Goal: Communication & Community: Answer question/provide support

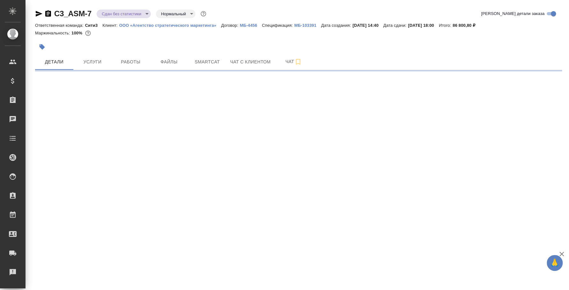
select select "RU"
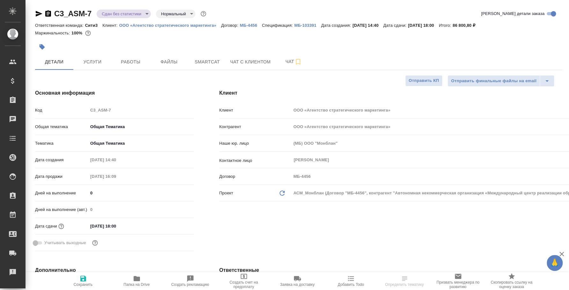
type textarea "x"
click at [100, 61] on span "Услуги" at bounding box center [92, 62] width 31 height 8
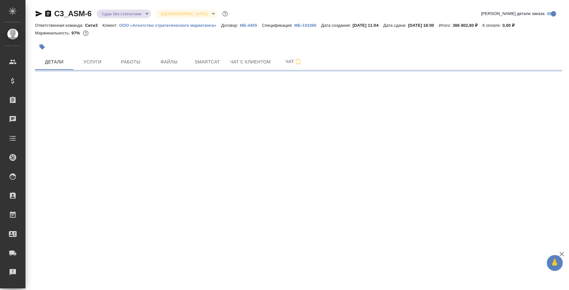
select select "RU"
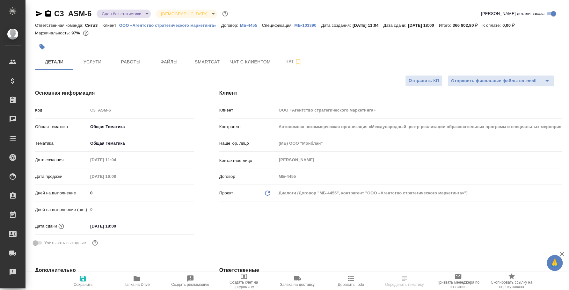
type textarea "x"
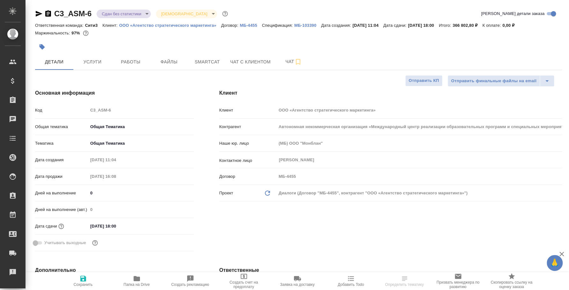
type textarea "x"
click at [80, 61] on span "Услуги" at bounding box center [92, 62] width 31 height 8
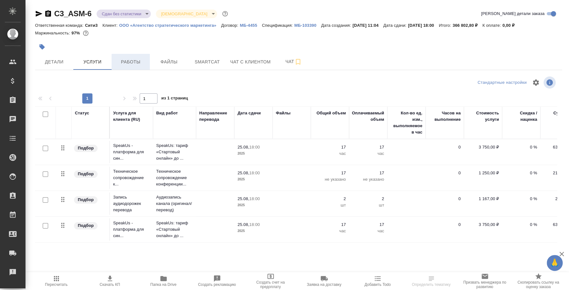
click at [130, 65] on span "Работы" at bounding box center [130, 62] width 31 height 8
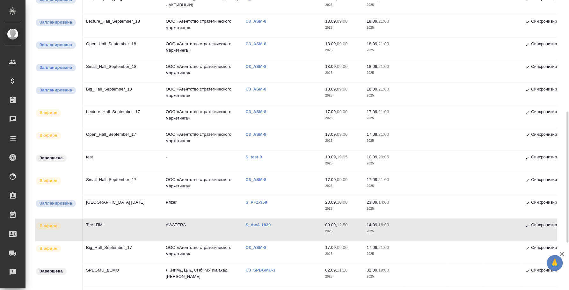
scroll to position [159, 0]
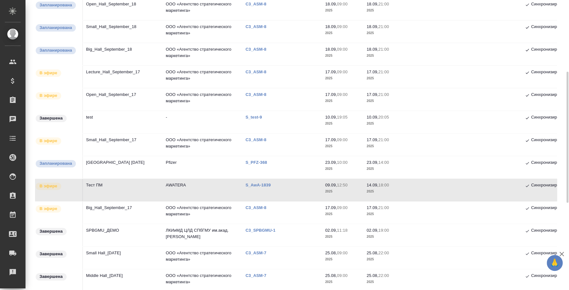
click at [110, 184] on td "Тест ПМ" at bounding box center [123, 190] width 80 height 22
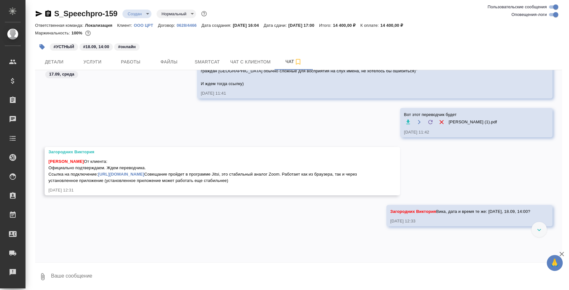
scroll to position [497, 0]
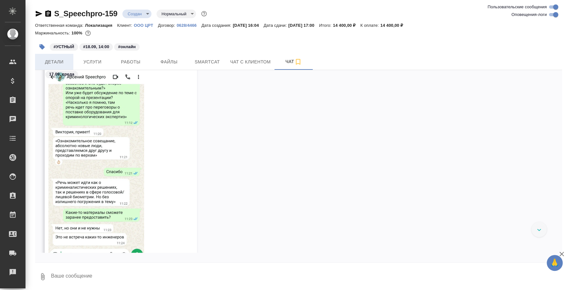
click at [69, 61] on span "Детали" at bounding box center [54, 62] width 31 height 8
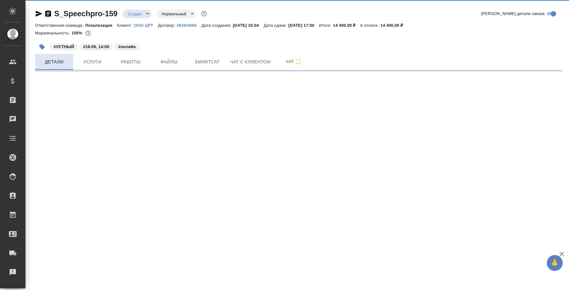
select select "RU"
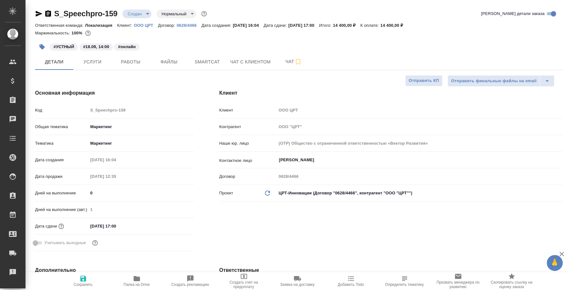
type textarea "x"
click at [137, 59] on span "Работы" at bounding box center [130, 62] width 31 height 8
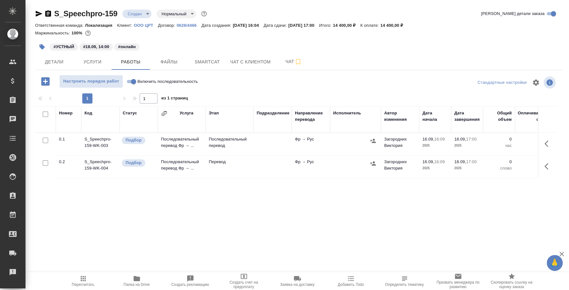
scroll to position [0, 226]
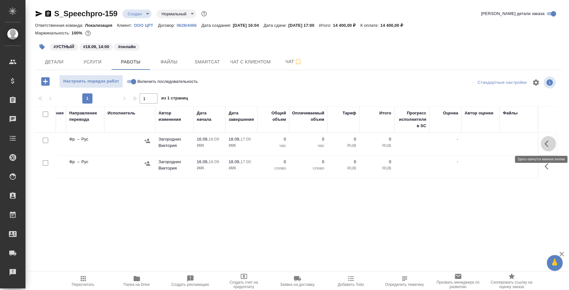
click at [547, 144] on icon "button" at bounding box center [549, 144] width 8 height 8
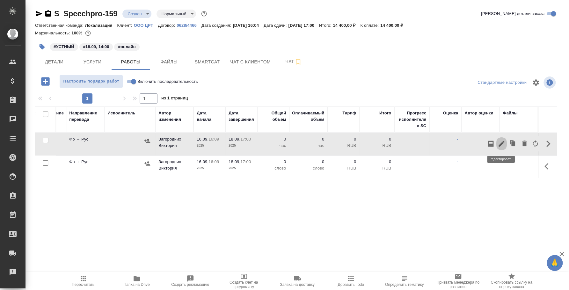
click at [498, 142] on icon "button" at bounding box center [502, 144] width 8 height 8
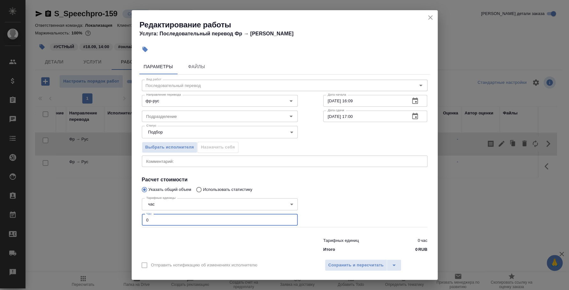
click at [134, 209] on div "Параметры Файлы Вид работ Последовательный перевод Вид работ Направление перево…" at bounding box center [285, 155] width 306 height 199
type input "3"
click at [376, 262] on span "Сохранить и пересчитать" at bounding box center [357, 265] width 56 height 7
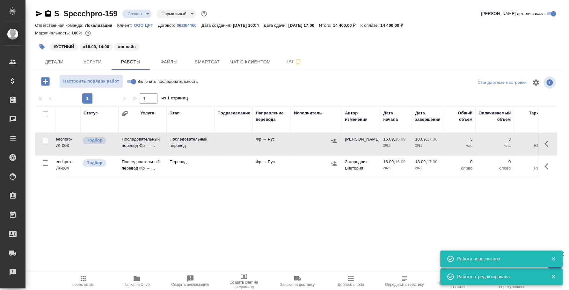
scroll to position [0, 0]
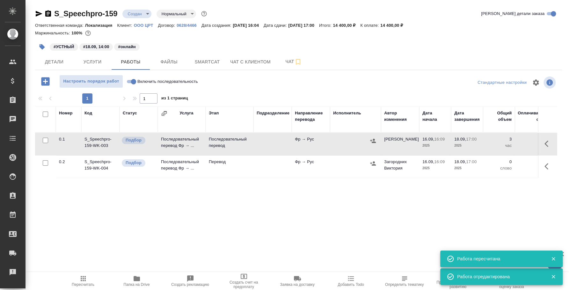
click at [373, 143] on icon "button" at bounding box center [373, 141] width 6 height 4
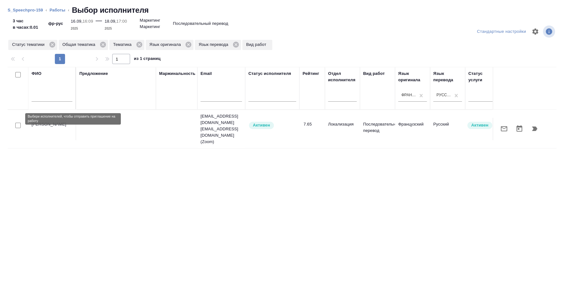
click at [19, 123] on input "checkbox" at bounding box center [17, 125] width 5 height 5
checkbox input "true"
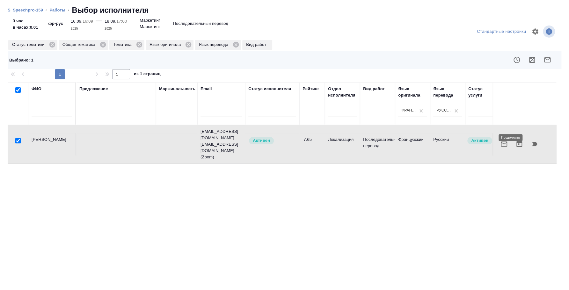
click at [536, 140] on icon "button" at bounding box center [535, 144] width 8 height 8
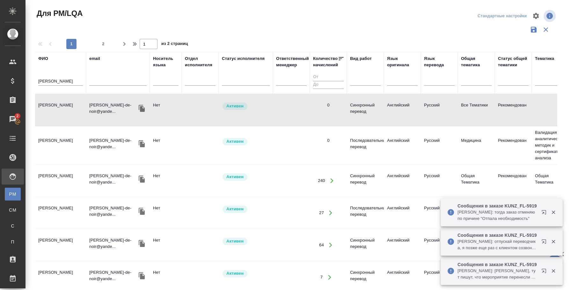
click at [13, 119] on div "Чаты" at bounding box center [5, 120] width 16 height 10
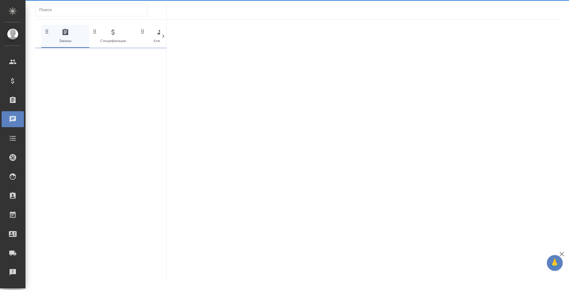
click at [13, 122] on div "Чаты" at bounding box center [5, 120] width 16 height 10
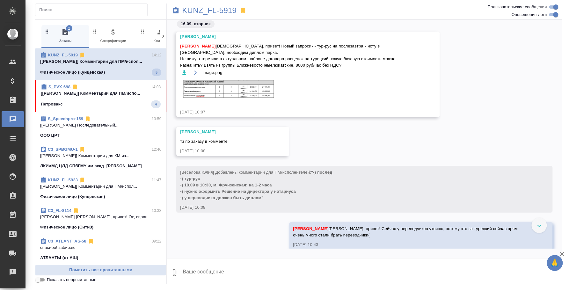
scroll to position [3398, 0]
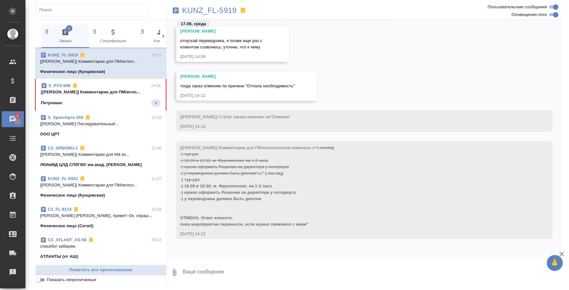
click at [219, 277] on textarea at bounding box center [372, 273] width 380 height 22
type textarea "ОК"
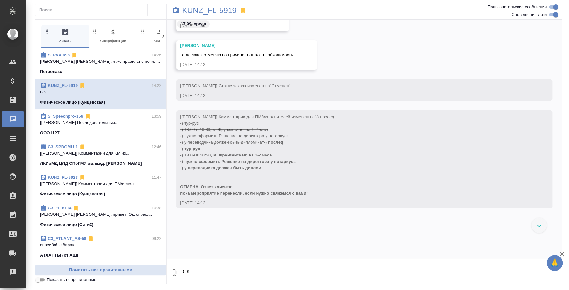
scroll to position [3005, 0]
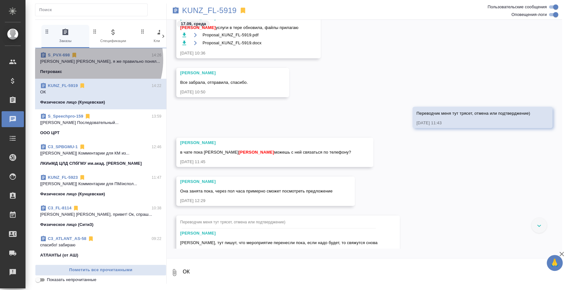
click at [85, 60] on p "Усманова Ольга Оля, я же правильно понял..." at bounding box center [100, 61] width 121 height 6
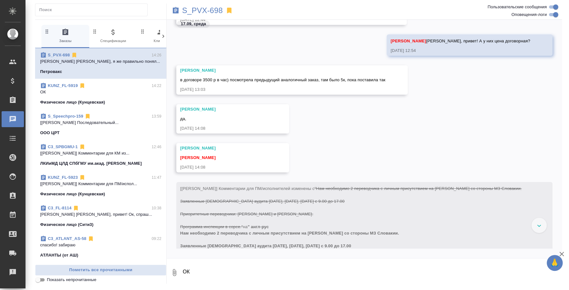
scroll to position [451, 0]
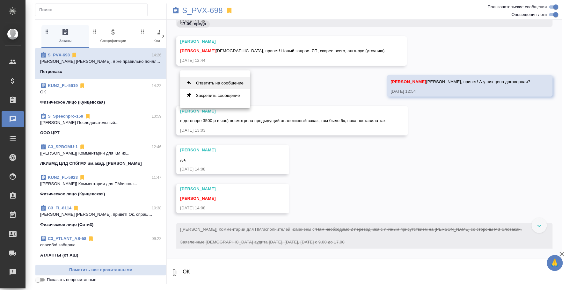
click at [210, 77] on button "Ответить на сообщение" at bounding box center [215, 83] width 70 height 12
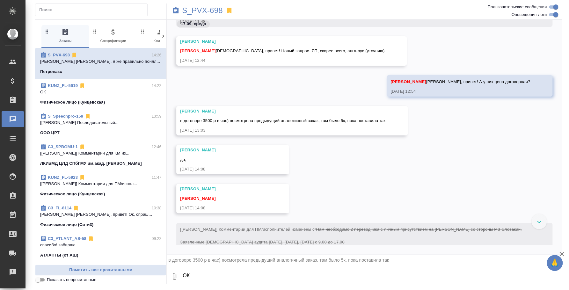
click at [215, 9] on p "S_PVX-698" at bounding box center [202, 10] width 41 height 6
click at [232, 271] on textarea "ОК" at bounding box center [372, 277] width 380 height 22
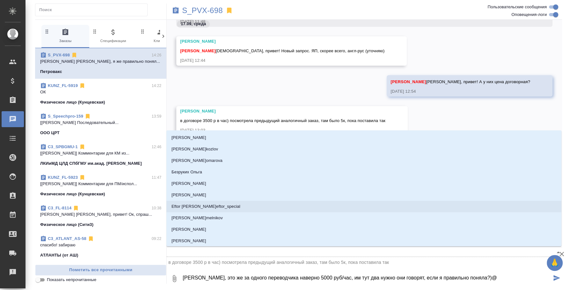
type textarea "Оля, это же за одного переводчика наверно 5000 руб/час, им тут два нужно они го…"
type input "у"
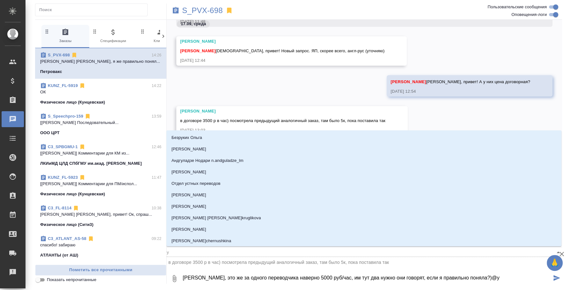
type textarea "Оля, это же за одного переводчика наверно 5000 руб/час, им тут два нужно они го…"
type input "ус"
type textarea "Оля, это же за одного переводчика наверно 5000 руб/час, им тут два нужно они го…"
type input "усм"
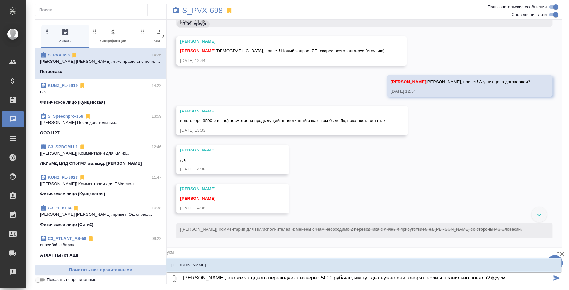
click at [525, 259] on div "Усманова Ольга" at bounding box center [364, 265] width 395 height 15
click at [521, 267] on li "Усманова Ольга" at bounding box center [364, 265] width 395 height 11
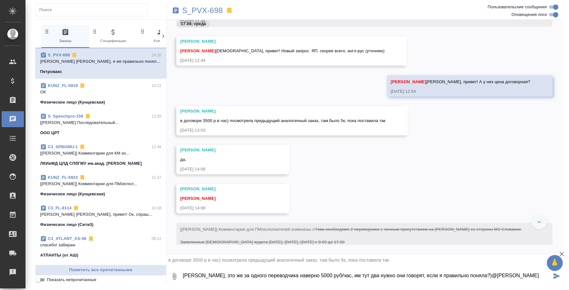
type textarea "Оля, это же за одного переводчика наверно 5000 руб/час, им тут два нужно они го…"
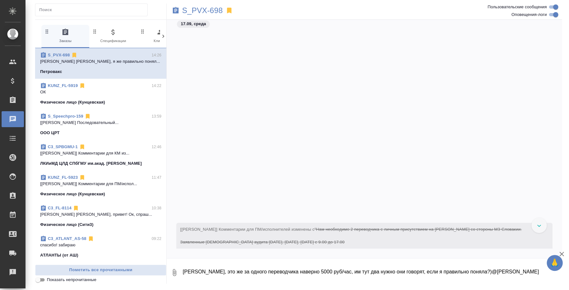
scroll to position [741, 0]
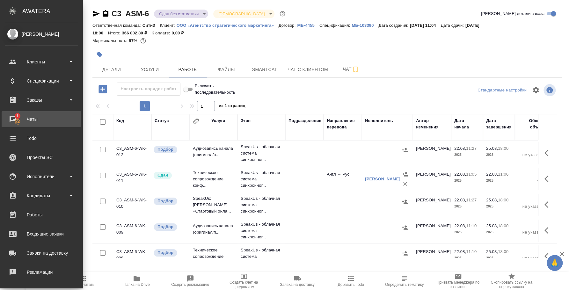
click at [22, 120] on div "Чаты" at bounding box center [41, 120] width 73 height 10
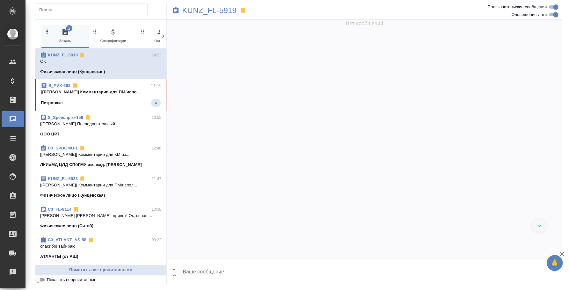
scroll to position [3448, 0]
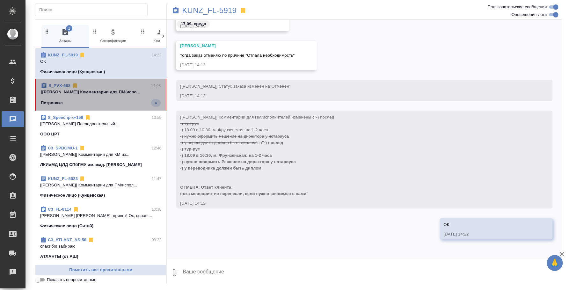
click at [105, 91] on p "[Усманова Ольга] Комментарии для ПМ/испо..." at bounding box center [101, 92] width 120 height 6
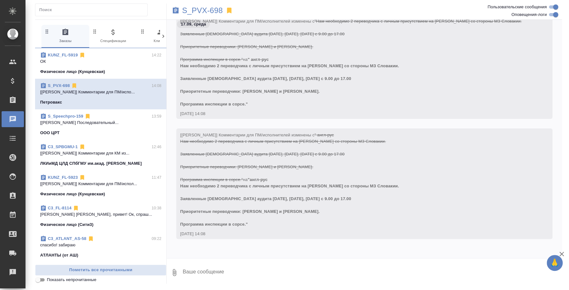
scroll to position [803, 0]
click at [233, 273] on textarea at bounding box center [372, 273] width 380 height 22
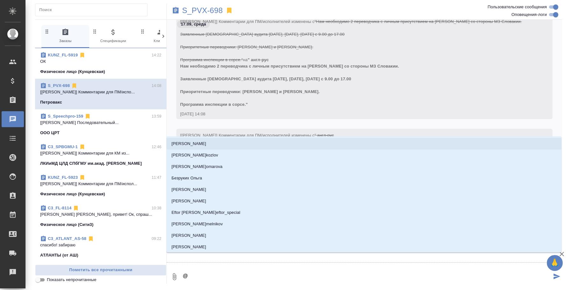
scroll to position [500, 0]
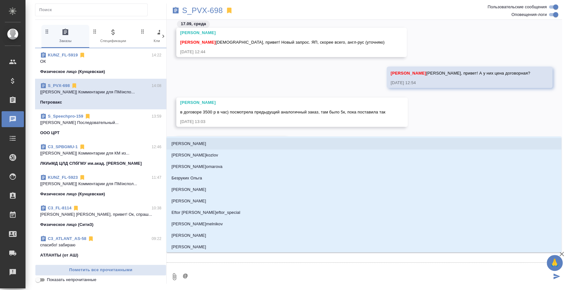
type textarea "@e"
type input "e"
type textarea "@e'c"
type input "e'c"
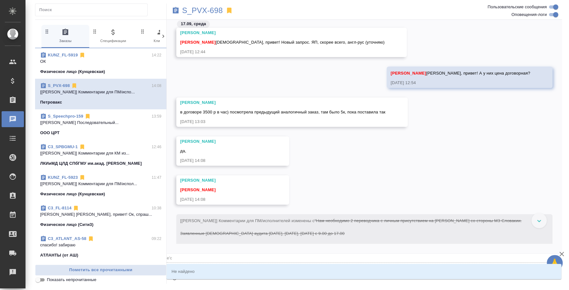
type textarea "@e'c'g"
type input "e'c'g"
type textarea "@e'c"
type input "e'c"
type textarea "@e"
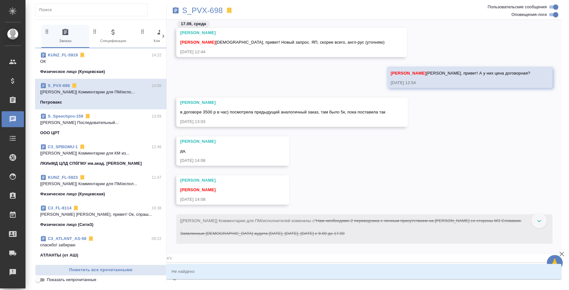
type input "e"
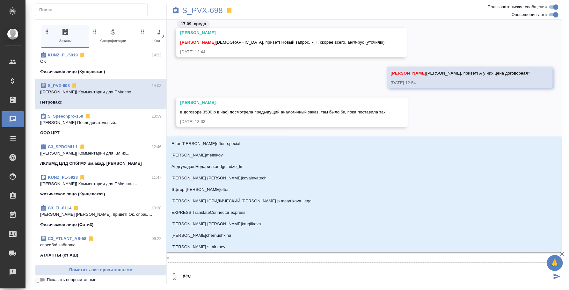
type textarea "@"
type textarea "@у"
type input "у"
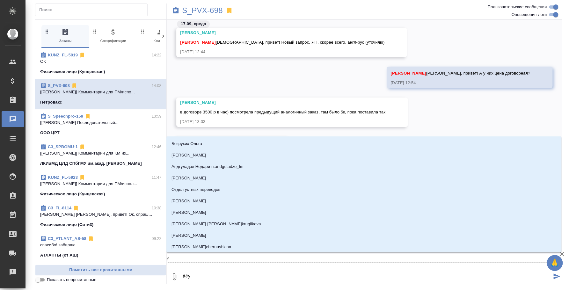
type textarea "@ус"
type input "ус"
type textarea "@усм"
type input "усм"
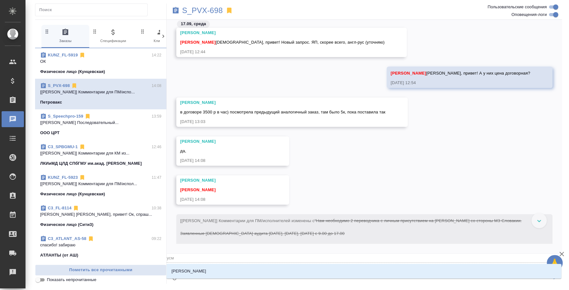
type textarea "@усме"
type input "усме"
type textarea "@усм"
type input "усм"
type textarea "@усма"
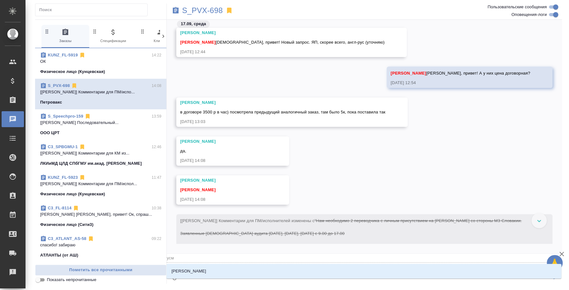
type input "усма"
click at [287, 270] on li "Усманова Ольга" at bounding box center [364, 271] width 395 height 11
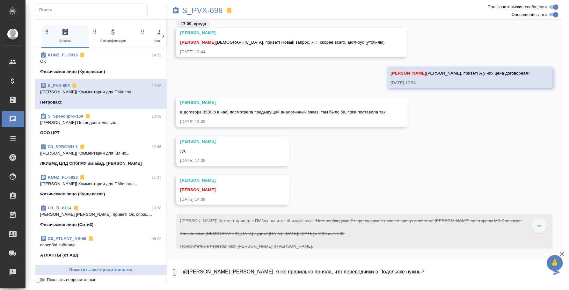
type textarea "@Усманова Ольга Оля, я же правильно поняла, что переводчики в Подольске нужны?"
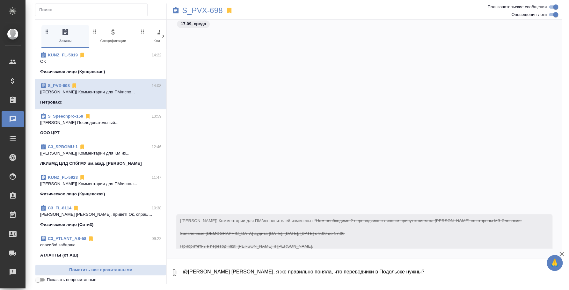
scroll to position [730, 0]
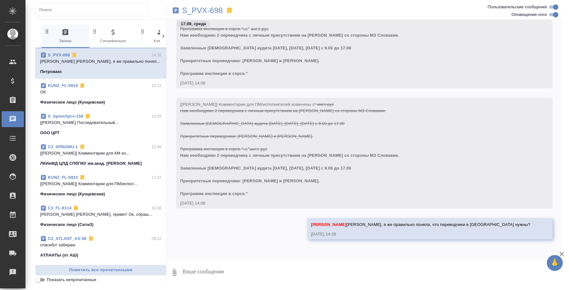
click at [181, 154] on span ""англ-рус Нам необходимо 2 переводчика с личным присутствием на аудит Петровакс…" at bounding box center [289, 171] width 219 height 49
drag, startPoint x: 251, startPoint y: 148, endPoint x: 307, endPoint y: 185, distance: 67.3
click at [307, 185] on div "[Усманова Ольга] Комментарии для ПМ/исполнителей изменены с " англ-рус Нам необ…" at bounding box center [355, 148] width 350 height 97
copy span ""англ-рус Нам необходимо 2 переводчика с личным присутствием на аудит Петровакс…"
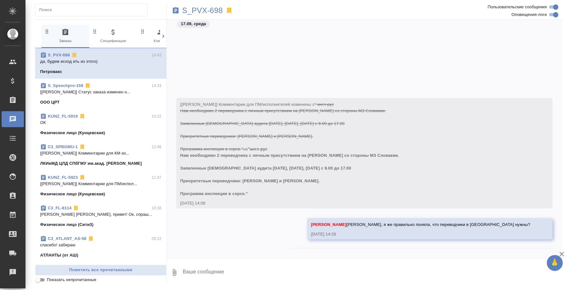
scroll to position [900, 0]
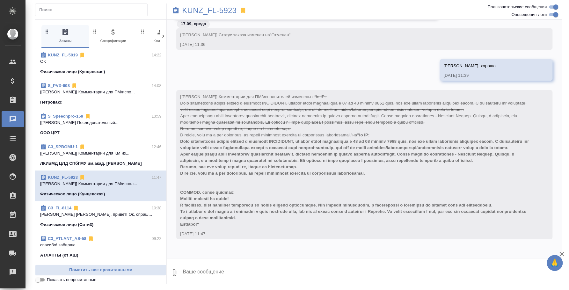
scroll to position [608, 0]
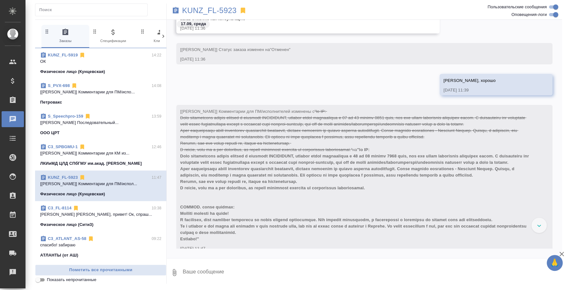
click at [90, 95] on span "S_PVX-698 14:08 [[PERSON_NAME]] Комментарии для ПМ/испо... [GEOGRAPHIC_DATA]" at bounding box center [100, 94] width 121 height 23
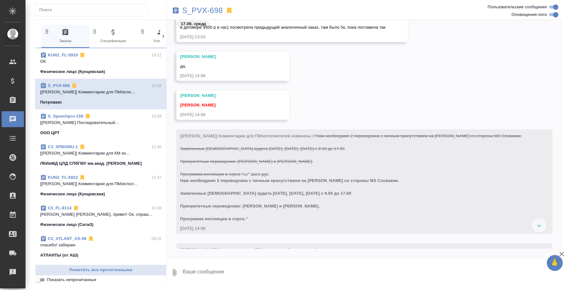
scroll to position [497, 0]
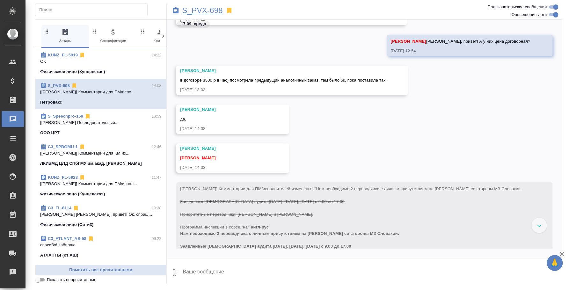
click at [210, 10] on p "S_PVX-698" at bounding box center [202, 10] width 41 height 6
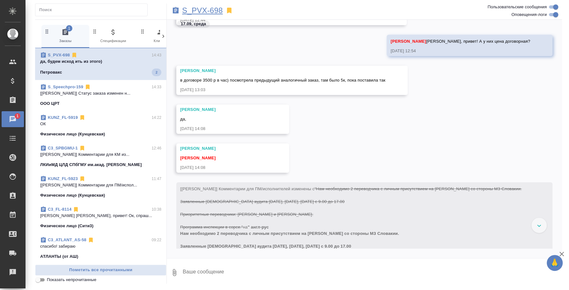
scroll to position [865, 0]
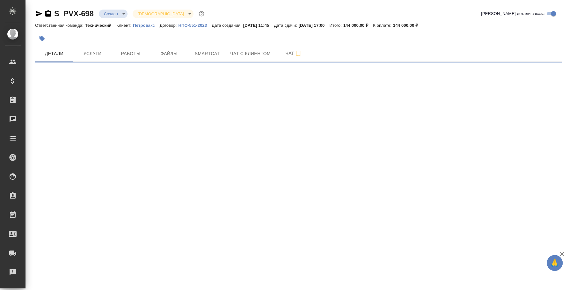
select select "RU"
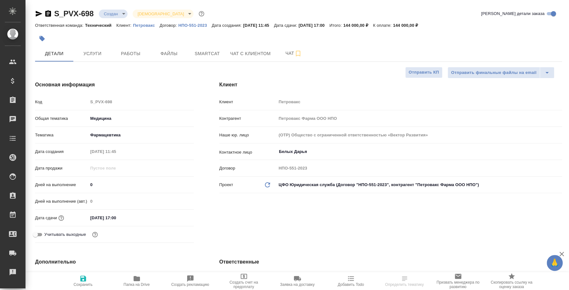
type textarea "x"
click at [142, 281] on span "Папка на Drive" at bounding box center [137, 281] width 46 height 12
type textarea "x"
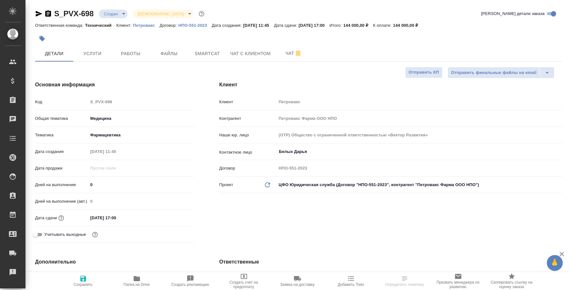
type textarea "x"
select select "RU"
type textarea "x"
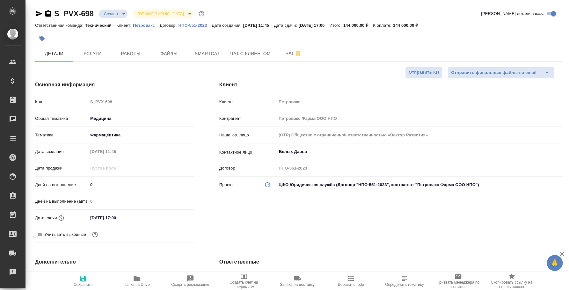
type textarea "x"
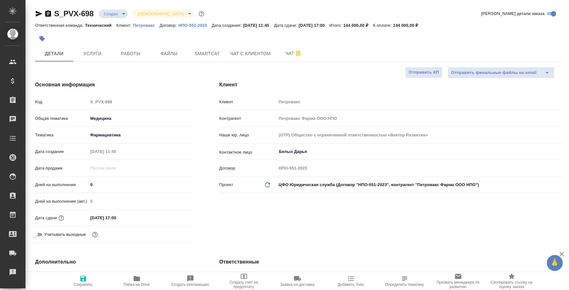
type textarea "x"
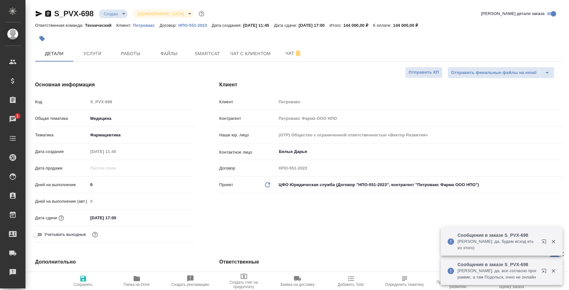
type textarea "x"
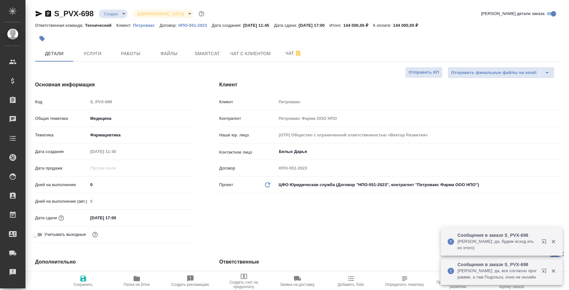
type textarea "x"
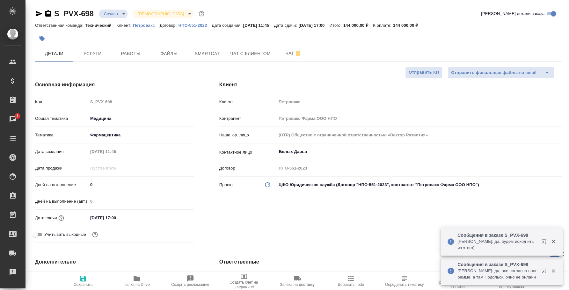
type textarea "x"
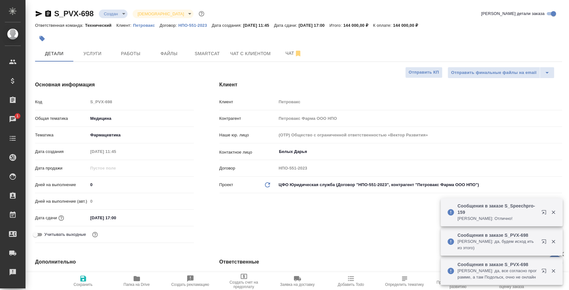
type textarea "x"
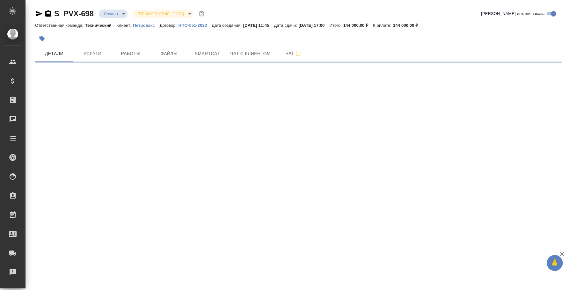
select select "RU"
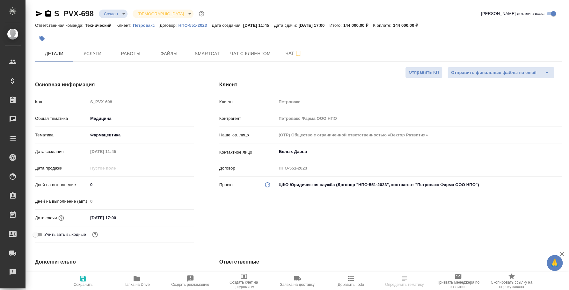
type textarea "x"
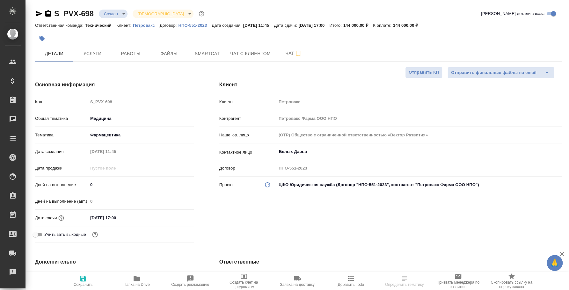
type textarea "x"
click at [88, 51] on span "Услуги" at bounding box center [92, 54] width 31 height 8
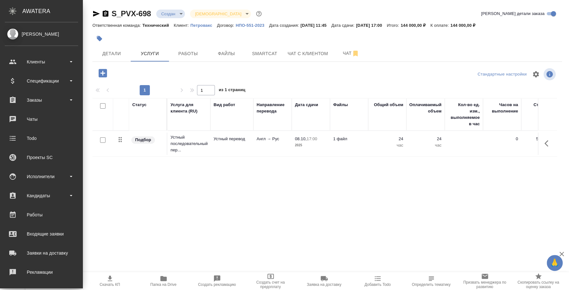
scroll to position [58, 0]
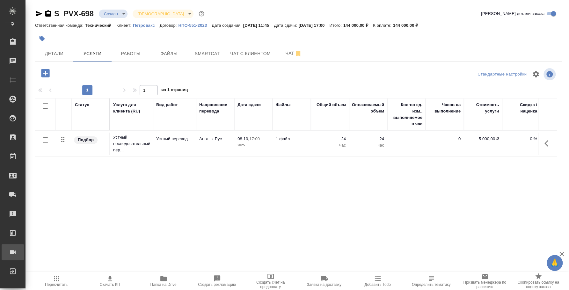
click at [13, 249] on div "Конференции" at bounding box center [5, 253] width 16 height 10
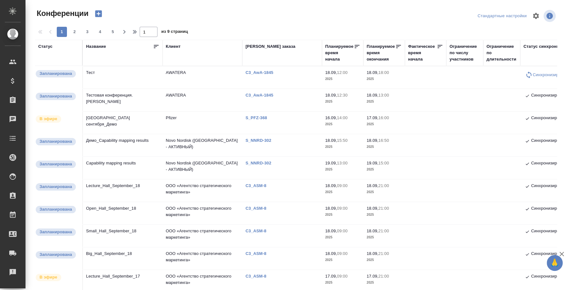
type input "[PERSON_NAME]"
click at [341, 28] on div "1 2 3 4 5 1 из 9 страниц" at bounding box center [298, 32] width 527 height 10
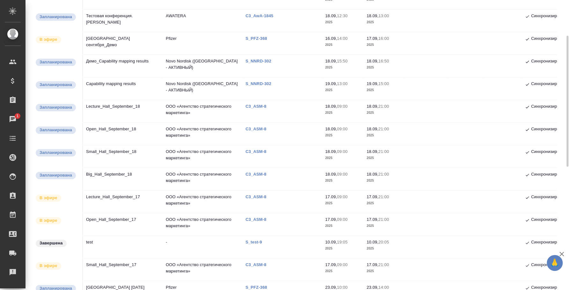
scroll to position [119, 0]
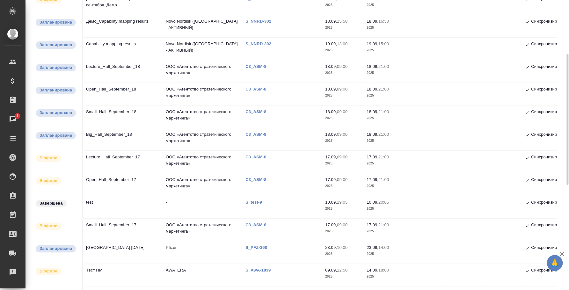
click at [94, 275] on td "Тест ПМ" at bounding box center [123, 275] width 80 height 22
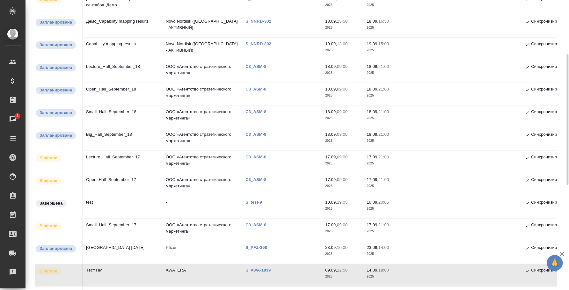
click at [115, 270] on td "Тест ПМ" at bounding box center [123, 275] width 80 height 22
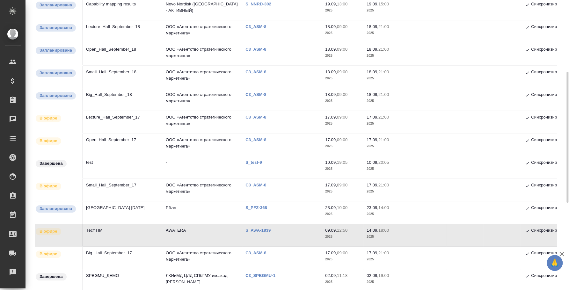
click at [105, 236] on td "Тест ПМ" at bounding box center [123, 235] width 80 height 22
click at [107, 229] on td "Тест ПМ" at bounding box center [123, 235] width 80 height 22
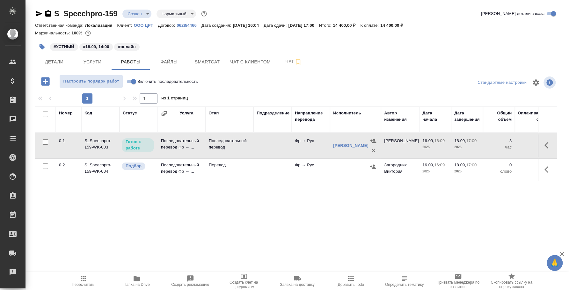
click at [243, 215] on div "Номер Код Статус Услуга Этап Подразделение Направление перевода Исполнитель Авт…" at bounding box center [296, 179] width 522 height 144
click at [51, 62] on span "Детали" at bounding box center [54, 62] width 31 height 8
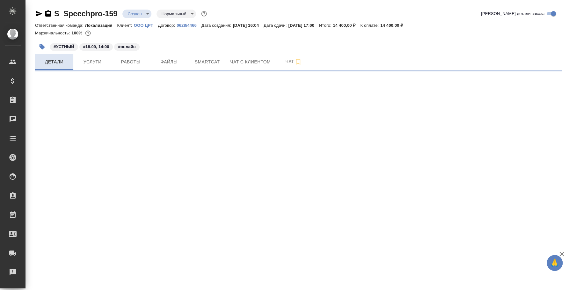
select select "RU"
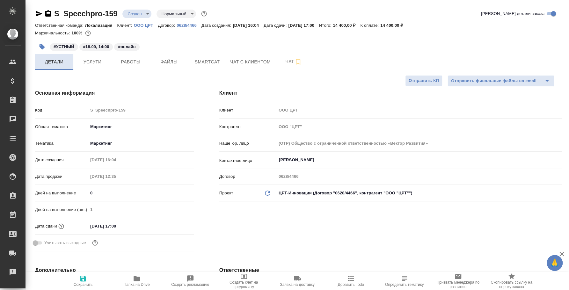
type textarea "x"
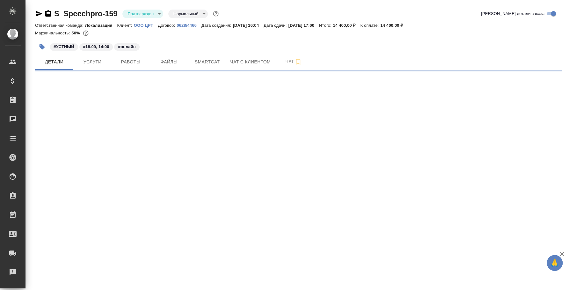
select select "RU"
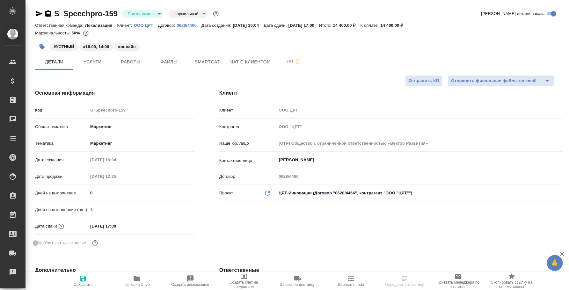
type textarea "x"
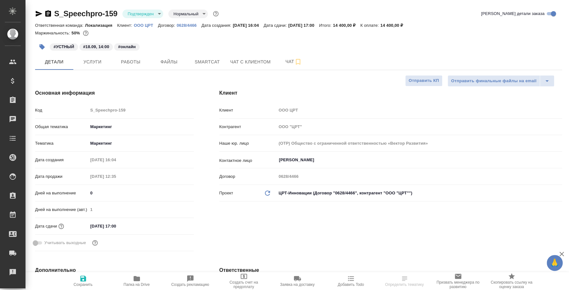
type textarea "x"
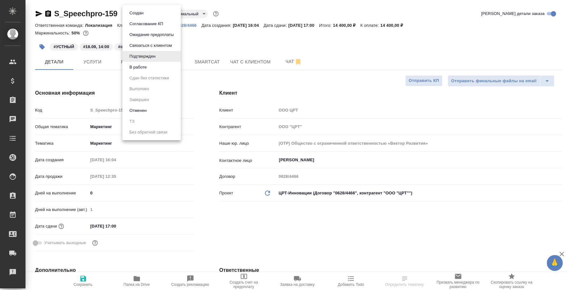
click at [156, 11] on body "🙏 .cls-1 fill:#fff; AWATERA [PERSON_NAME] Спецификации Заказы Чаты Todo Проекты…" at bounding box center [284, 145] width 569 height 290
click at [142, 64] on button "В работе" at bounding box center [138, 67] width 21 height 7
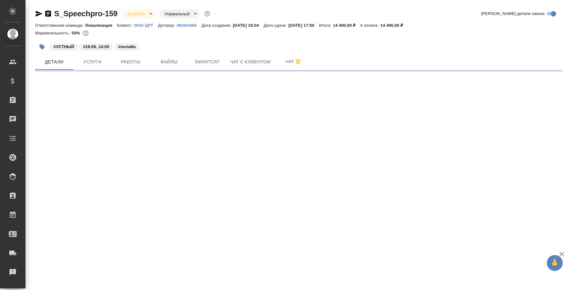
select select "RU"
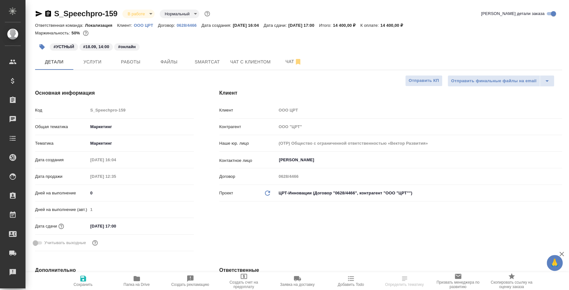
type textarea "x"
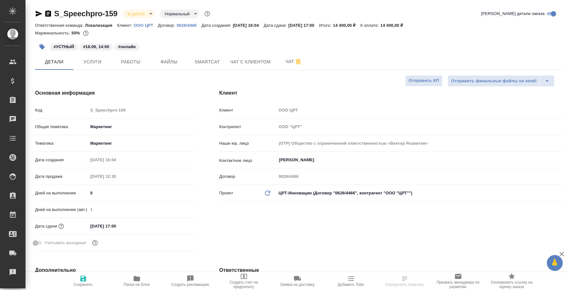
type textarea "x"
select select "RU"
type textarea "x"
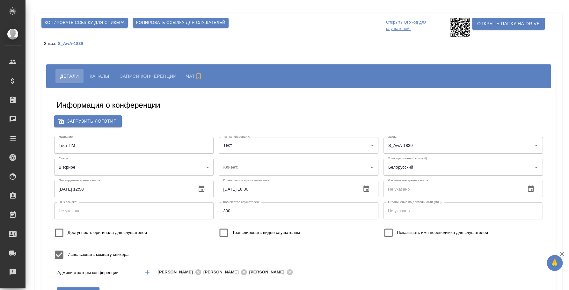
type input "AWATERA"
type input "[EMAIL_ADDRESS][DOMAIN_NAME]"
click at [105, 71] on button "Каналы" at bounding box center [99, 76] width 29 height 14
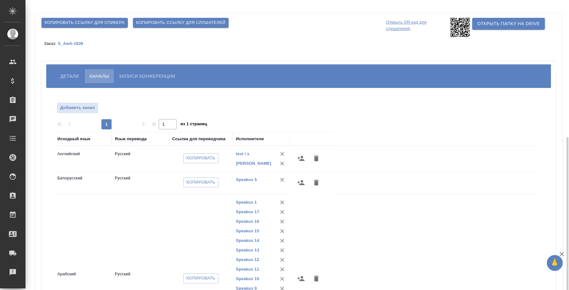
scroll to position [79, 0]
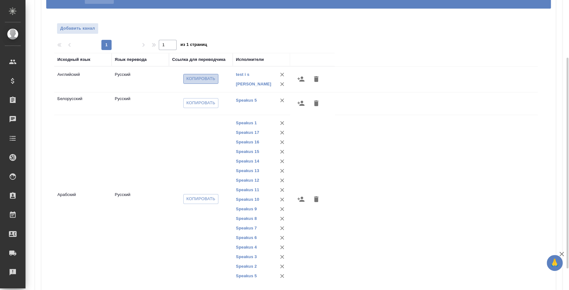
click at [206, 80] on span "Копировать" at bounding box center [201, 78] width 29 height 7
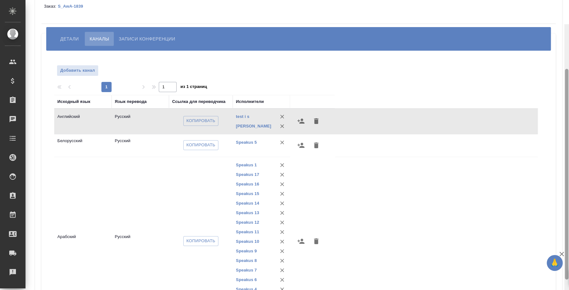
scroll to position [20, 0]
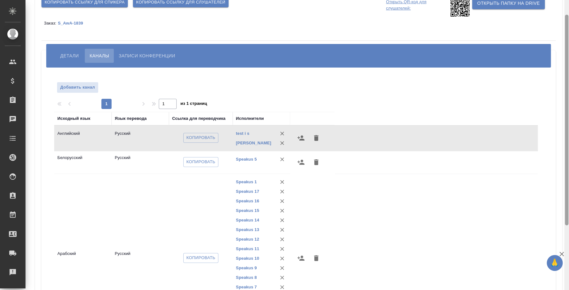
drag, startPoint x: 569, startPoint y: 128, endPoint x: 567, endPoint y: 85, distance: 42.8
click at [567, 85] on div at bounding box center [567, 120] width 4 height 211
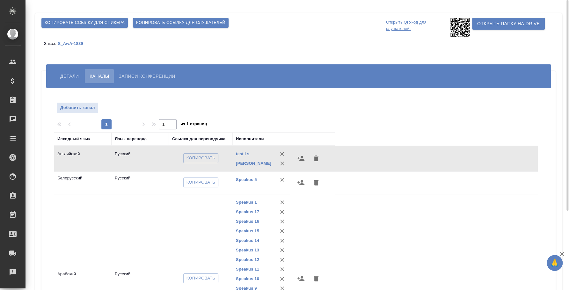
click at [458, 26] on icon at bounding box center [460, 27] width 19 height 19
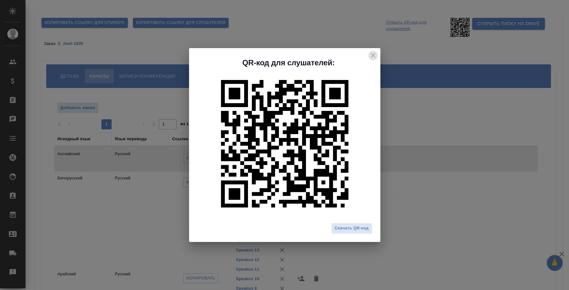
click at [372, 57] on icon "close" at bounding box center [373, 56] width 8 height 8
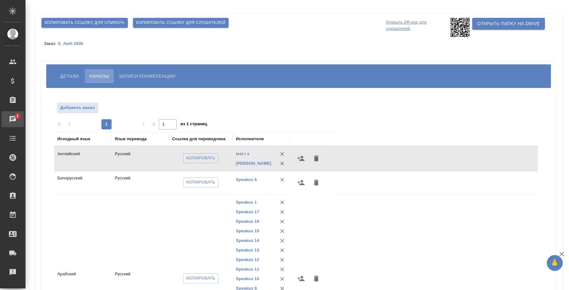
click at [13, 121] on div "Чаты" at bounding box center [5, 120] width 16 height 10
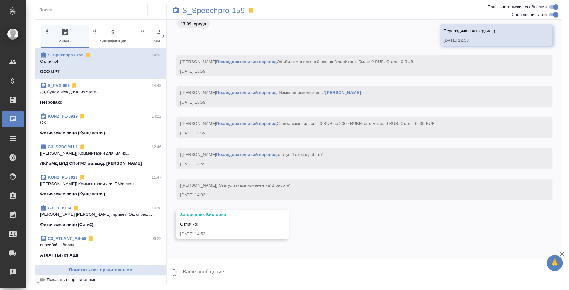
scroll to position [1008, 0]
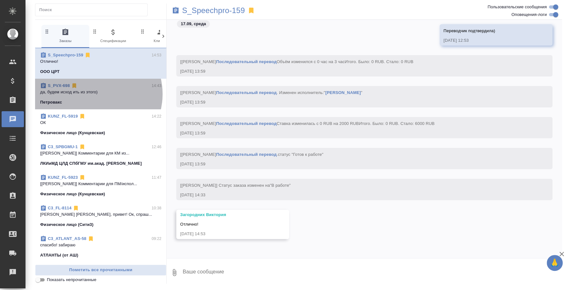
click at [94, 94] on p "да, будем исход ить из этого)" at bounding box center [100, 92] width 121 height 6
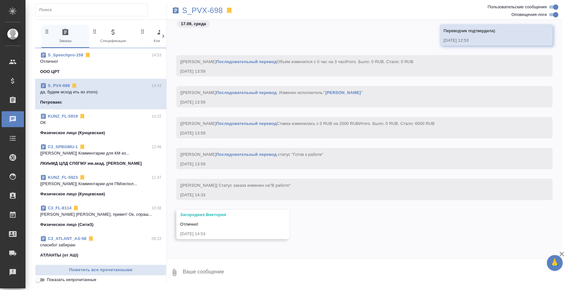
scroll to position [586, 0]
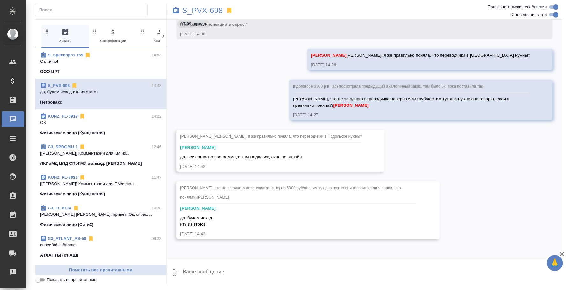
click at [264, 276] on textarea at bounding box center [372, 273] width 380 height 22
type textarea "Хорошо, уточняю у Рузовых)"
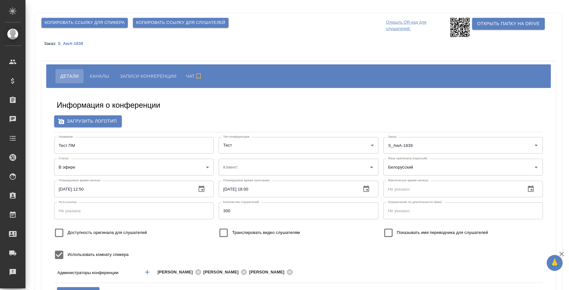
type input "AWATERA"
type input "[EMAIL_ADDRESS][DOMAIN_NAME]"
click at [177, 19] on span "Копировать ссылку для слушателей" at bounding box center [180, 22] width 89 height 7
click at [186, 17] on div "Копировать ссылку для слушателей" at bounding box center [180, 22] width 101 height 15
click at [188, 24] on span "Копировать ссылку для слушателей" at bounding box center [180, 22] width 89 height 7
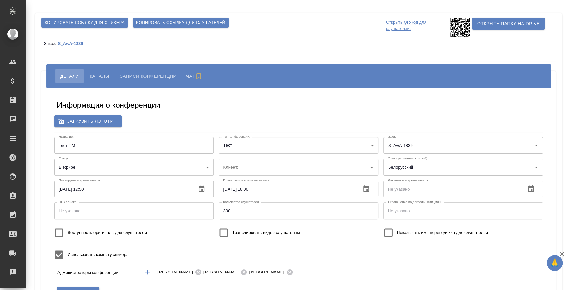
type input "AWATERA"
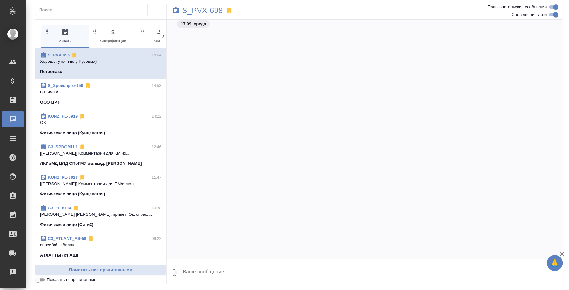
scroll to position [896, 0]
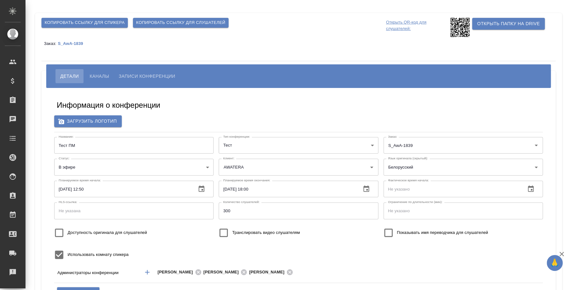
type input "AWATERA"
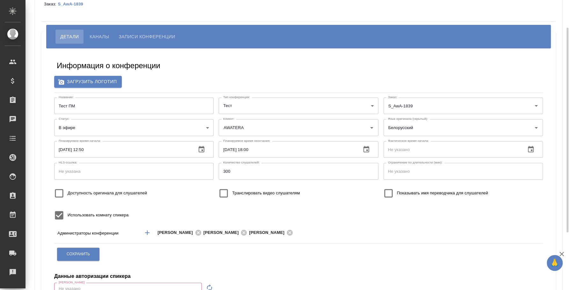
scroll to position [119, 0]
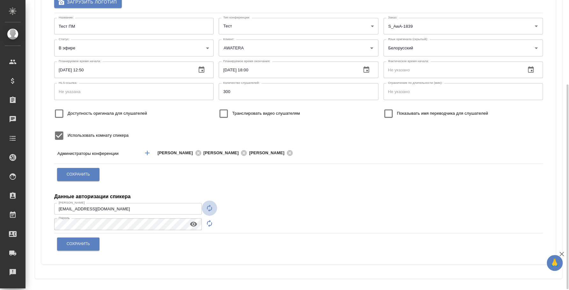
click at [208, 210] on icon "button" at bounding box center [210, 209] width 8 height 8
type input "speaker_XScECjU9"
click at [208, 221] on icon "button" at bounding box center [210, 224] width 8 height 8
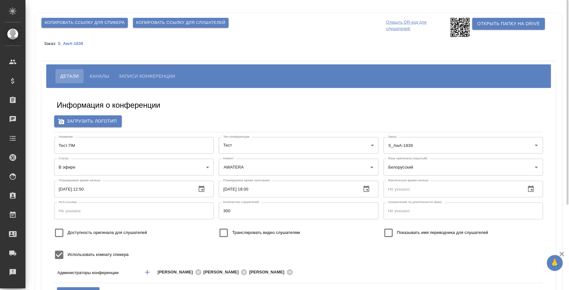
click at [112, 19] on button "Копировать ссылку для спикера" at bounding box center [84, 23] width 86 height 10
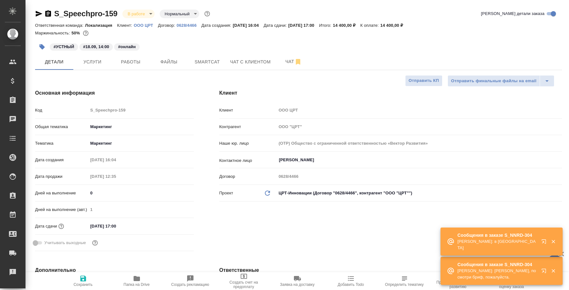
select select "RU"
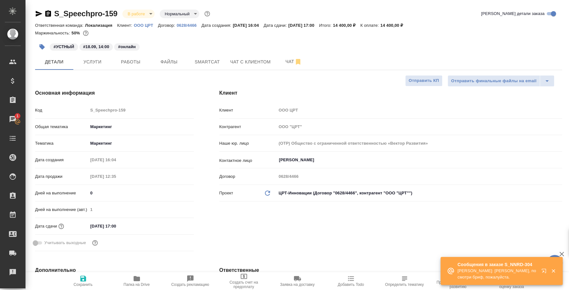
click at [544, 272] on icon "button" at bounding box center [544, 271] width 4 height 4
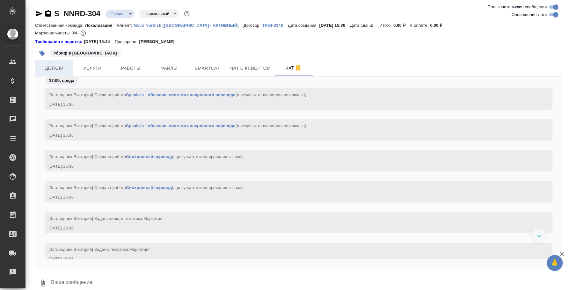
click at [66, 70] on span "Детали" at bounding box center [54, 68] width 31 height 8
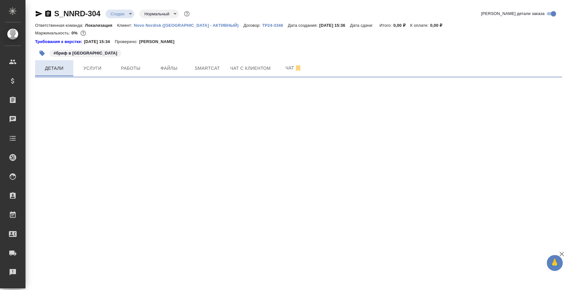
select select "RU"
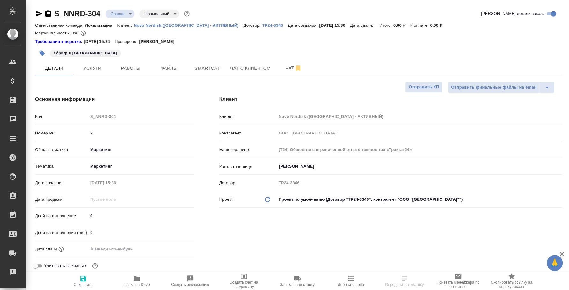
type textarea "x"
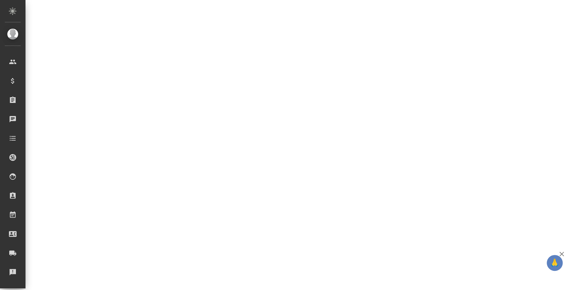
select select "RU"
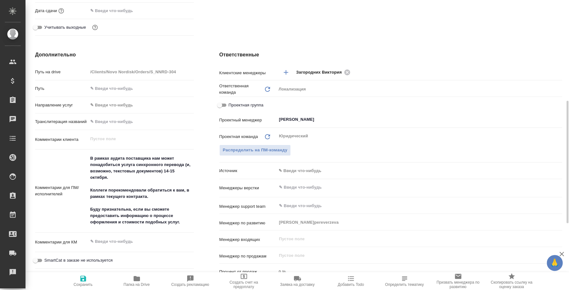
type textarea "x"
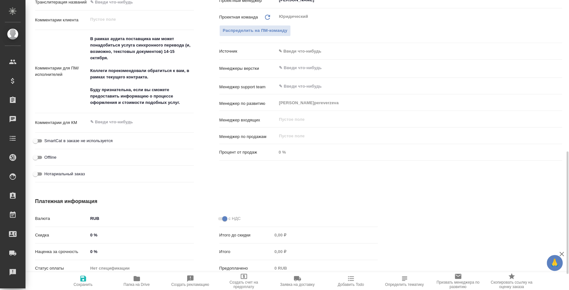
click at [138, 279] on icon "button" at bounding box center [137, 278] width 6 height 5
type textarea "x"
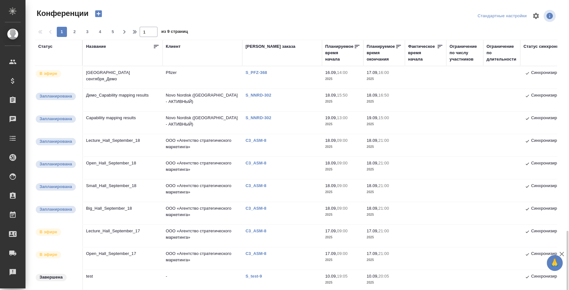
scroll to position [159, 0]
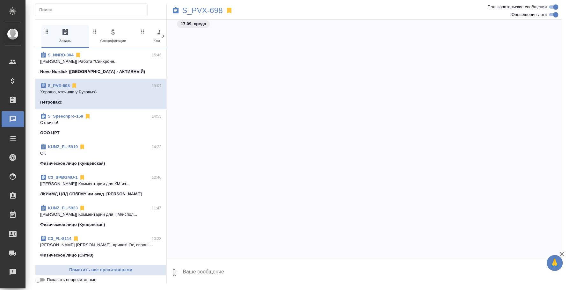
scroll to position [931, 0]
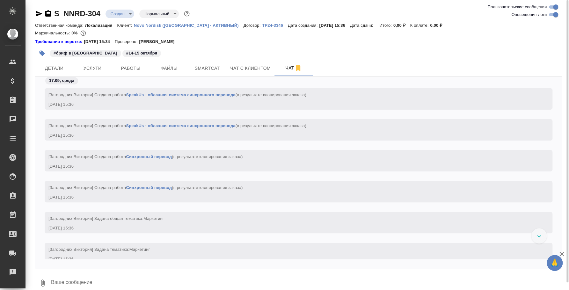
scroll to position [310, 0]
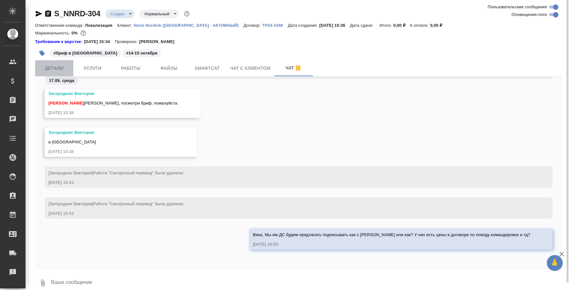
click at [67, 69] on span "Детали" at bounding box center [54, 68] width 31 height 8
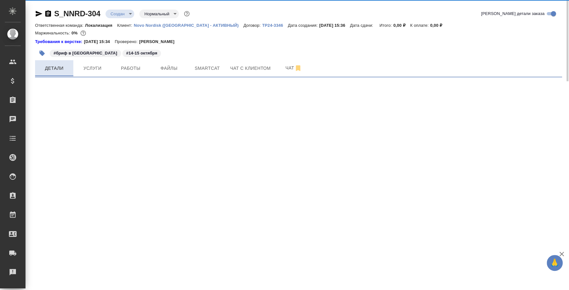
select select "RU"
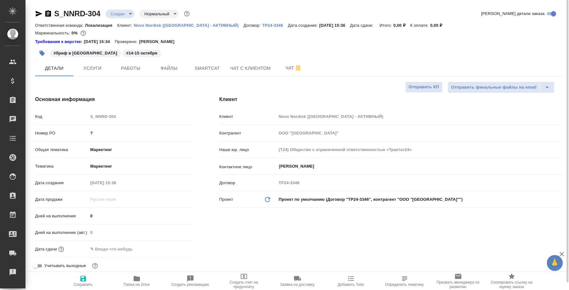
type textarea "x"
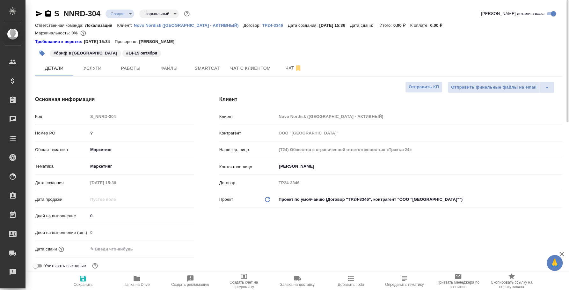
type textarea "x"
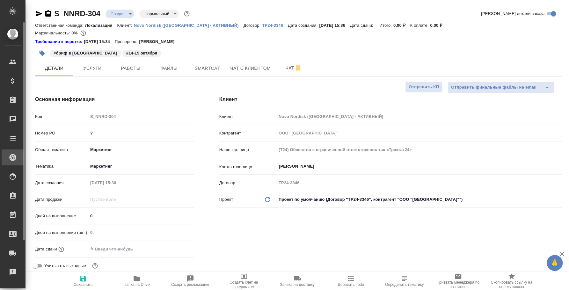
type textarea "x"
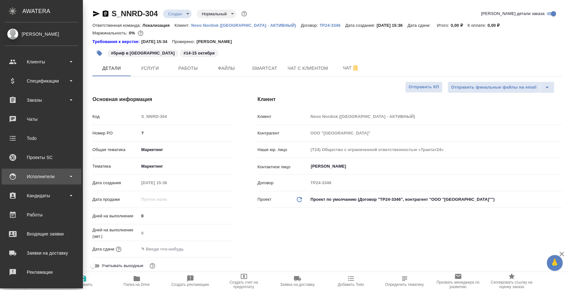
click at [43, 174] on div "Исполнители" at bounding box center [41, 177] width 73 height 10
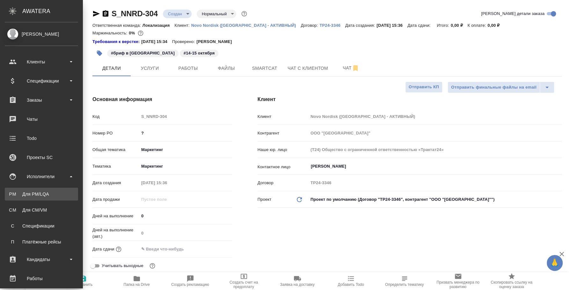
type textarea "x"
click at [37, 196] on div "Для PM/LQA" at bounding box center [41, 194] width 67 height 6
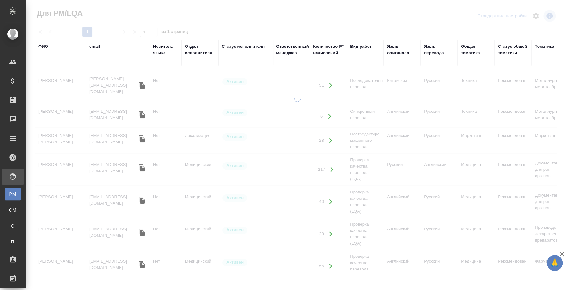
click at [46, 44] on div "ФИО" at bounding box center [43, 46] width 10 height 6
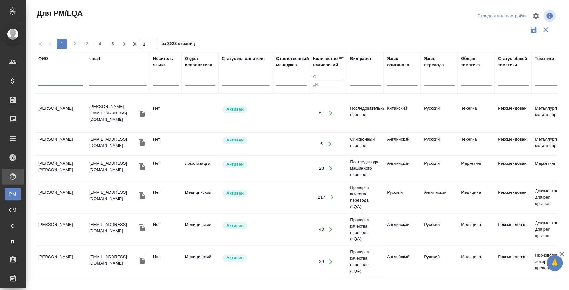
click at [50, 81] on input "text" at bounding box center [60, 82] width 45 height 8
type input "е"
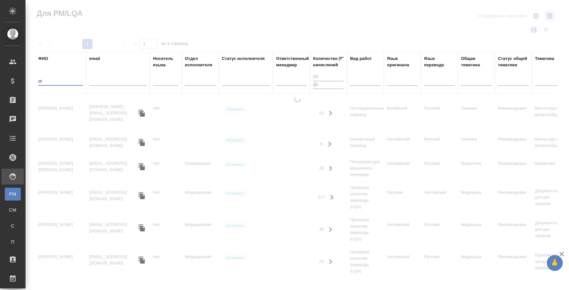
type input "o"
click at [54, 85] on input "text" at bounding box center [60, 82] width 45 height 8
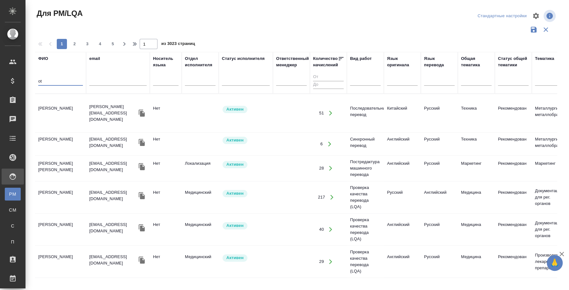
type input "o"
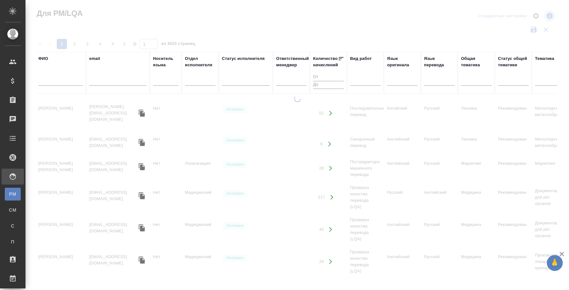
click at [69, 80] on input "text" at bounding box center [60, 82] width 45 height 8
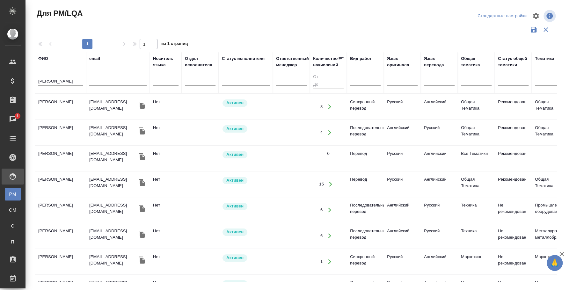
click at [66, 105] on td "Щеглов Юрий" at bounding box center [60, 107] width 51 height 22
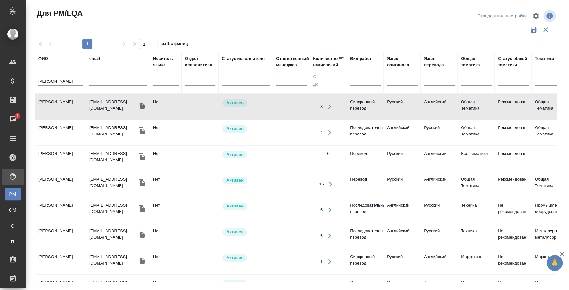
click at [66, 105] on td "Щеглов Юрий" at bounding box center [60, 107] width 51 height 22
click at [53, 83] on input "щеглов" at bounding box center [60, 82] width 45 height 8
type input "лазаренко"
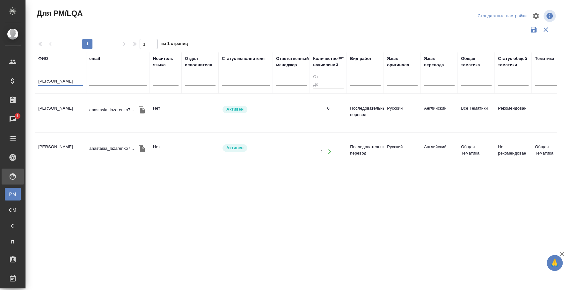
click at [60, 111] on td "Лазаренко Анастасия Львовна" at bounding box center [60, 113] width 51 height 22
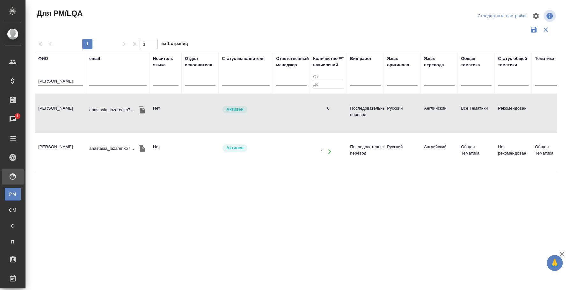
click at [60, 111] on td "Лазаренко Анастасия Львовна" at bounding box center [60, 113] width 51 height 22
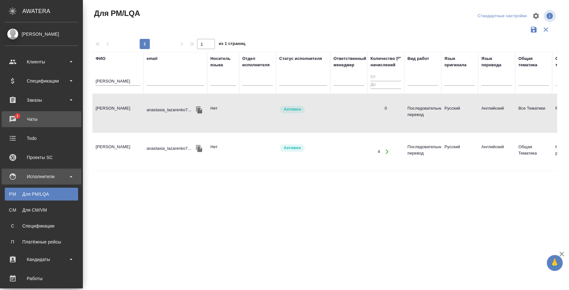
click at [38, 120] on div "Чаты" at bounding box center [41, 120] width 73 height 10
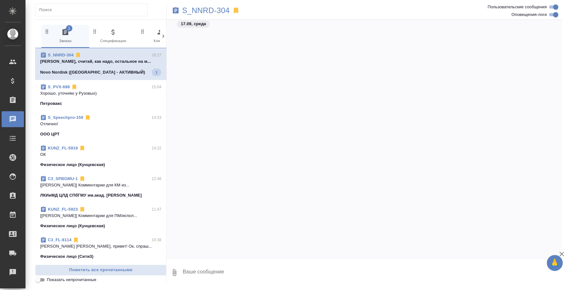
scroll to position [455, 0]
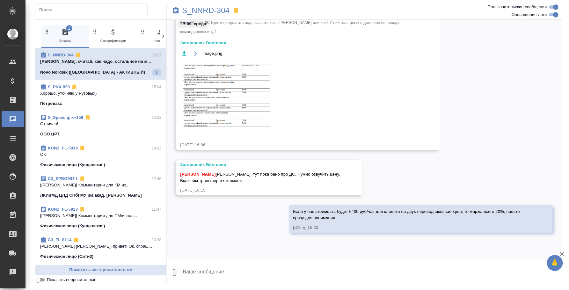
click at [90, 126] on p "Отлично!" at bounding box center [100, 124] width 121 height 6
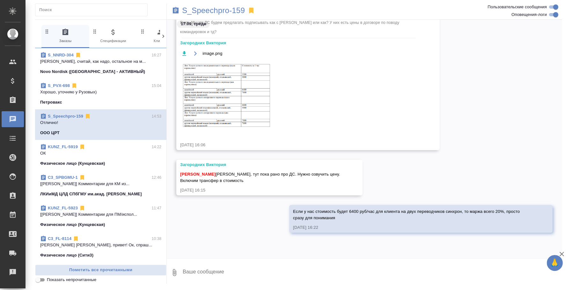
click at [92, 163] on p "Физическое лицо (Кунцевская)" at bounding box center [72, 163] width 65 height 6
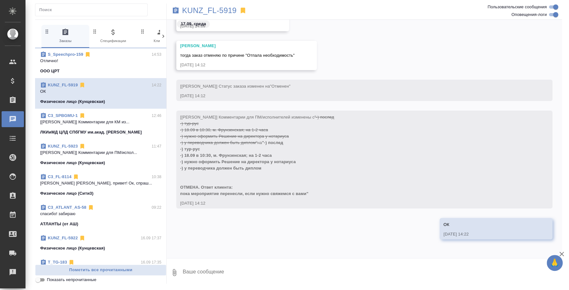
scroll to position [79, 0]
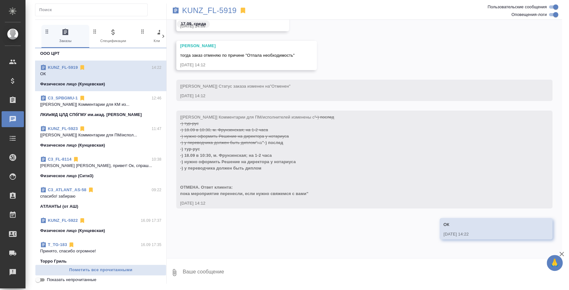
click at [85, 138] on p "[Веселова Юлия] Комментарии для ПМ/испол..." at bounding box center [100, 135] width 121 height 6
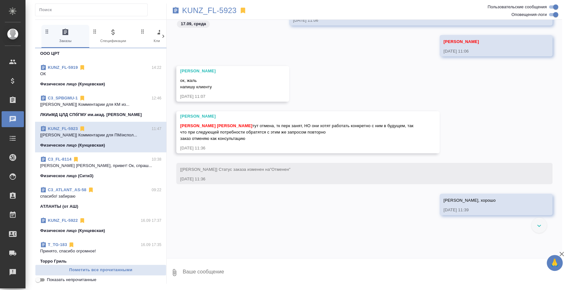
scroll to position [205, 0]
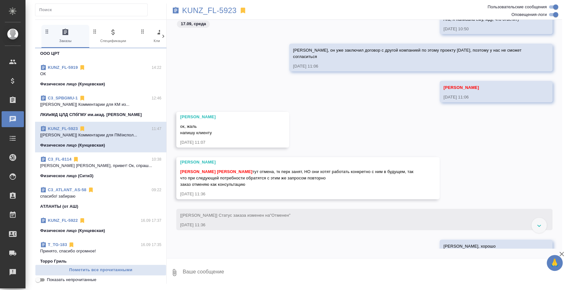
click at [100, 172] on span "C3_FL-8114 10:38 Ильина Екатерина Катя, привет! Ок, спраш... Физическое лицо (С…" at bounding box center [100, 167] width 121 height 23
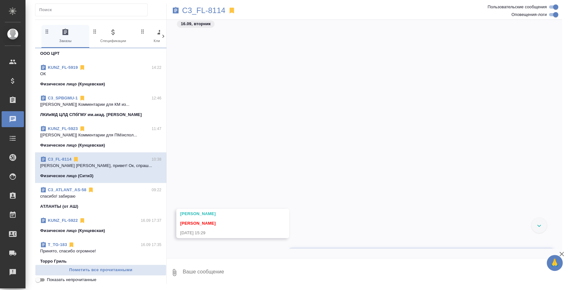
scroll to position [409, 0]
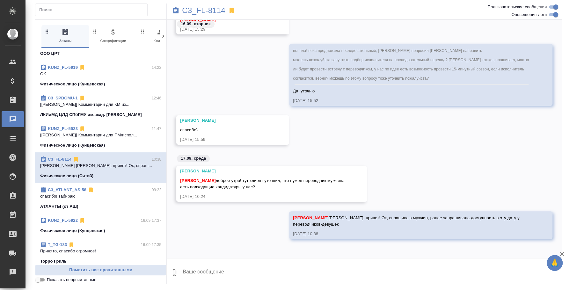
click at [376, 266] on textarea at bounding box center [372, 273] width 380 height 22
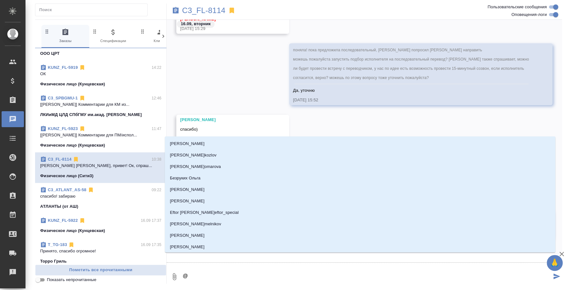
type textarea "@Y"
type input "Y"
type textarea "@Y'b"
type input "Y'b"
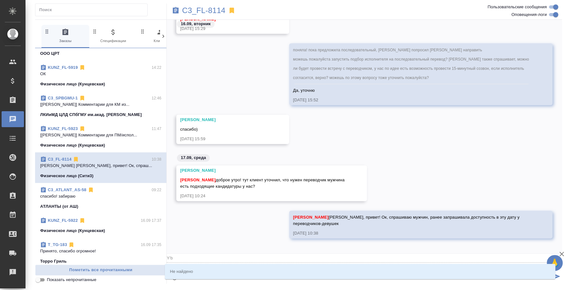
type textarea "@Y"
type input "Y"
type textarea "@"
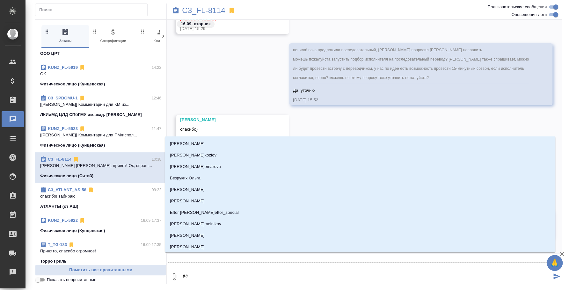
type textarea "@н"
type input "н"
type textarea "@ни"
type input "ни"
type textarea "@ник"
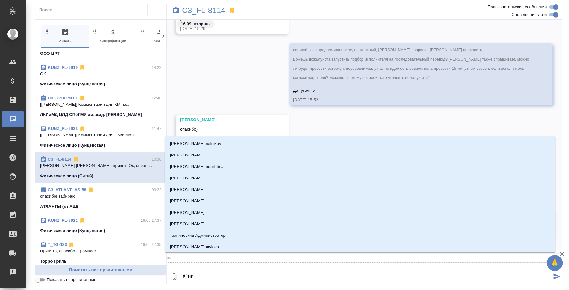
type input "ник"
type textarea "@ники"
type input "ники"
type textarea "@никит"
type input "никит"
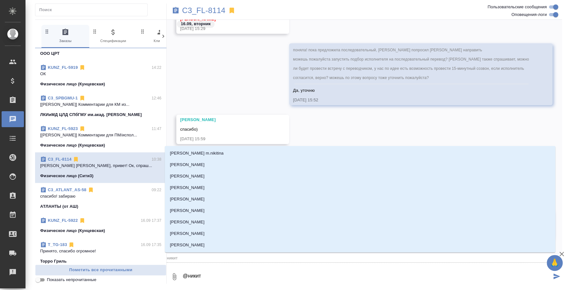
type textarea "@никити"
type input "никити"
type textarea "@никитин"
type input "никитин"
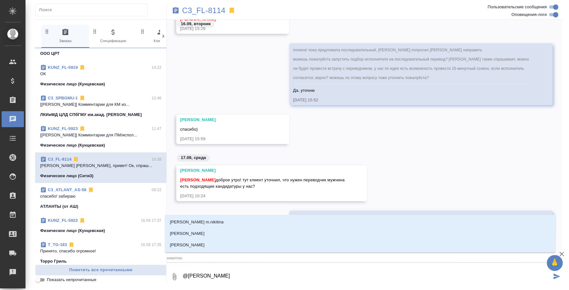
type textarea "@никитина"
type input "никитина"
type textarea "@никитин"
type input "никитин"
type textarea "@никити"
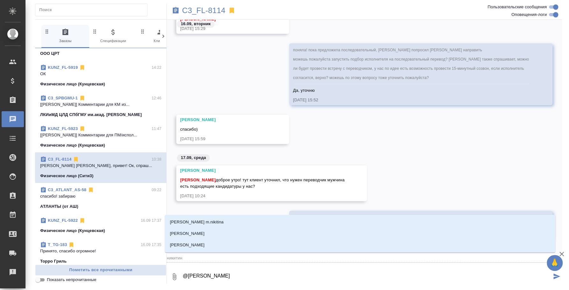
type input "никити"
type textarea "@никит"
type input "никит"
type textarea "@ники"
type input "ники"
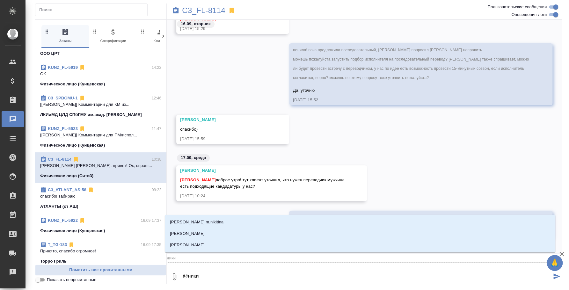
type textarea "@ник"
type input "ник"
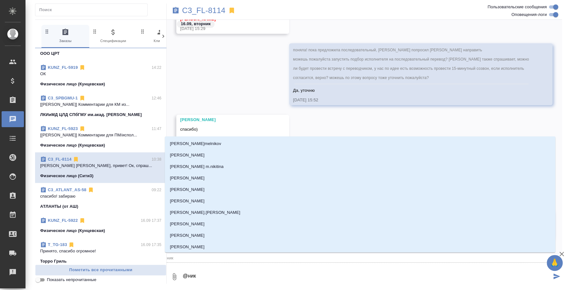
type textarea "@ни"
type input "ни"
type textarea "@н"
type input "н"
type textarea "@"
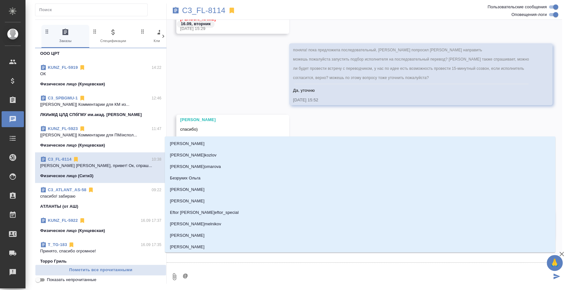
type textarea "@И"
type input "И"
type textarea "@Ил"
type input "Ил"
type textarea "@Иль"
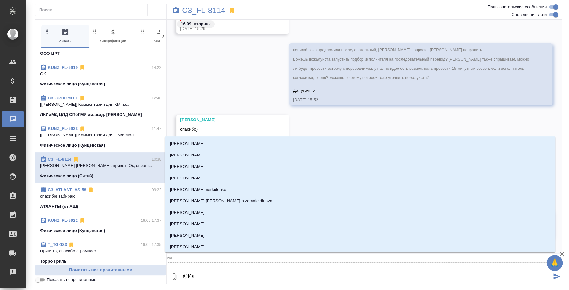
type input "Иль"
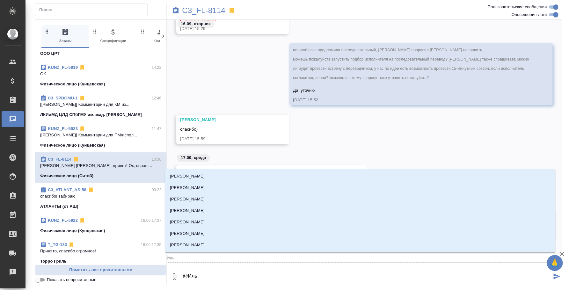
type textarea "@Ильи"
type input "Ильи"
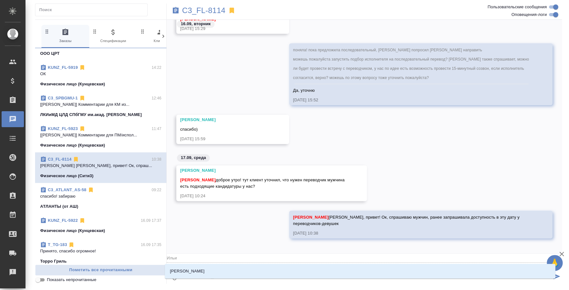
type textarea "@Ильин"
type input "Ильин"
click at [380, 269] on li "Ильина Екатерина" at bounding box center [360, 271] width 391 height 11
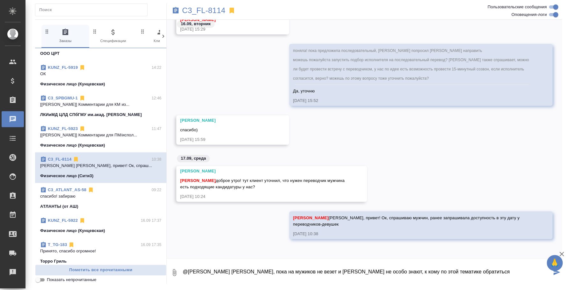
type textarea "@Ильина Екатерина Катя, пока на мужиков не везет и вендоры не особо знают, к ко…"
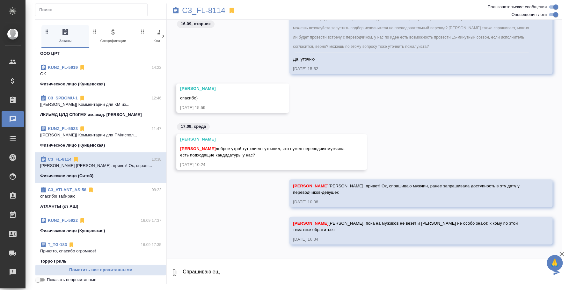
scroll to position [0, 0]
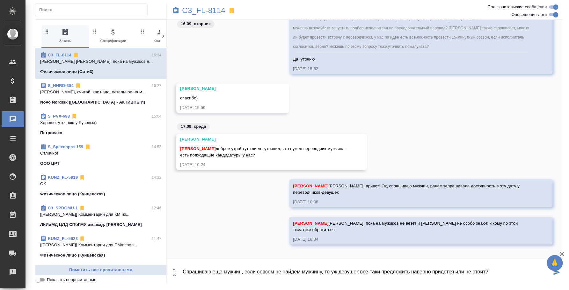
type textarea "Спрашиваю еще мужчин, если совсем не найдем мужчину, то уж девушек все-таки пре…"
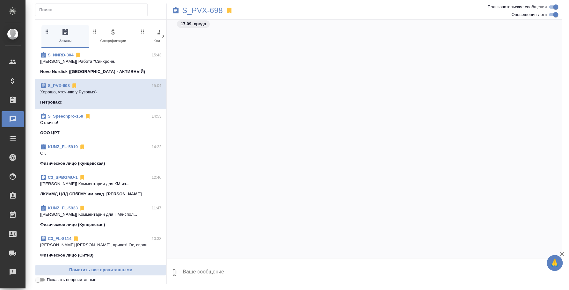
scroll to position [891, 0]
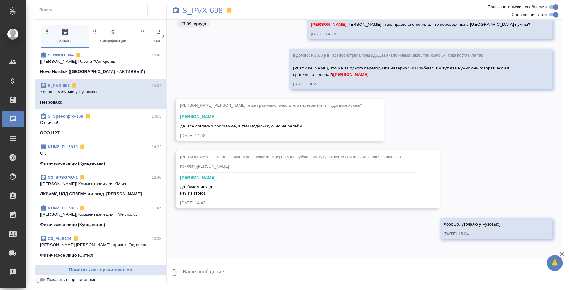
click at [100, 59] on p "[[PERSON_NAME]] Работа "Синхронн..." at bounding box center [100, 61] width 121 height 6
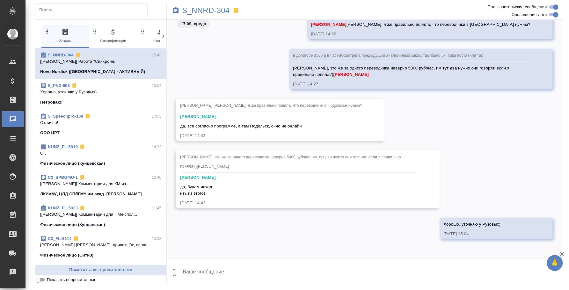
scroll to position [478, 0]
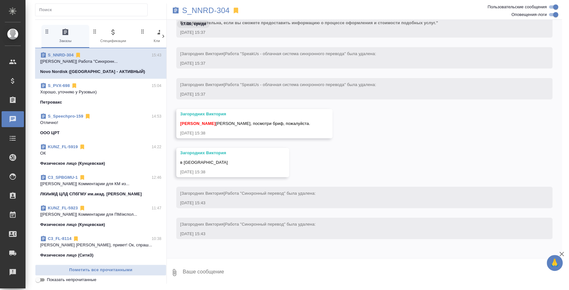
click at [269, 261] on div at bounding box center [365, 260] width 396 height 3
click at [271, 271] on textarea at bounding box center [372, 273] width 380 height 22
paste textarea "Мы по им ДС будем предлагать подписывать как с Мокиным или как? У них есть цены…"
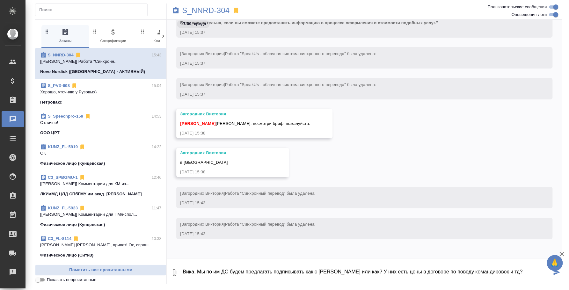
click at [213, 271] on textarea "Вика, Мы по им ДС будем предлагать подписывать как с Мокиным или как? У них ест…" at bounding box center [367, 273] width 370 height 22
click at [500, 269] on textarea "Вика, Мы им ДС будем предлагать подписывать как с Мокиным или как? У них есть ц…" at bounding box center [367, 273] width 370 height 22
type textarea "Вика, Мы им ДС будем предлагать подписывать как с Мокиным или как? У них есть ц…"
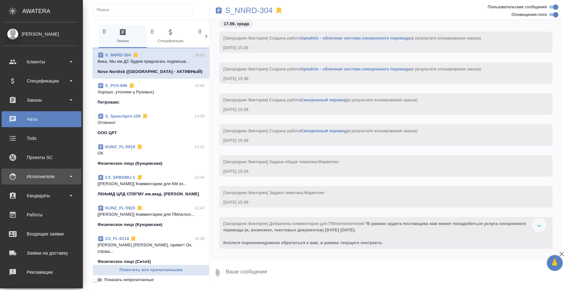
scroll to position [40, 0]
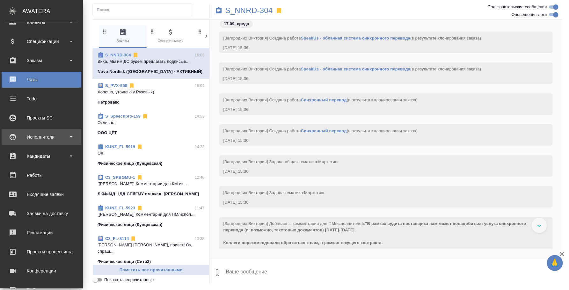
click at [51, 139] on div "Исполнители" at bounding box center [41, 137] width 73 height 10
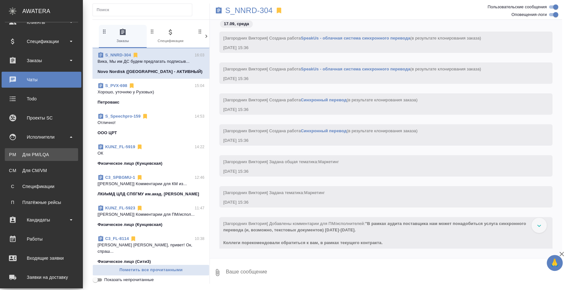
click at [47, 155] on div "Для PM/LQA" at bounding box center [41, 155] width 67 height 6
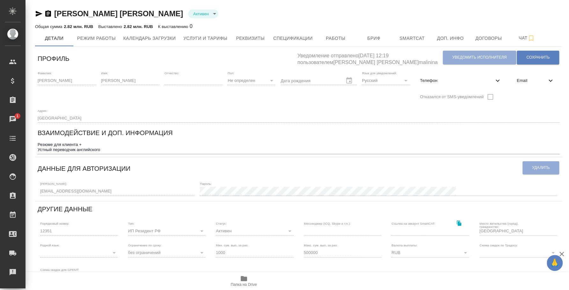
click at [465, 81] on span "Телефон" at bounding box center [457, 81] width 74 height 6
select select "RU"
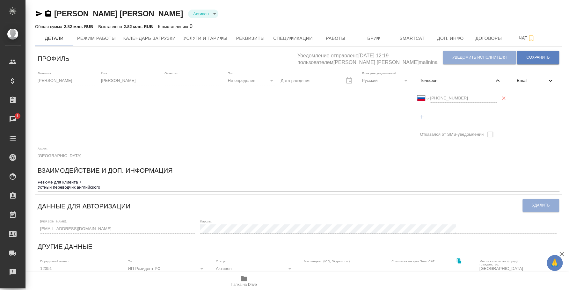
click at [427, 93] on div "Международный Австралия Австрия Азербайджан Албания Алжир Американское Самоа Ан…" at bounding box center [461, 98] width 87 height 16
click at [204, 35] on span "Услуги и тарифы" at bounding box center [205, 38] width 44 height 8
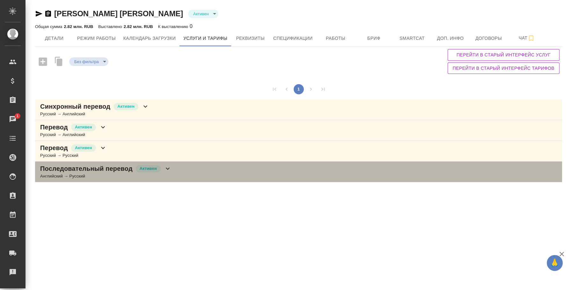
click at [191, 172] on div "Последовательный перевод Активен Английский → Русский" at bounding box center [298, 172] width 527 height 21
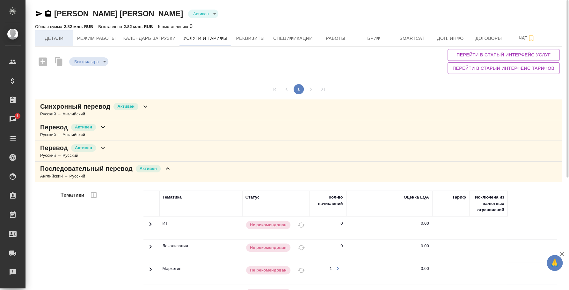
click at [54, 40] on span "Детали" at bounding box center [54, 38] width 31 height 8
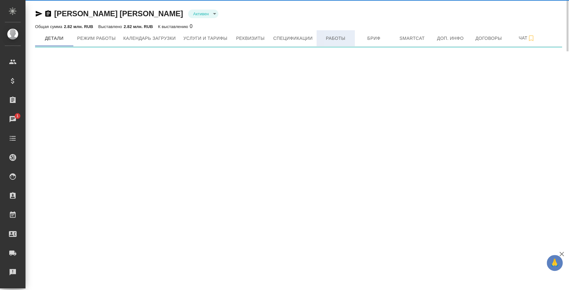
click at [324, 40] on span "Работы" at bounding box center [336, 38] width 31 height 8
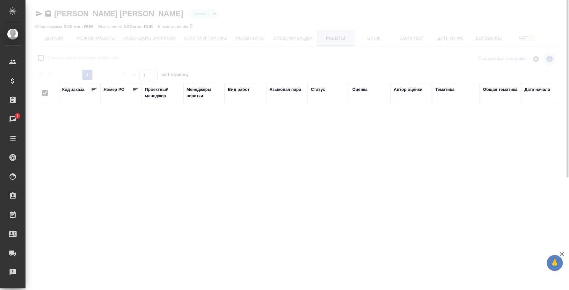
checkbox input "false"
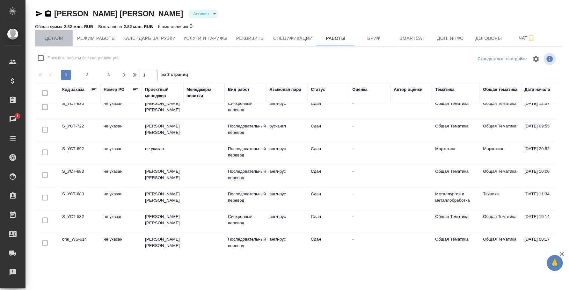
click at [43, 36] on span "Детали" at bounding box center [54, 38] width 31 height 8
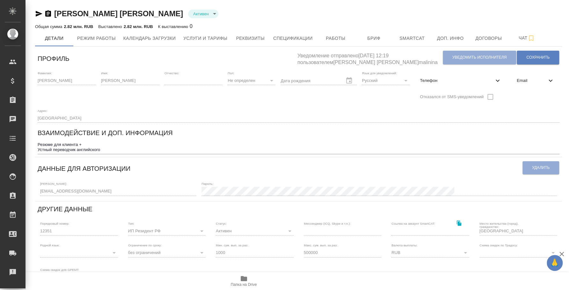
click at [243, 277] on icon "button" at bounding box center [244, 278] width 6 height 5
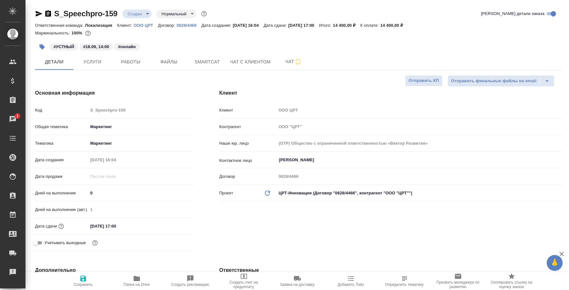
select select "RU"
click at [132, 66] on button "Работы" at bounding box center [131, 62] width 38 height 16
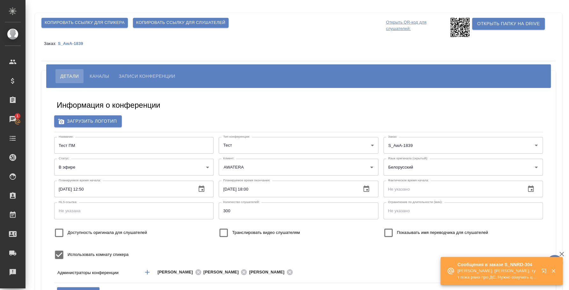
click at [541, 271] on button "button" at bounding box center [545, 272] width 15 height 15
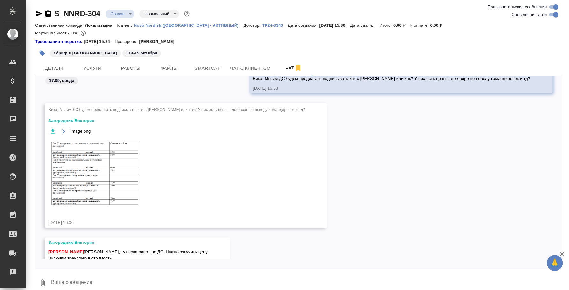
scroll to position [457, 0]
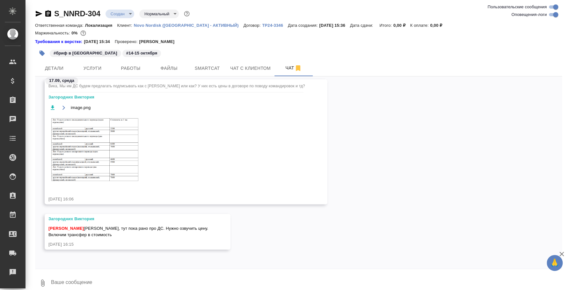
click at [102, 130] on img at bounding box center [96, 150] width 96 height 70
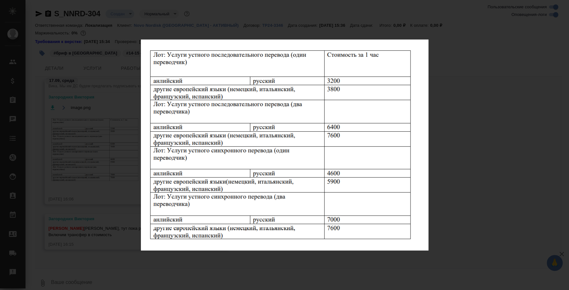
click at [521, 152] on div "image.png 1 of 1" at bounding box center [284, 145] width 569 height 290
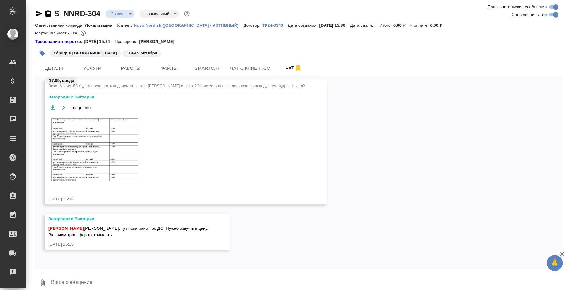
click at [86, 273] on textarea at bounding box center [306, 283] width 512 height 22
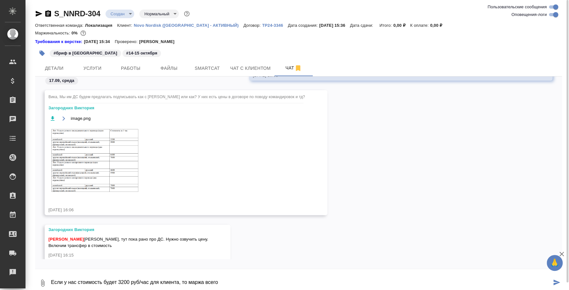
scroll to position [497, 0]
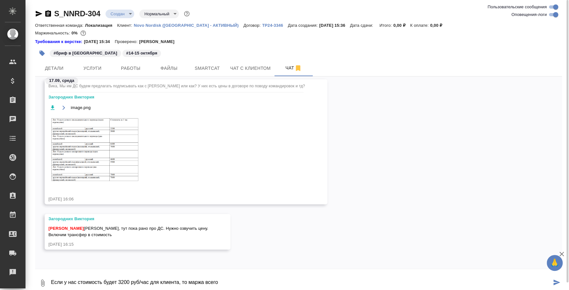
click at [124, 151] on img at bounding box center [96, 150] width 96 height 70
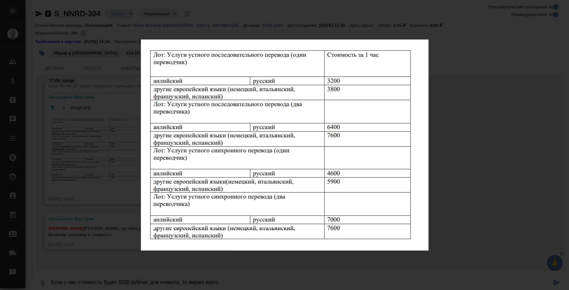
click at [460, 156] on div "image.png 1 of 1" at bounding box center [284, 145] width 569 height 290
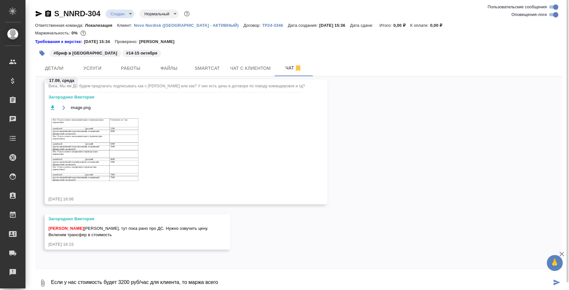
click at [229, 282] on textarea "Если у нас стоимость будет 3200 руб/час для клиента, то маржа всего" at bounding box center [301, 283] width 502 height 22
click at [123, 281] on textarea "Если у нас стоимость будет 3200 руб/час для клиента, то маржа всего 20%, просто…" at bounding box center [301, 283] width 502 height 22
click at [400, 284] on textarea "Если у нас стоимость будет 6400 руб/час для клиента на двух переводчиков синхро…" at bounding box center [301, 283] width 502 height 22
type textarea "Если у нас стоимость будет 6400 руб/час для клиента на двух переводчиков синхро…"
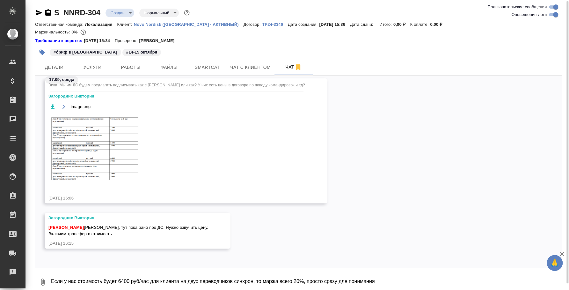
scroll to position [528, 0]
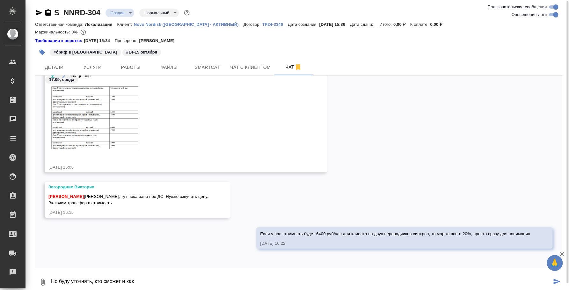
type textarea "Но буду уточнять, кто сможет и как"
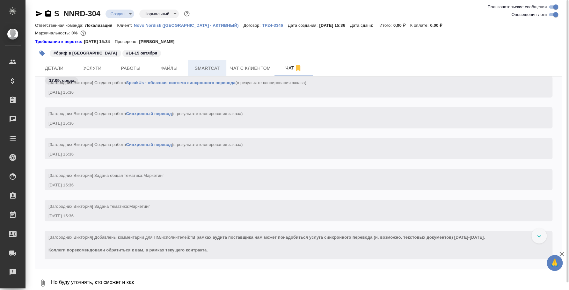
scroll to position [0, 0]
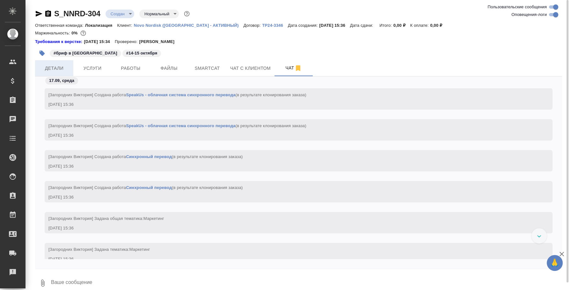
click at [60, 69] on span "Детали" at bounding box center [54, 68] width 31 height 8
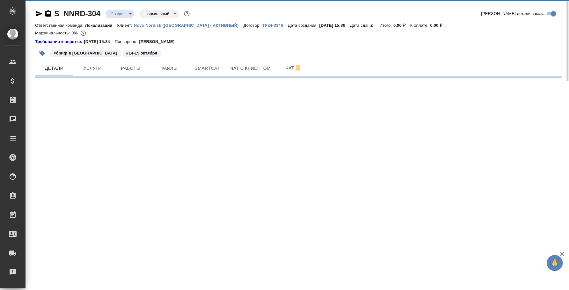
select select "RU"
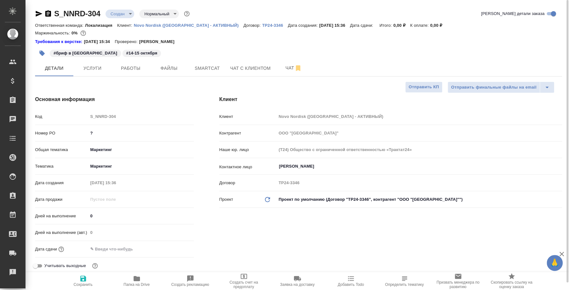
type textarea "x"
click at [103, 73] on button "Услуги" at bounding box center [92, 68] width 38 height 16
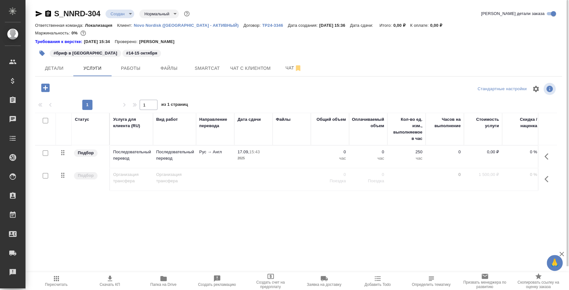
scroll to position [0, 79]
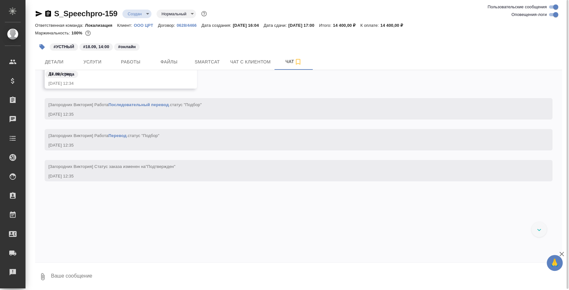
scroll to position [828, 0]
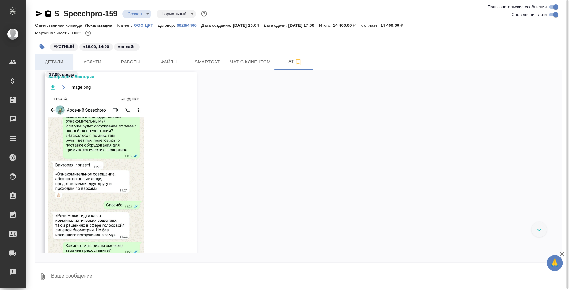
click at [66, 63] on span "Детали" at bounding box center [54, 62] width 31 height 8
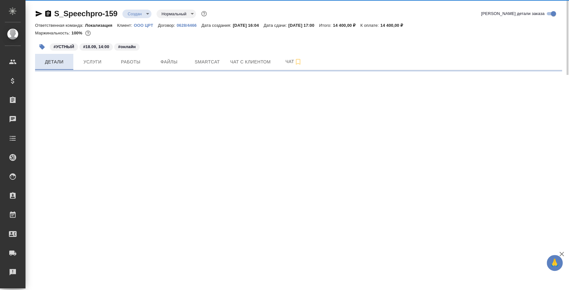
select select "RU"
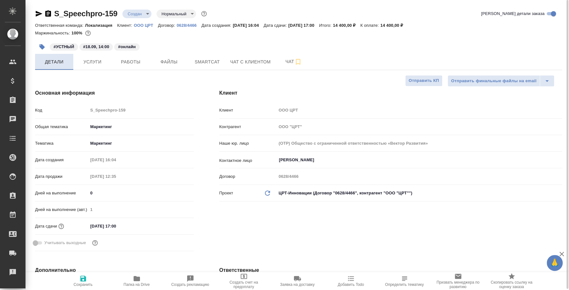
type textarea "x"
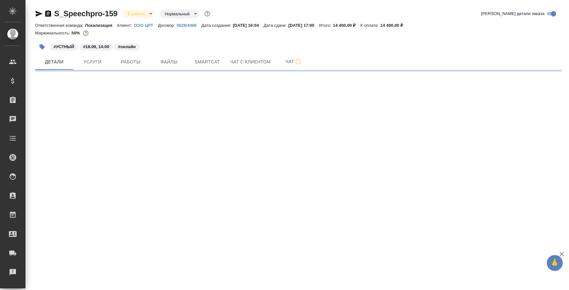
select select "RU"
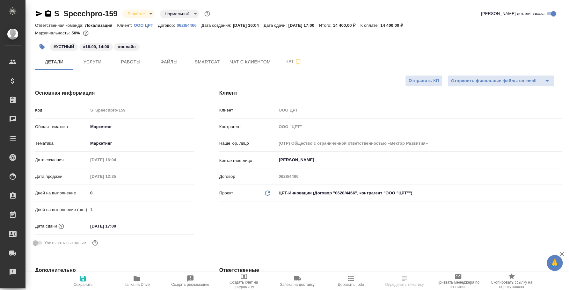
type textarea "x"
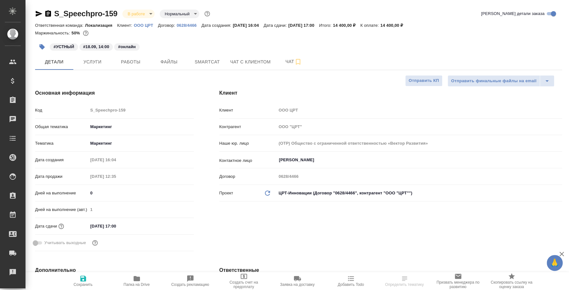
type textarea "x"
click at [91, 56] on button "Услуги" at bounding box center [92, 62] width 38 height 16
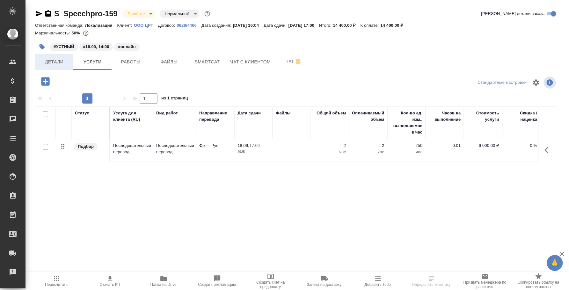
click at [42, 67] on button "Детали" at bounding box center [54, 62] width 38 height 16
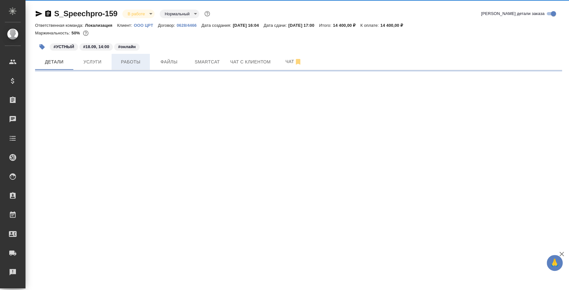
select select "RU"
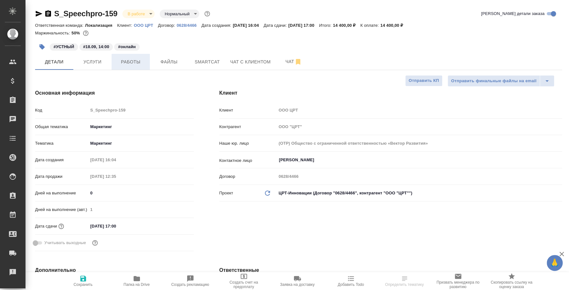
type textarea "x"
click at [141, 69] on button "Работы" at bounding box center [131, 62] width 38 height 16
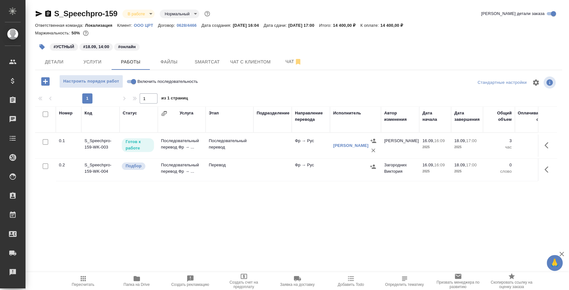
scroll to position [0, 226]
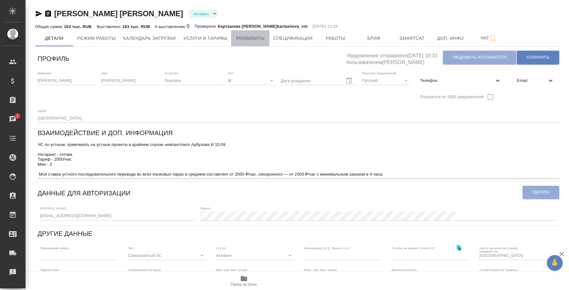
click at [265, 40] on span "Реквизиты" at bounding box center [250, 38] width 31 height 8
select select "10"
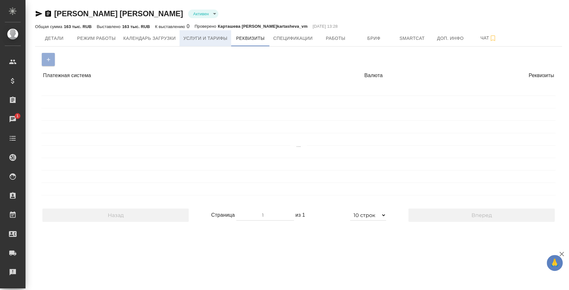
click at [216, 36] on span "Услуги и тарифы" at bounding box center [205, 38] width 44 height 8
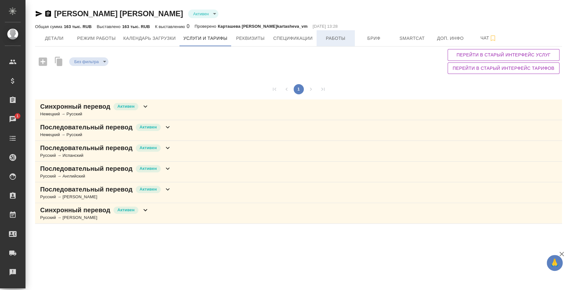
click at [334, 38] on span "Работы" at bounding box center [336, 38] width 31 height 8
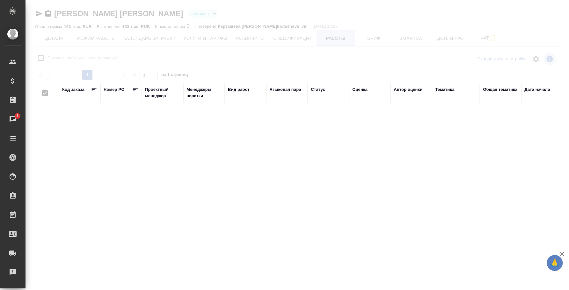
checkbox input "false"
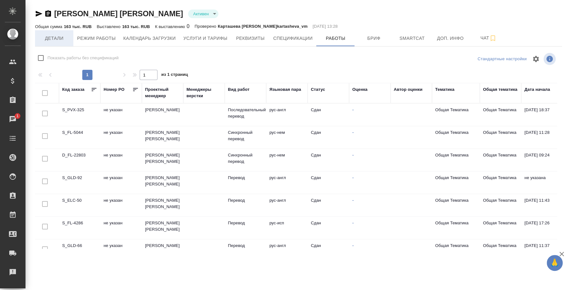
click at [56, 41] on span "Детали" at bounding box center [54, 38] width 31 height 8
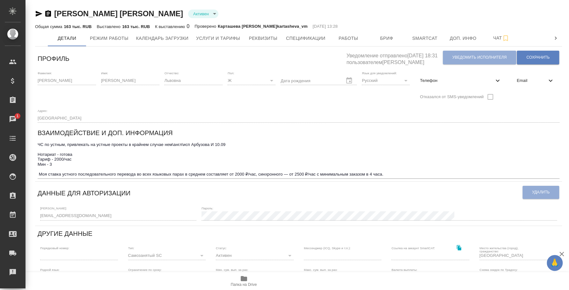
click at [36, 13] on icon "button" at bounding box center [39, 14] width 7 height 6
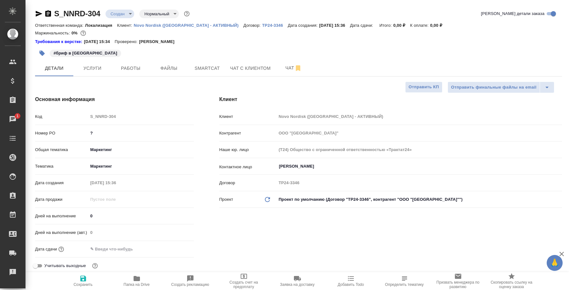
select select "RU"
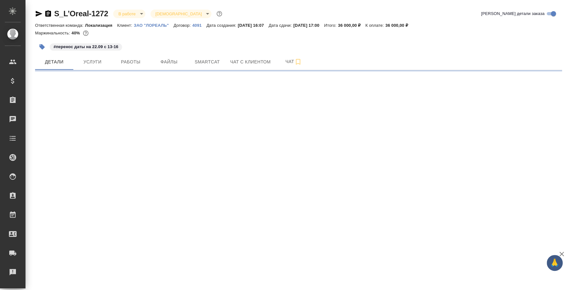
select select "RU"
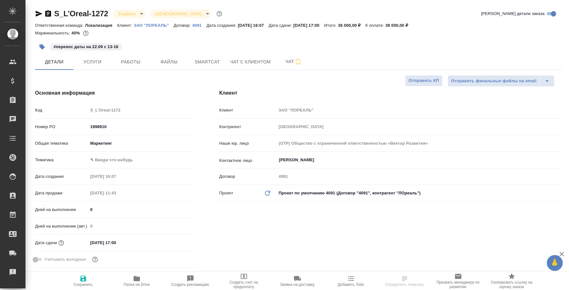
type textarea "x"
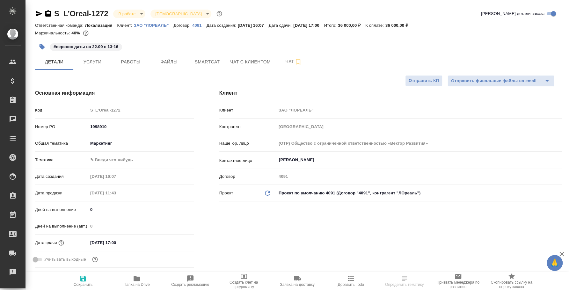
type textarea "x"
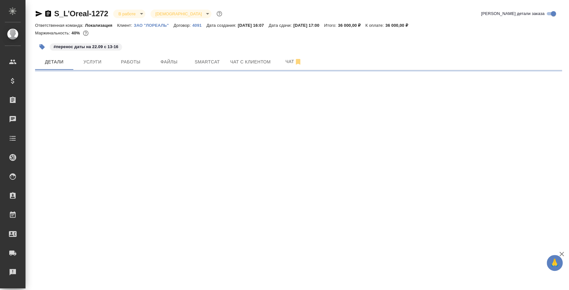
select select "RU"
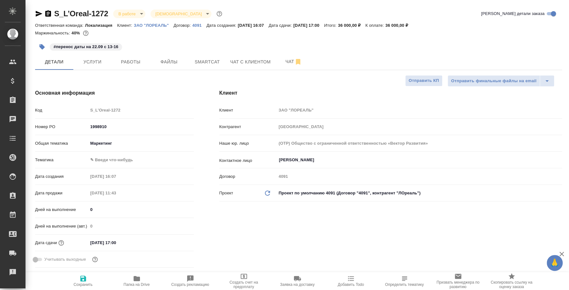
type textarea "x"
click at [282, 67] on button "Чат" at bounding box center [294, 62] width 38 height 16
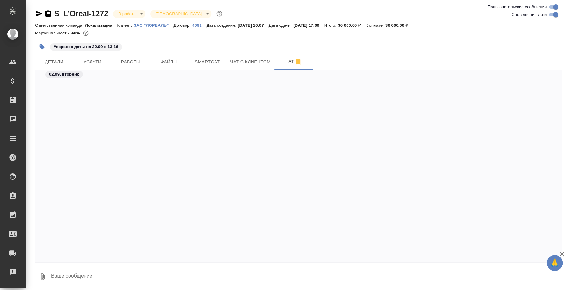
scroll to position [1383, 0]
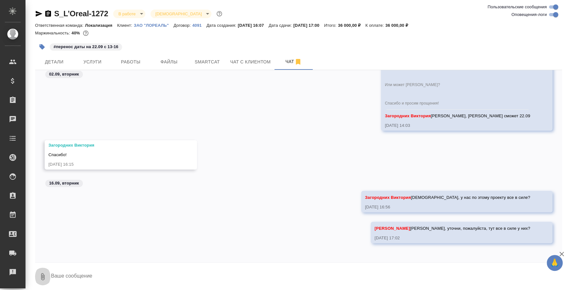
click at [42, 278] on icon "button" at bounding box center [43, 276] width 4 height 7
click at [50, 245] on span "С локального диска" at bounding box center [40, 243] width 43 height 8
click at [0, 0] on input "С локального диска" at bounding box center [0, 0] width 0 height 0
click at [67, 270] on textarea at bounding box center [301, 277] width 502 height 22
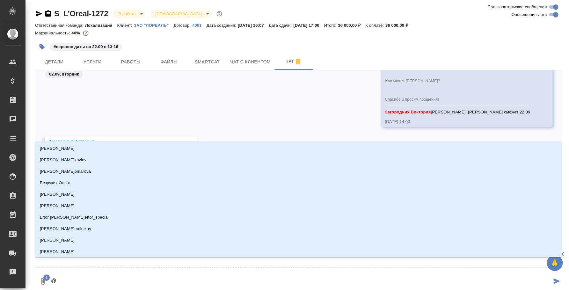
type textarea "@d"
type input "d"
type textarea "@d'f"
type input "d'f"
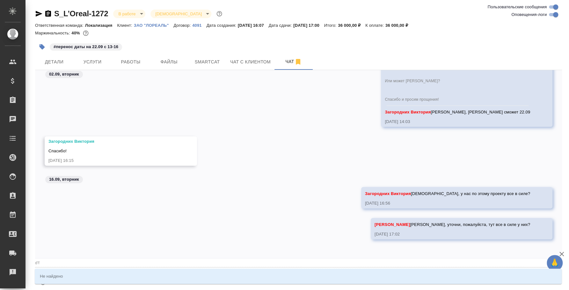
type textarea "@d'f'k"
type input "d'f'k"
type textarea "@d'f"
type input "d'f"
type textarea "@d"
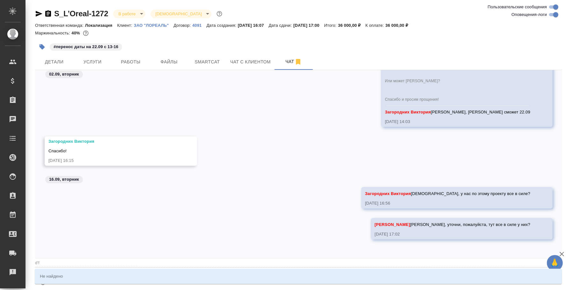
type input "d"
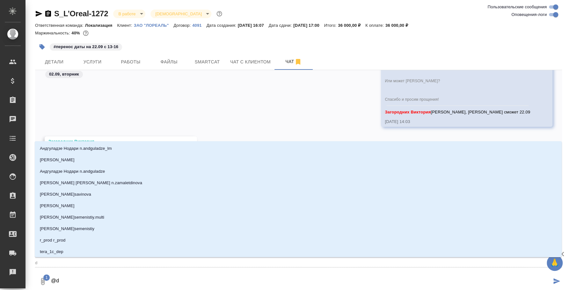
type textarea "@"
type textarea "@в"
type input "в"
type textarea "@ва"
type input "ва"
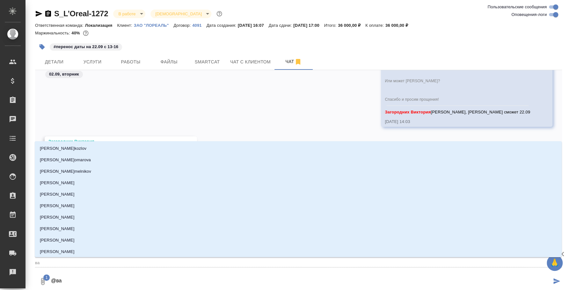
type textarea "@вал"
type input "вал"
type textarea "@валя"
type input "валя"
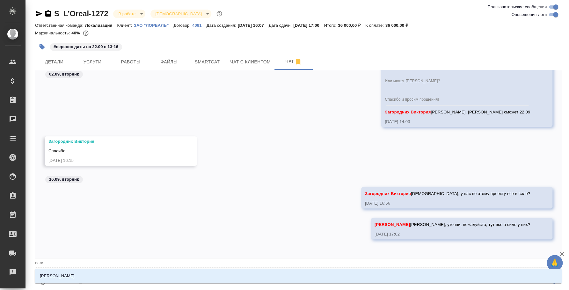
click at [76, 270] on div "Валяева Анна" at bounding box center [298, 276] width 527 height 15
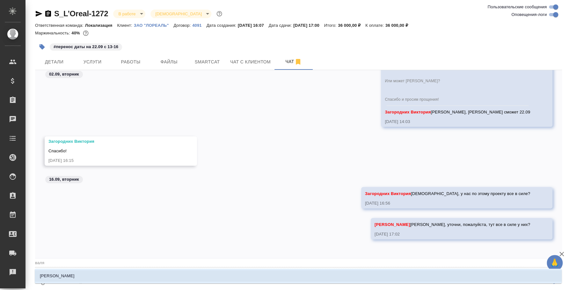
click at [81, 272] on li "Валяева Анна" at bounding box center [298, 276] width 527 height 11
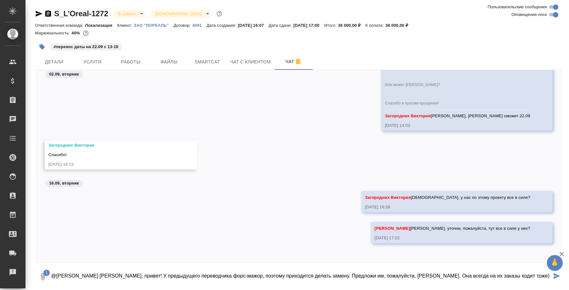
type textarea "@Валяева Анна Аня, привет! У предыдущего переводчика форс-мажор, поэтому приход…"
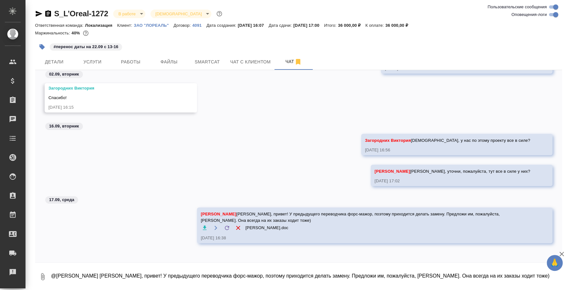
click at [37, 11] on icon "button" at bounding box center [39, 14] width 8 height 8
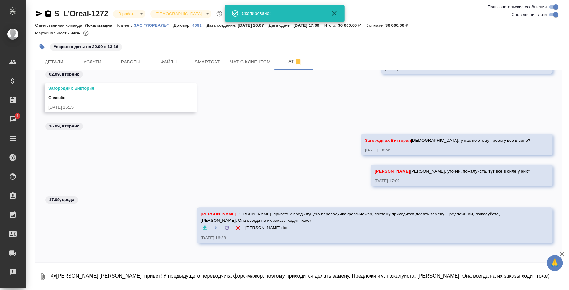
scroll to position [1485, 0]
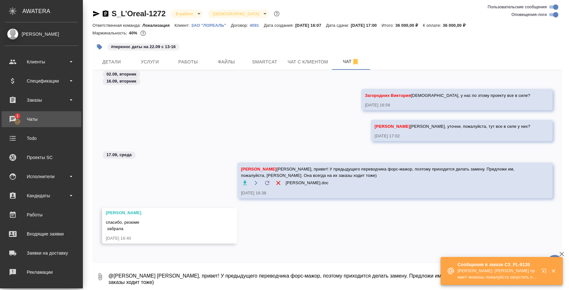
click at [36, 118] on div "Чаты" at bounding box center [41, 120] width 73 height 10
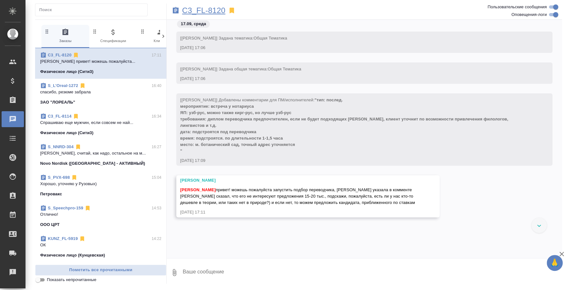
click at [218, 7] on p "C3_FL-8120" at bounding box center [203, 10] width 43 height 6
click at [239, 275] on textarea at bounding box center [372, 273] width 380 height 22
drag, startPoint x: 255, startPoint y: 270, endPoint x: 206, endPoint y: 263, distance: 49.0
click at [206, 263] on textarea "Приветик) а на какую дату?" at bounding box center [367, 273] width 370 height 22
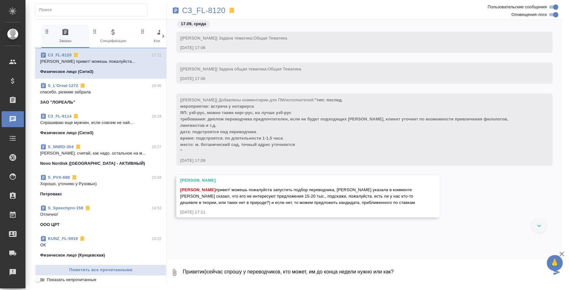
type textarea "Приветик)сейчас спрошу у переводчиков, кто может, им до конца недели нужно или …"
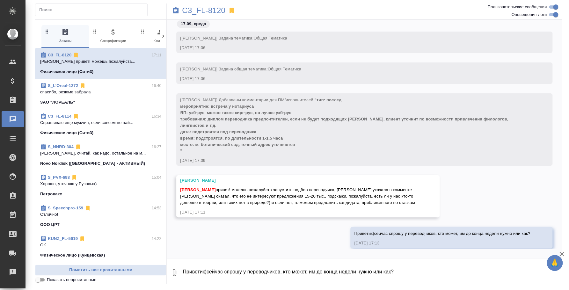
scroll to position [9, 0]
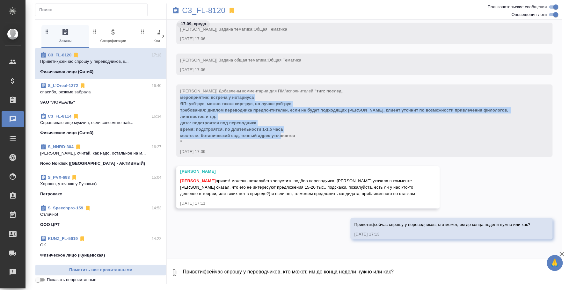
drag, startPoint x: 296, startPoint y: 133, endPoint x: 177, endPoint y: 95, distance: 125.2
click at [177, 95] on div "[Ильина Екатерина] Добавлены комментарии для ПМ/исполнителей: "тип: послед. мер…" at bounding box center [364, 121] width 376 height 72
copy span "мероприятие: встреча у нотариуса ЯП: узб-рус, можно также кирг-рус, но лучше уз…"
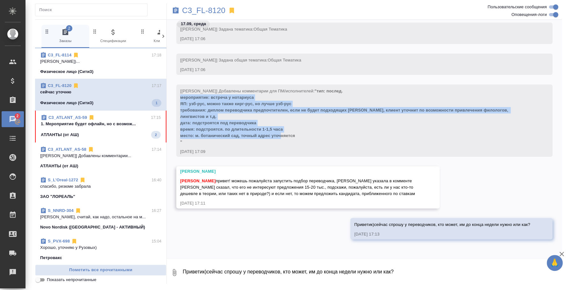
scroll to position [48, 0]
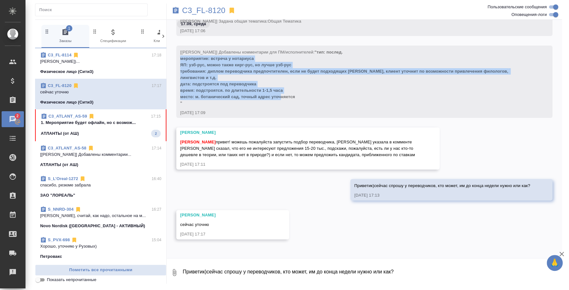
click at [175, 273] on icon "button" at bounding box center [175, 273] width 8 height 8
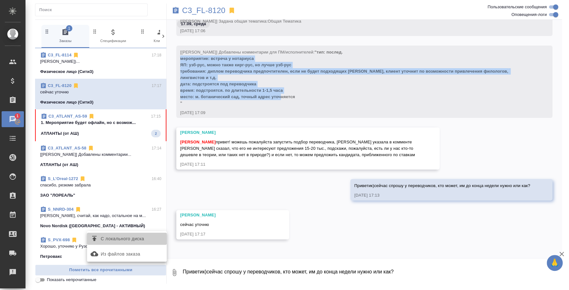
click at [154, 238] on span "С локального диска" at bounding box center [127, 239] width 75 height 8
click at [0, 0] on input "С локального диска" at bounding box center [0, 0] width 0 height 0
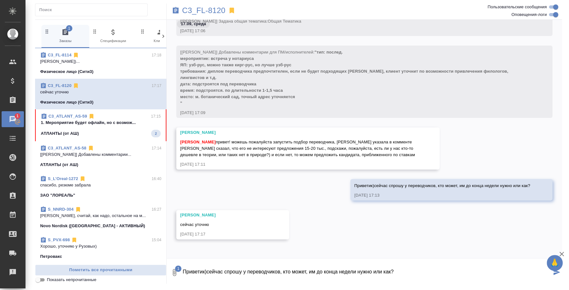
click at [231, 273] on textarea "Приветик)сейчас спрошу у переводчиков, кто может, им до конца недели нужно или …" at bounding box center [367, 273] width 370 height 22
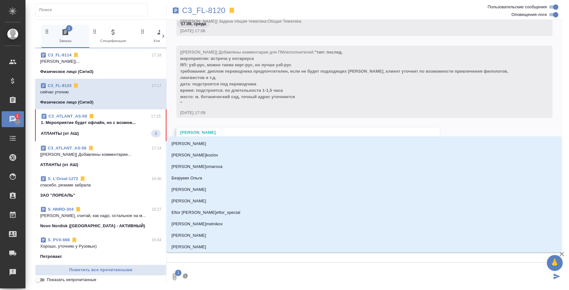
type textarea "@b"
type input "b"
type textarea "@b'k"
type input "b'k"
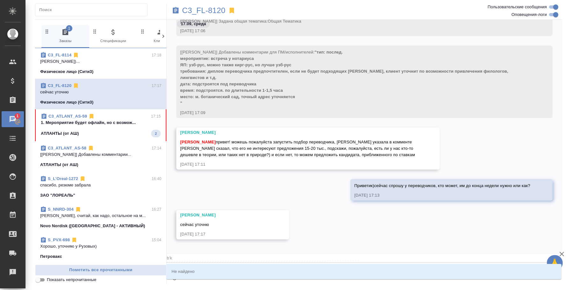
type textarea "@b'k'm"
type input "b'k'm"
type textarea "@b'k'm'b"
type input "b'k'm'b"
type textarea "@b'k'm'b'y"
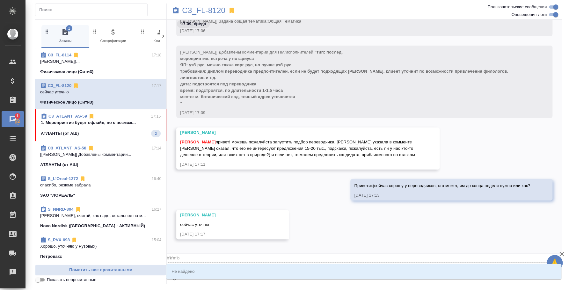
type input "b'k'm'b'y"
type textarea "@b'k'm'b"
type input "b'k'm'b"
type textarea "@b'k'm"
type input "b'k'm"
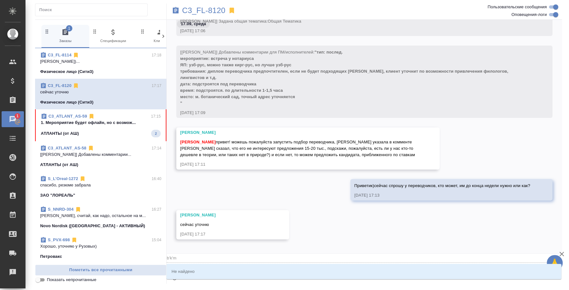
type textarea "@b'k"
type input "b'k"
type textarea "@b"
type input "b"
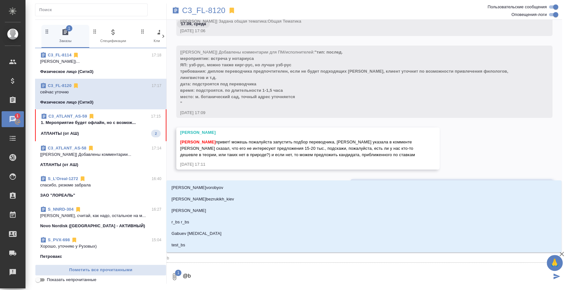
type textarea "@"
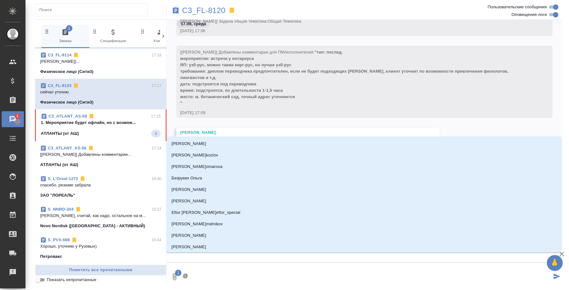
type textarea "@и"
type input "и"
type textarea "@ил"
type input "ил"
type textarea "@иль"
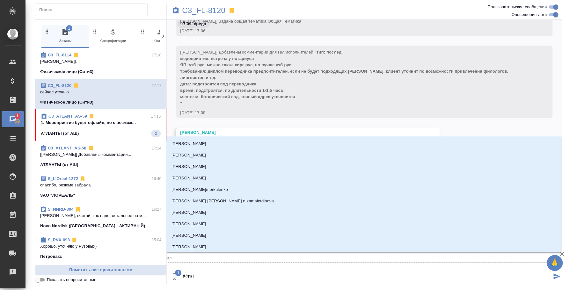
type input "иль"
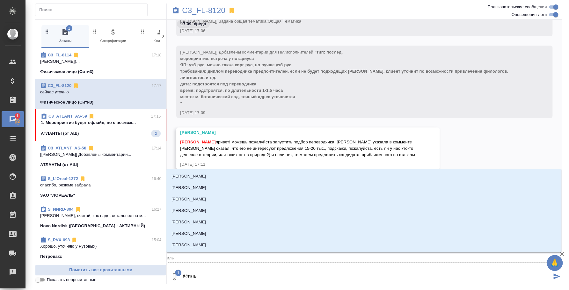
type textarea "@ильи"
type input "ильи"
type textarea "@ильин"
type input "ильин"
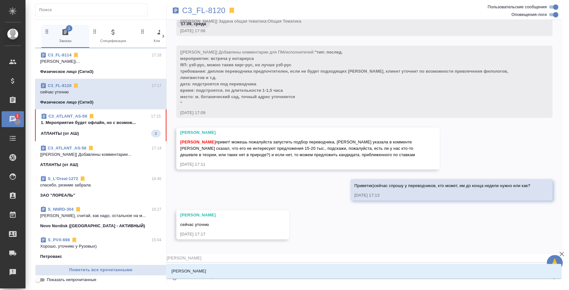
type textarea "@ильина"
type input "ильина"
click at [249, 267] on li "Ильина Екатерина" at bounding box center [364, 271] width 395 height 11
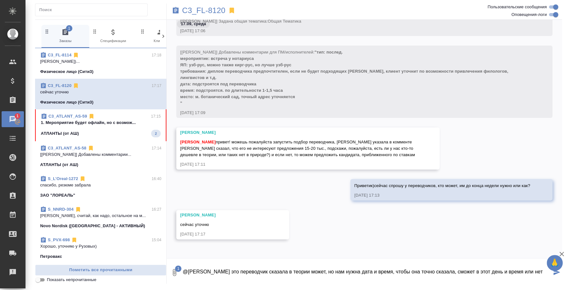
type textarea "@Ильина Екатерина Вот это переводчик сказала в теории может, но нам нужна дата …"
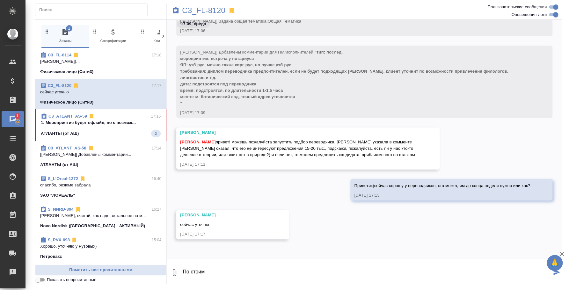
scroll to position [104, 0]
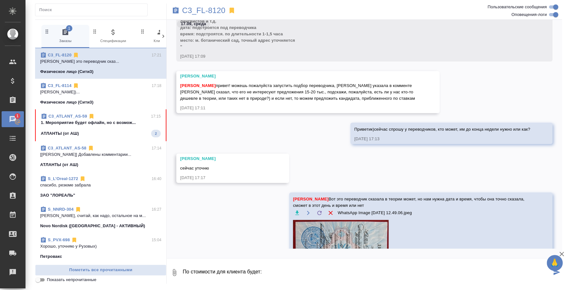
type textarea "По стоимости для клиента будет:"
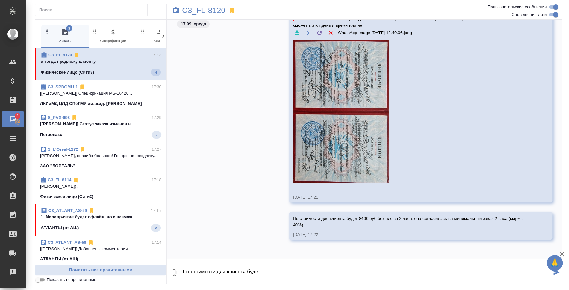
scroll to position [460, 0]
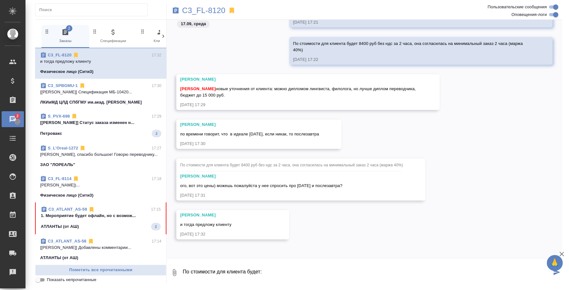
drag, startPoint x: 291, startPoint y: 275, endPoint x: 181, endPoint y: 263, distance: 110.5
click at [181, 263] on div "0 По стоимости для клиента будет:" at bounding box center [365, 273] width 396 height 22
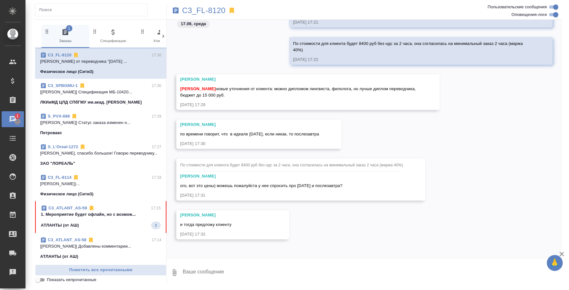
scroll to position [497, 0]
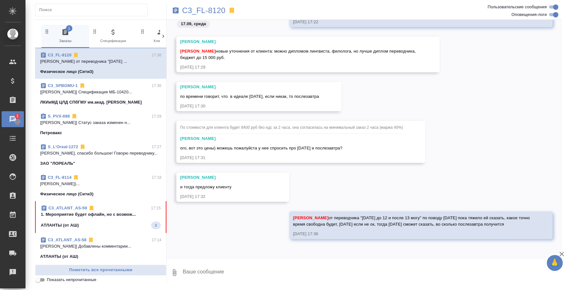
click at [251, 270] on textarea at bounding box center [372, 273] width 380 height 22
click at [88, 188] on span "C3_FL-8114 17:18 Ильина Екатерина держи мужчину)... Физическое лицо (Сити3)" at bounding box center [100, 186] width 121 height 23
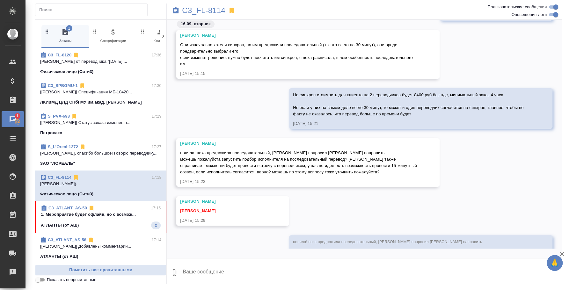
scroll to position [836, 0]
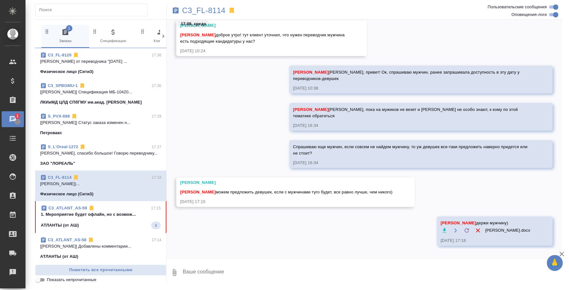
click at [296, 278] on textarea at bounding box center [372, 273] width 380 height 22
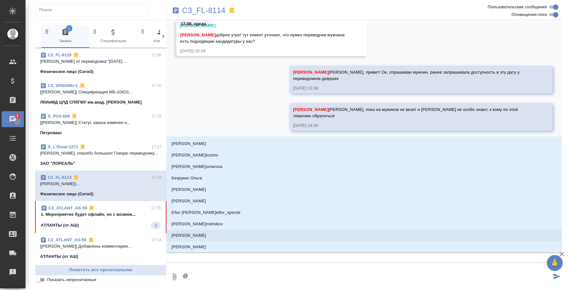
type textarea "@b"
type input "b"
type textarea "@b'k"
type input "b'k"
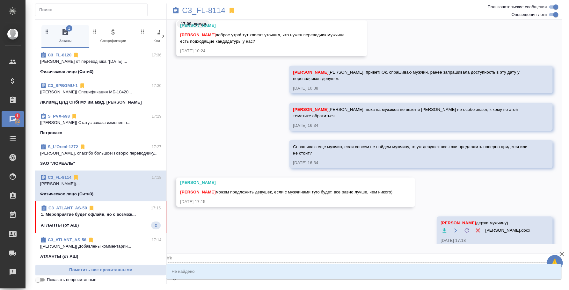
type textarea "@b'k'm"
type input "b'k'm"
type textarea "@b'k'm'b"
type input "b'k'm'b"
type textarea "@b'k'm"
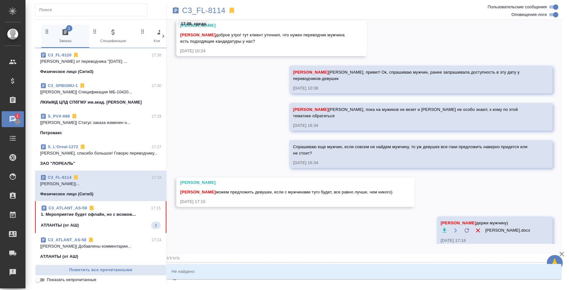
type input "b'k'm"
type textarea "@b'k"
type input "b'k"
type textarea "@b"
type input "b"
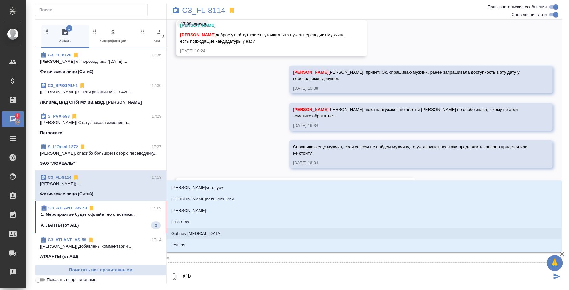
type textarea "@"
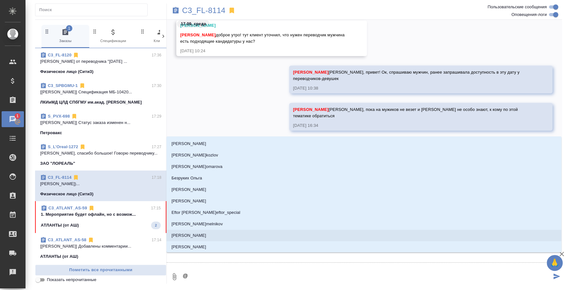
type textarea "@л"
type input "л"
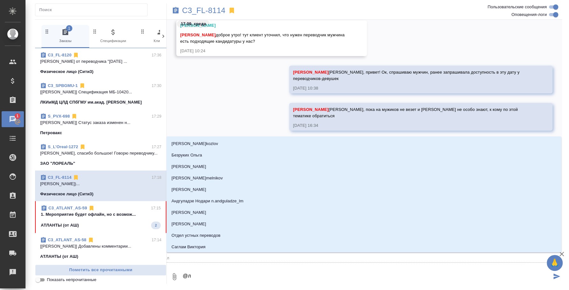
type textarea "@ль"
type input "ль"
type textarea "@л"
type input "л"
type textarea "@"
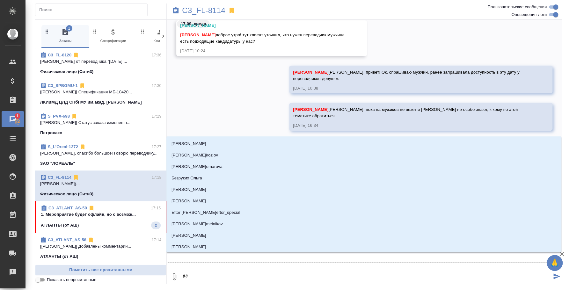
type textarea "@и"
type input "и"
type textarea "@иь"
type input "иь"
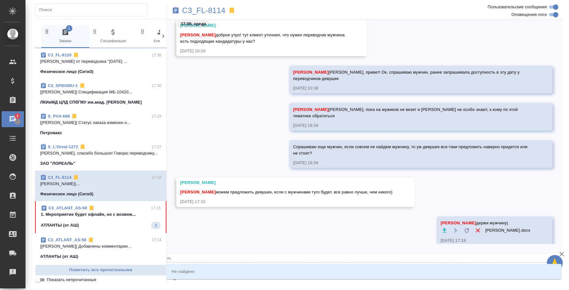
type textarea "@и"
type input "и"
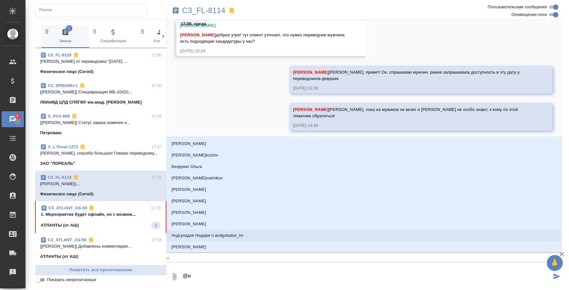
type textarea "@ил"
type input "ил"
type textarea "@иль"
type input "иль"
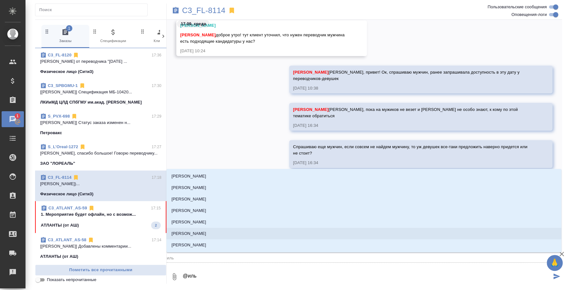
type textarea "@ильи"
type input "[PERSON_NAME]"
type textarea "@[PERSON_NAME]"
type input "[PERSON_NAME]"
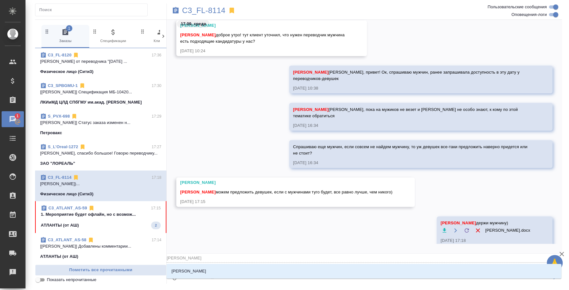
type textarea "@ильина"
type input "ильина"
click at [418, 269] on li "[PERSON_NAME]" at bounding box center [364, 271] width 395 height 11
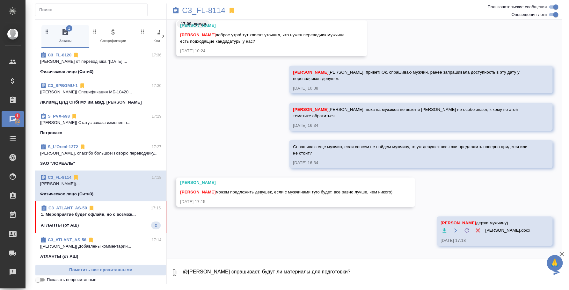
type textarea "@Ильина Екатерина Он спрашивает, будут ли материалы для подготовки?"
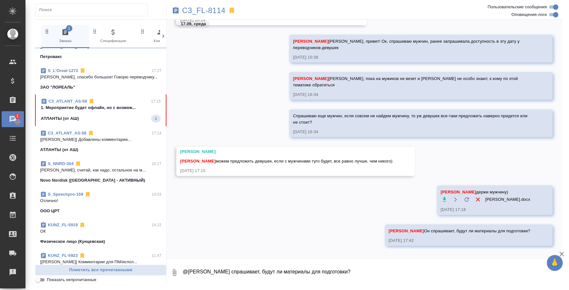
scroll to position [120, 0]
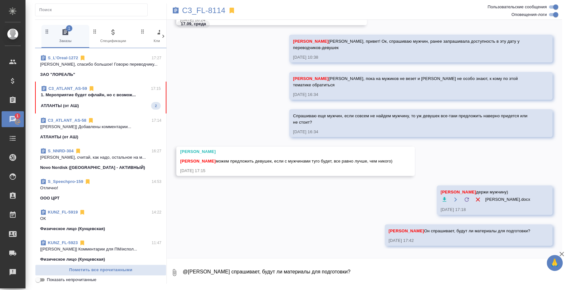
click at [88, 165] on p "Novo Nordisk ([GEOGRAPHIC_DATA] - АКТИВНЫЙ)" at bounding box center [92, 168] width 105 height 6
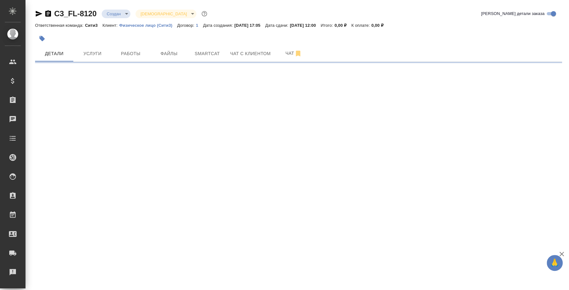
select select "RU"
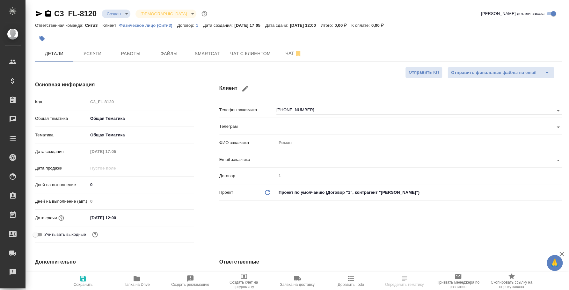
type textarea "x"
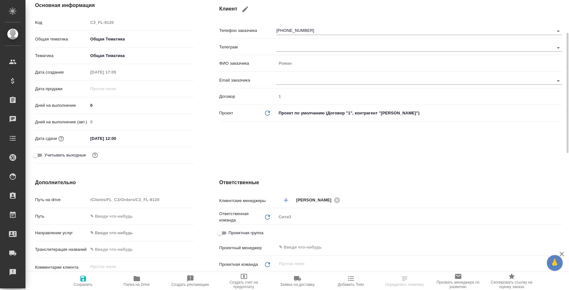
scroll to position [40, 0]
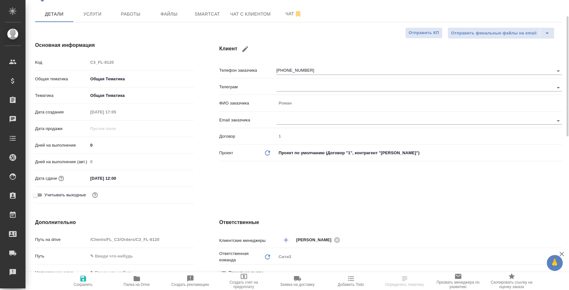
type textarea "x"
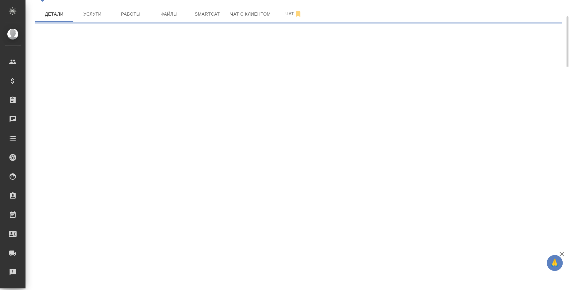
select select "RU"
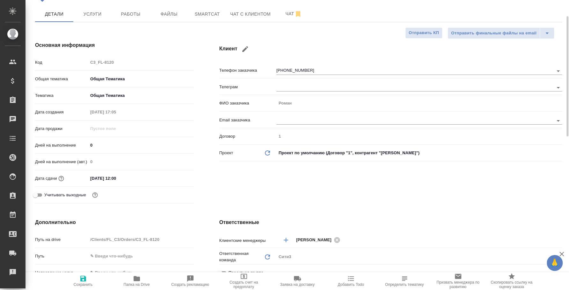
type textarea "x"
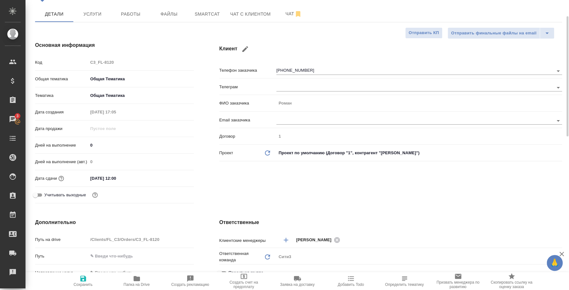
type textarea "x"
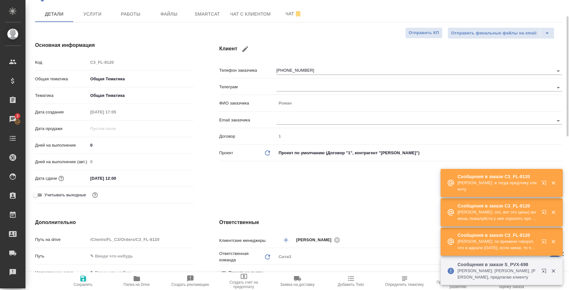
type textarea "x"
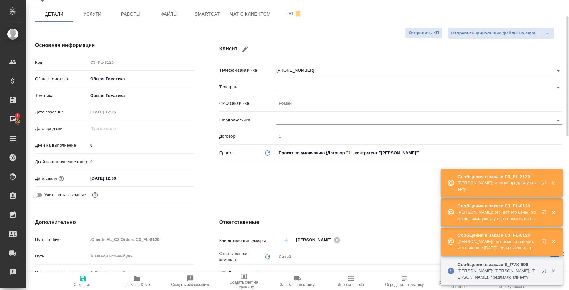
type textarea "x"
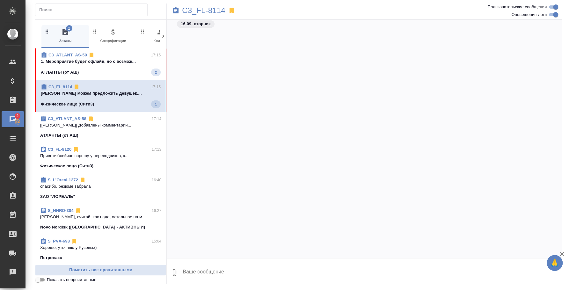
scroll to position [517, 0]
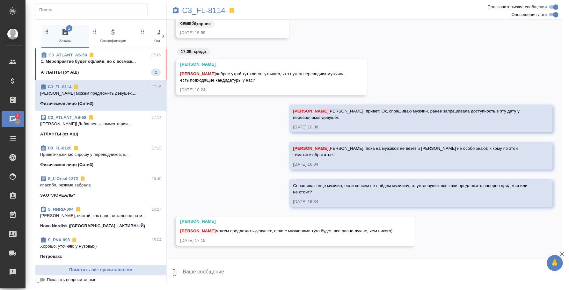
click at [343, 268] on textarea at bounding box center [372, 273] width 380 height 22
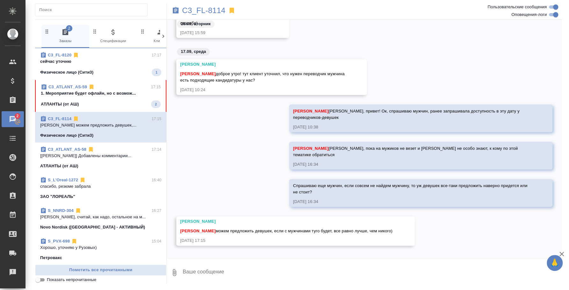
click at [176, 272] on icon "button" at bounding box center [175, 272] width 4 height 7
click at [121, 243] on label "С локального диска" at bounding box center [127, 239] width 80 height 12
click at [0, 0] on input "С локального диска" at bounding box center [0, 0] width 0 height 0
click at [223, 265] on textarea at bounding box center [367, 273] width 370 height 22
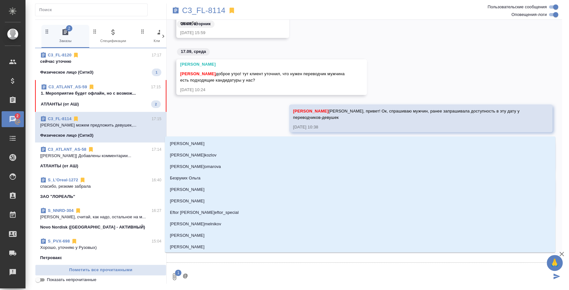
type textarea "@н"
type input "н"
type textarea "@"
type textarea "@и"
type input "и"
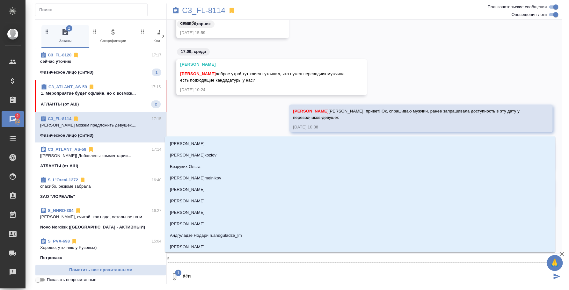
type textarea "@ил"
type input "ил"
type textarea "@иль"
type input "иль"
type textarea "@ильи"
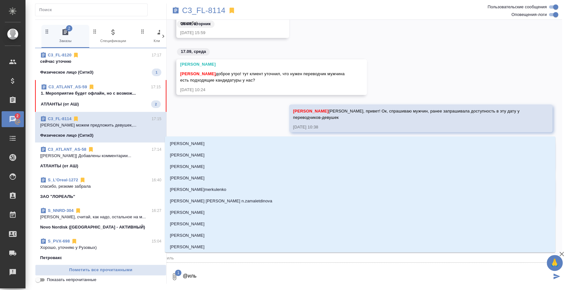
type input "ильи"
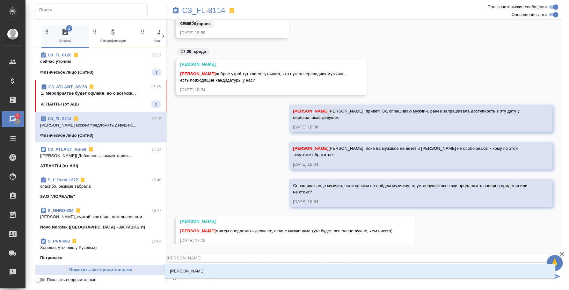
type textarea "@ильин"
type input "ильин"
click at [419, 275] on li "Ильина Екатерина" at bounding box center [360, 271] width 391 height 11
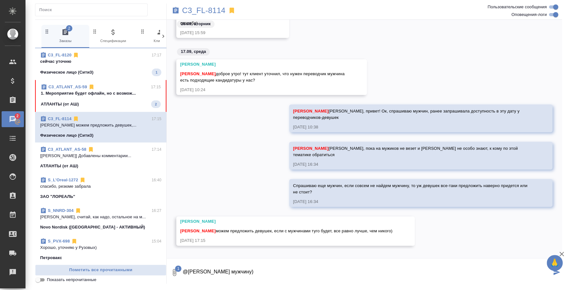
type textarea "@Ильина Екатерина держи мужчину)"
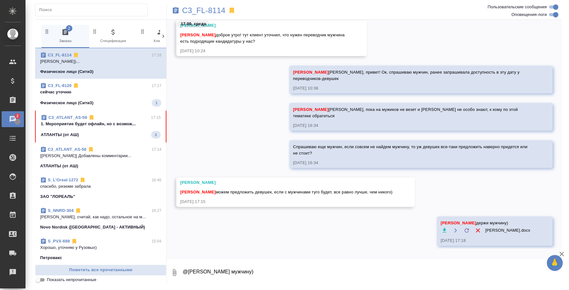
drag, startPoint x: 242, startPoint y: 212, endPoint x: 231, endPoint y: 159, distance: 54.8
click at [242, 217] on div "Ильина Екатерина держи мужчину) Юрий_CV.docx 17.09.25, 17:18" at bounding box center [365, 236] width 396 height 39
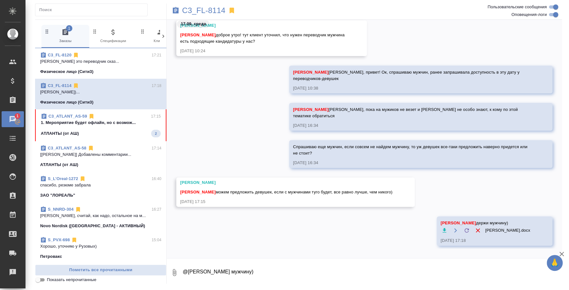
click at [105, 67] on span "C3_FL-8120 17:21 Ильина Екатерина Вот это переводчик сказ... Физическое лицо (С…" at bounding box center [100, 63] width 121 height 23
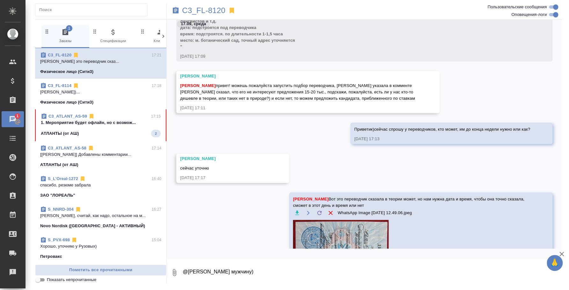
scroll to position [247, 0]
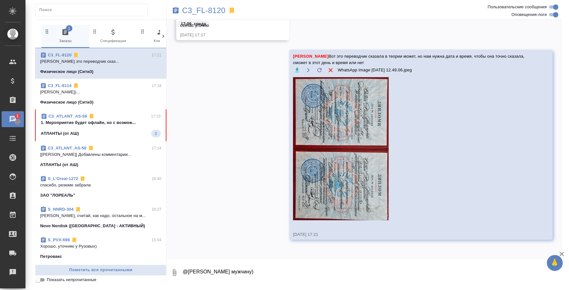
click at [281, 275] on textarea "@Ильина Екатерина держи мужчину)" at bounding box center [372, 273] width 380 height 22
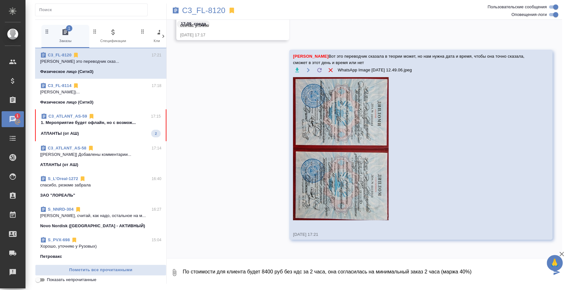
type textarea "По стоимости для клиента будет 8400 руб без ндс за 2 часа, она согласилась на м…"
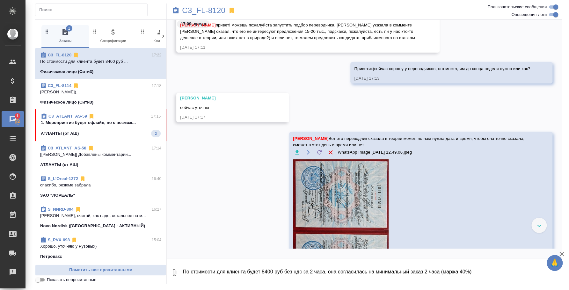
scroll to position [245, 0]
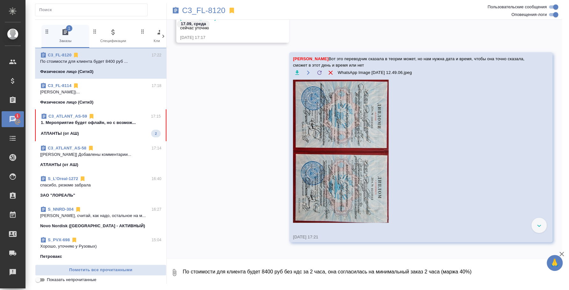
click at [358, 166] on img at bounding box center [341, 151] width 96 height 143
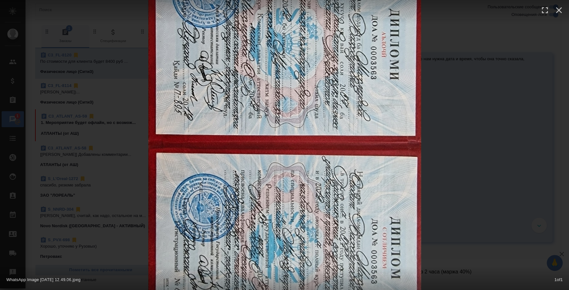
click at [499, 269] on div "WhatsApp Image 2025-07-09 at 12.49.06.jpeg 1 of 1" at bounding box center [284, 279] width 569 height 24
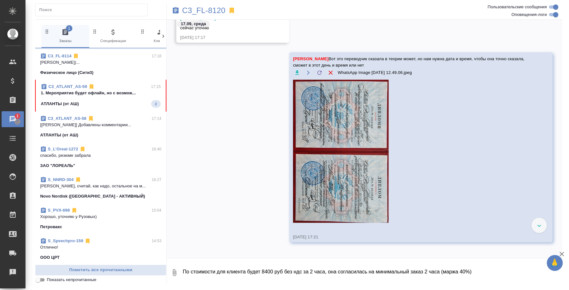
scroll to position [40, 0]
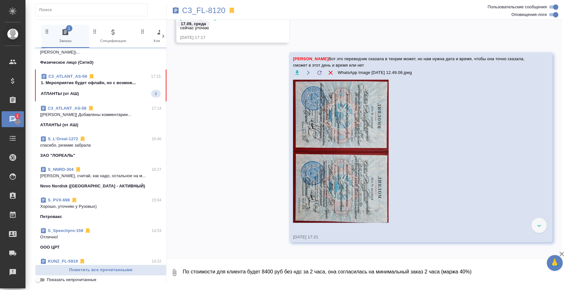
click at [93, 211] on span "S_PVX-698 15:04 Хорошо, уточняю у Рузовых) Петровакс" at bounding box center [100, 208] width 121 height 23
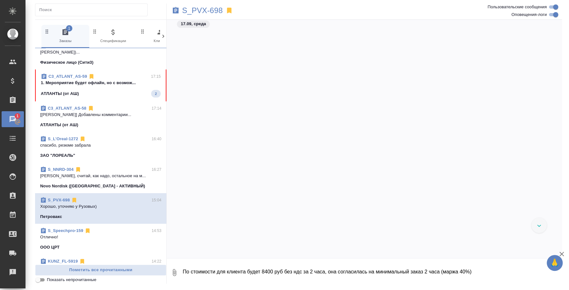
scroll to position [708, 0]
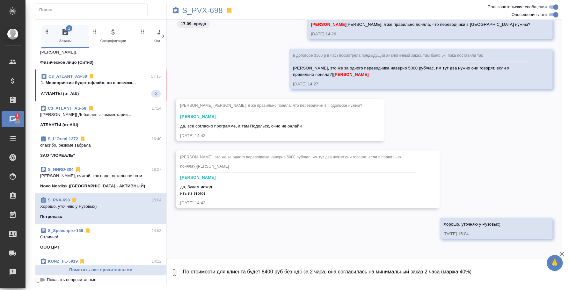
click at [254, 275] on textarea "По стоимости для клиента будет 8400 руб без ндс за 2 часа, она согласилась на м…" at bounding box center [372, 273] width 380 height 22
click at [211, 271] on textarea "По стоимости для клиента будет 8400 руб без ндс за 2 часа, она согласилась на м…" at bounding box center [372, 273] width 380 height 22
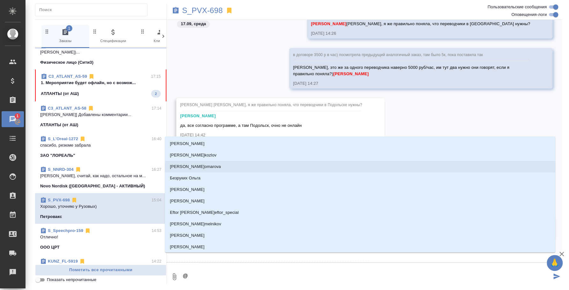
type textarea "@e"
type input "e"
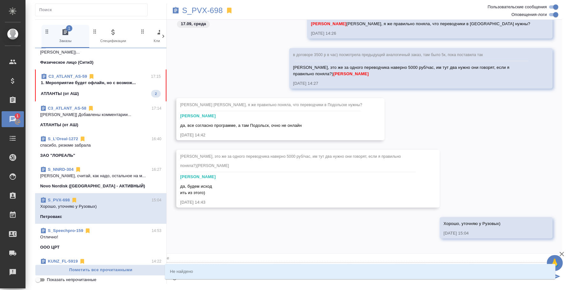
type textarea "@e'c"
type input "e'c"
type textarea "@e'c'g"
type input "e'c'g"
type textarea "@e'c"
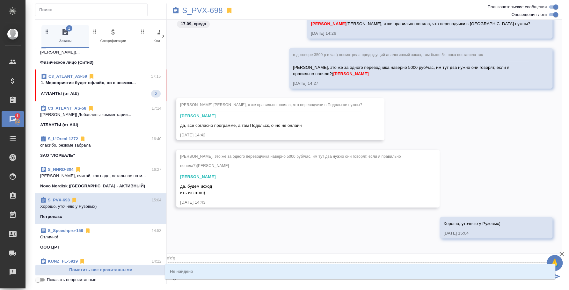
type input "e'c"
type textarea "@e"
type input "e"
type textarea "@"
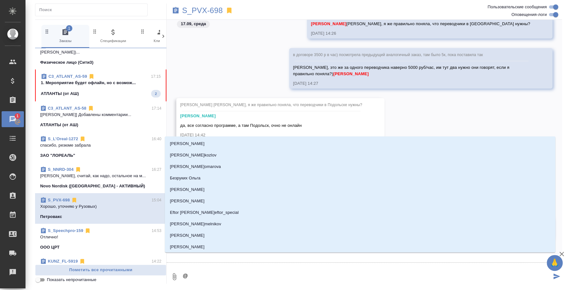
type textarea "@у"
type input "у"
type textarea "@ус"
type input "ус"
type textarea "@усм"
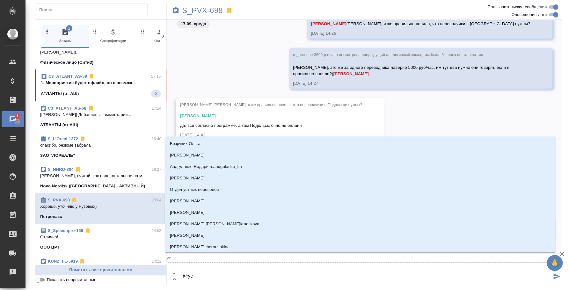
type input "усм"
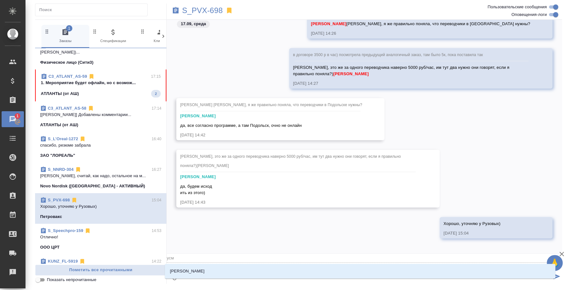
type textarea "@усма"
type input "усма"
click at [271, 269] on li "Усманова Ольга" at bounding box center [360, 271] width 391 height 11
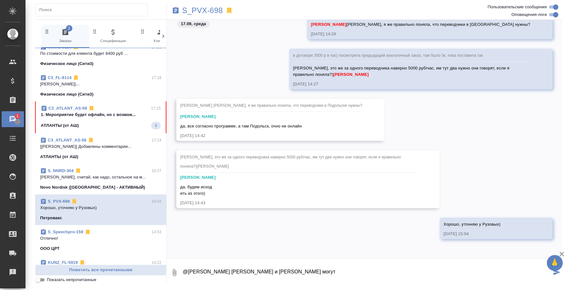
scroll to position [0, 0]
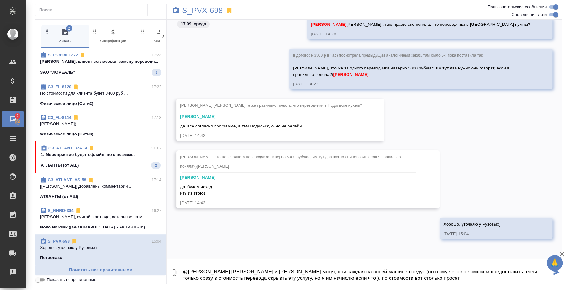
click at [247, 277] on textarea "@Усманова Ольга Наталья и Ксения Рузовы могут, они каждая на совей машине поеду…" at bounding box center [367, 273] width 370 height 22
click at [342, 276] on textarea "@Усманова Ольга Наталья и Ксения Рузовы могут, они каждая на совей машине поеду…" at bounding box center [367, 273] width 370 height 22
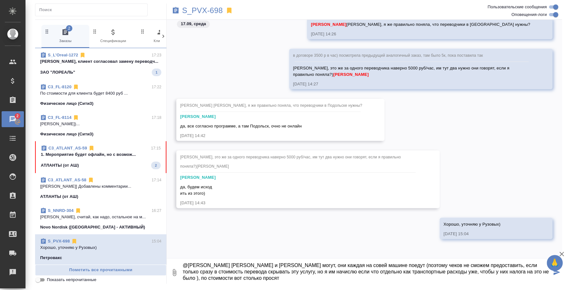
paste textarea "6 октября : 40 000 руб перевод +6000 руб бензин 7 октября : 40 000 руб перевод …"
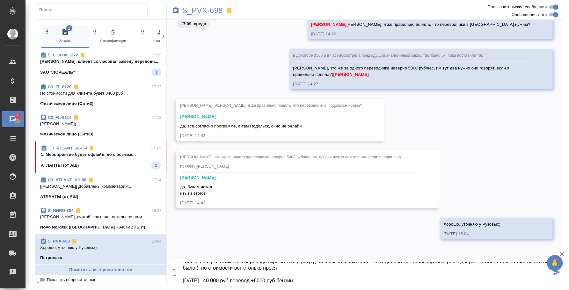
scroll to position [30, 0]
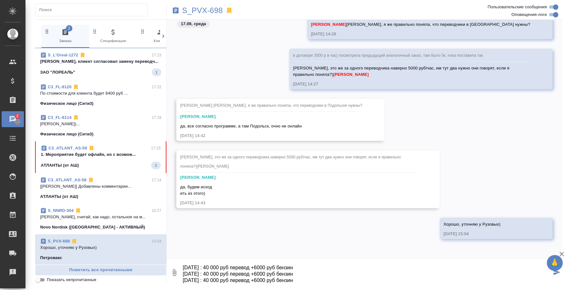
click at [228, 268] on textarea "@Усманова Ольга Наталья и Ксения Рузовы могут, они каждая на совей машине поеду…" at bounding box center [367, 273] width 370 height 22
drag, startPoint x: 216, startPoint y: 266, endPoint x: 211, endPoint y: 266, distance: 5.4
click at [211, 266] on textarea "@Усманова Ольга Наталья и Ксения Рузовы могут, они каждая на совей машине поеду…" at bounding box center [367, 273] width 370 height 22
click at [216, 275] on textarea "@Усманова Ольга Наталья и Ксения Рузовы могут, они каждая на совей машине поеду…" at bounding box center [367, 273] width 370 height 22
click at [313, 267] on textarea "@Усманова Ольга Наталья и Ксения Рузовы могут, они каждая на совей машине поеду…" at bounding box center [367, 273] width 370 height 22
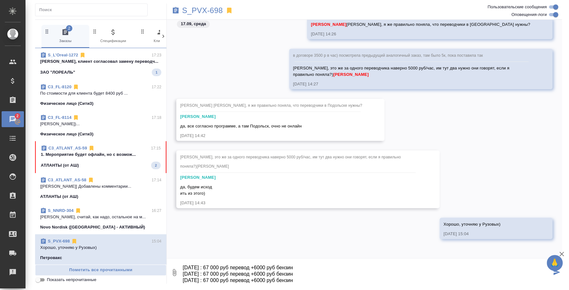
click at [310, 283] on textarea "@Усманова Ольга Наталья и Ксения Рузовы могут, они каждая на совей машине поеду…" at bounding box center [367, 273] width 370 height 22
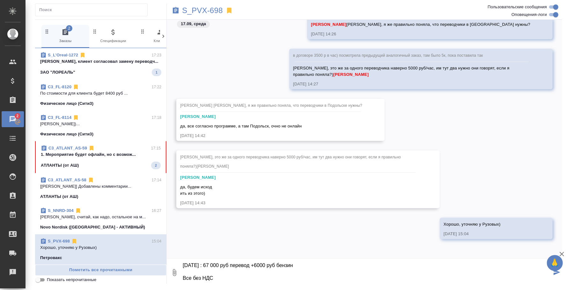
scroll to position [55, 0]
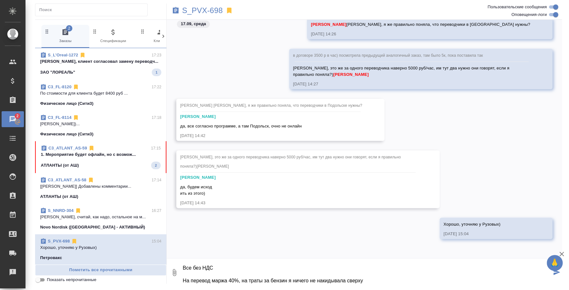
type textarea "@Усманова Ольга Наталья и Ксения Рузовы могут, они каждая на совей машине поеду…"
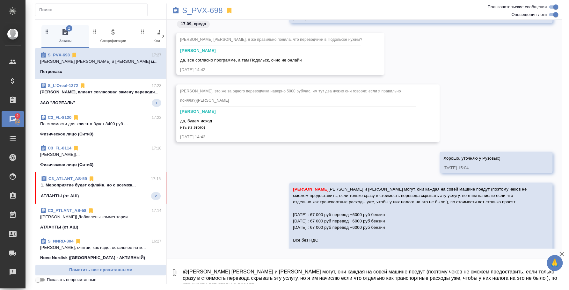
scroll to position [803, 0]
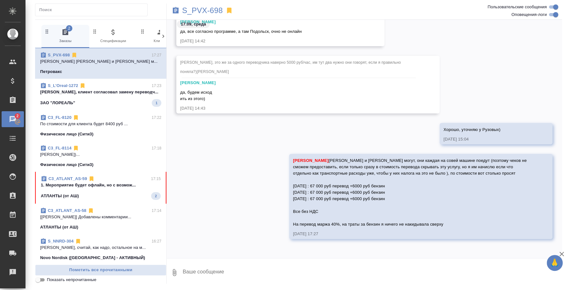
click at [104, 104] on div "ЗАО "ЛОРЕАЛЬ" 1" at bounding box center [100, 103] width 121 height 8
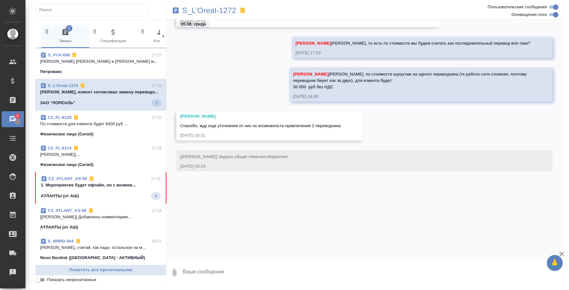
scroll to position [1650, 0]
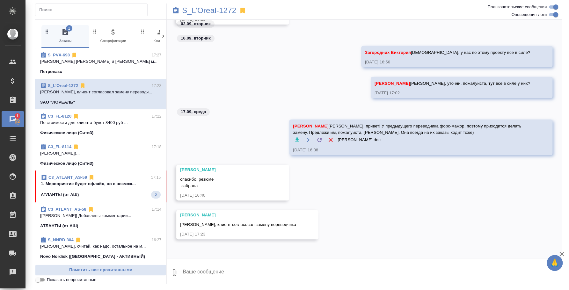
click at [239, 263] on textarea at bounding box center [372, 273] width 380 height 22
type textarea "Аня, спасибо большое! Говорю переводчику, что она утверждена)"
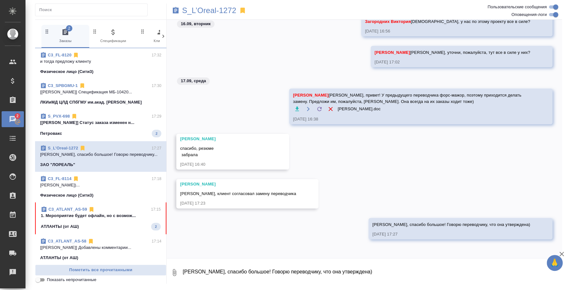
click at [84, 46] on button "2 Заказы" at bounding box center [65, 36] width 48 height 23
click at [93, 62] on p "и тогда предложу клиенту" at bounding box center [100, 61] width 121 height 6
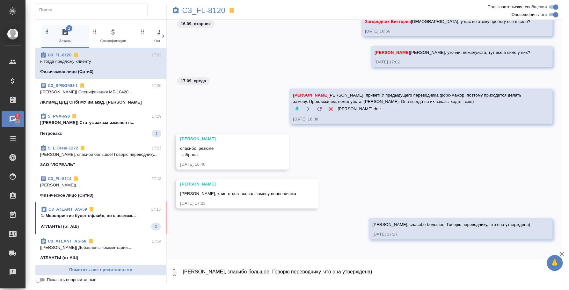
scroll to position [317, 0]
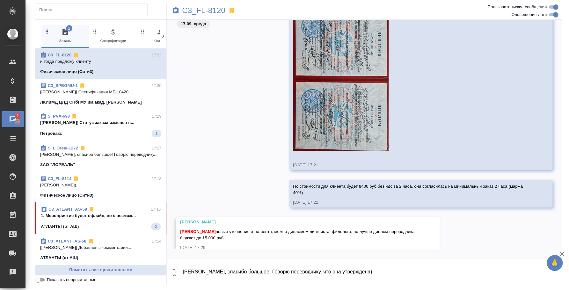
click at [212, 270] on textarea "Аня, спасибо большое! Говорю переводчику, что она утверждена)" at bounding box center [372, 273] width 380 height 22
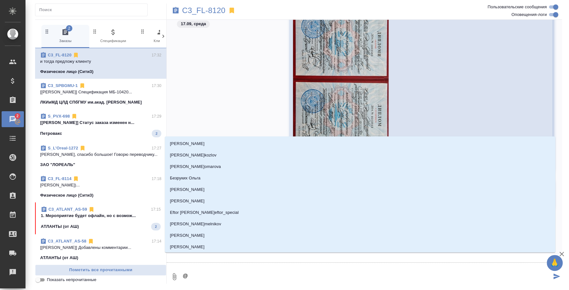
type textarea "@b"
type input "b"
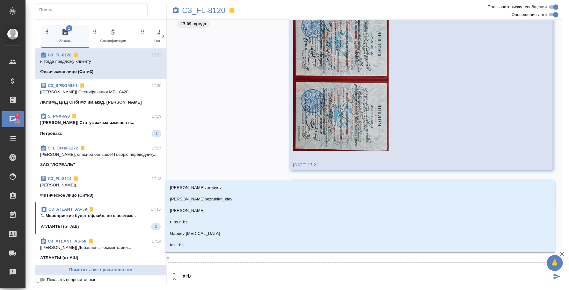
type textarea "@"
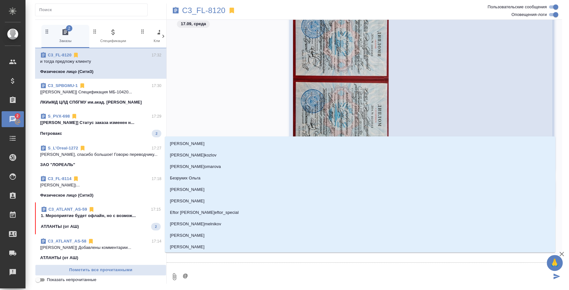
type textarea "@b"
type input "b"
type textarea "@b'k"
type input "b'k"
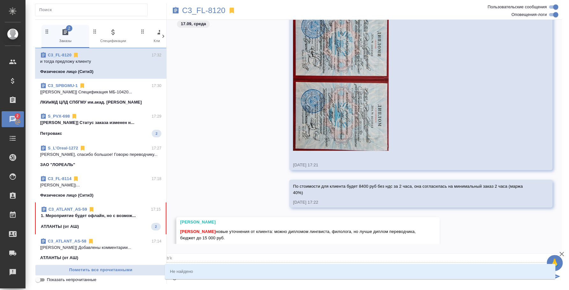
type textarea "@b'k'm"
type input "b'k'm"
type textarea "@b'k'm'b"
type input "b'k'm'b"
type textarea "@b'k'm'b'y"
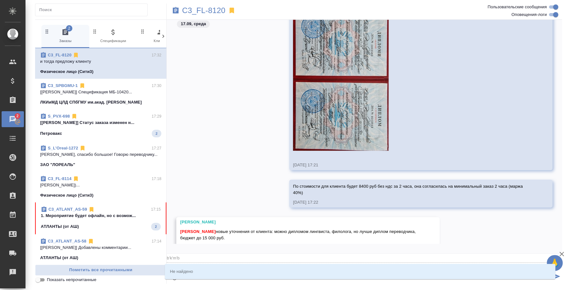
type input "b'k'm'b'y"
type textarea "@b'k'm'b"
type input "b'k'm'b"
type textarea "@b'k'm"
type input "b'k'm"
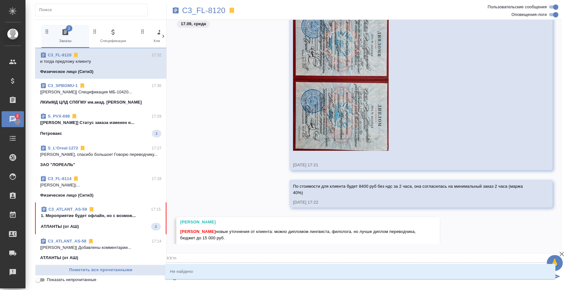
type textarea "@b'k"
type input "b'k"
type textarea "@b"
type input "b"
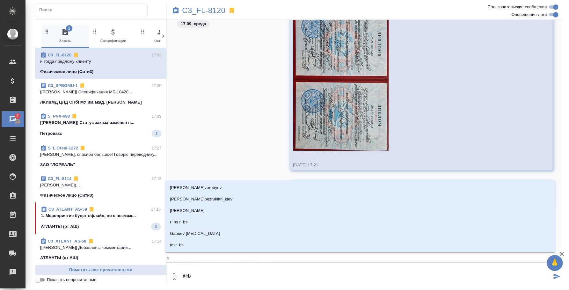
type textarea "@"
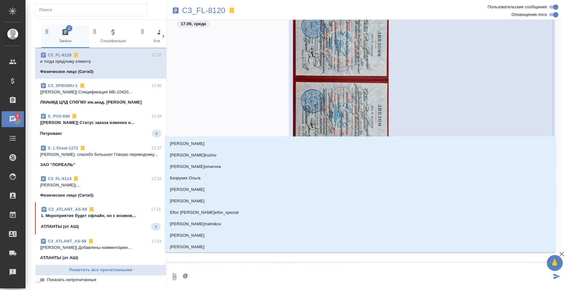
type textarea "@и"
type input "и"
type textarea "@ил"
type input "ил"
type textarea "@иль"
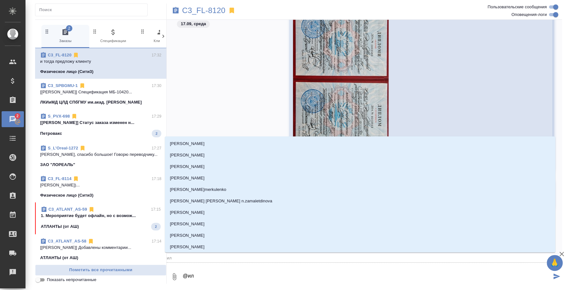
type input "иль"
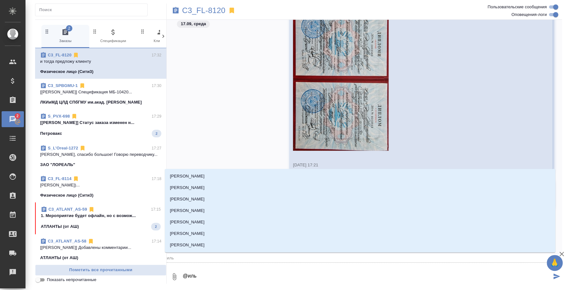
type textarea "@ильи"
type input "ильи"
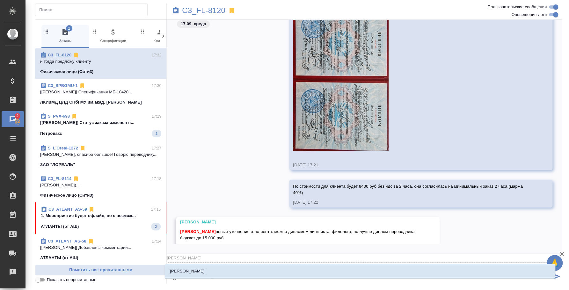
click at [215, 268] on li "[PERSON_NAME]" at bounding box center [360, 271] width 391 height 11
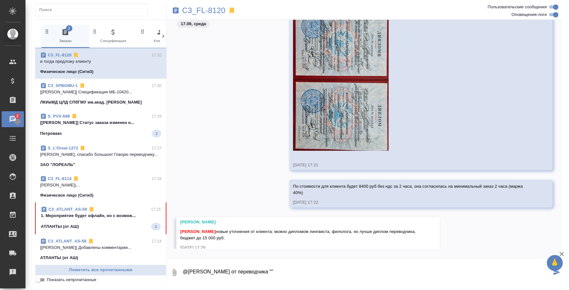
paste textarea "Завтра до 12 и после 13 могу"
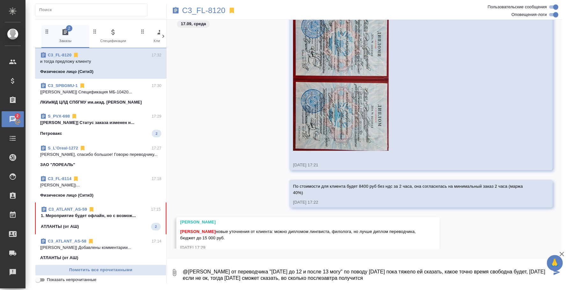
type textarea "@Ильина Екатерина от переводчика "Завтра до 12 и после 13 могу" по поводу пятни…"
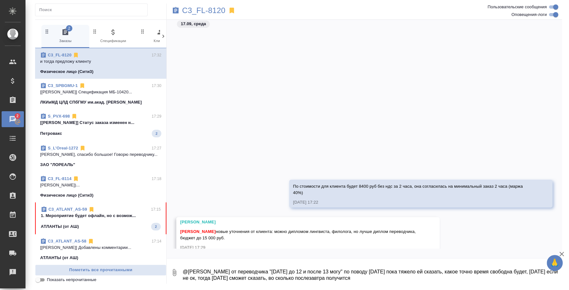
scroll to position [497, 0]
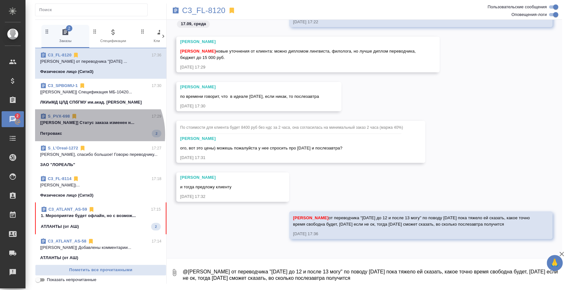
click at [90, 135] on div "Петровакс 2" at bounding box center [100, 134] width 121 height 8
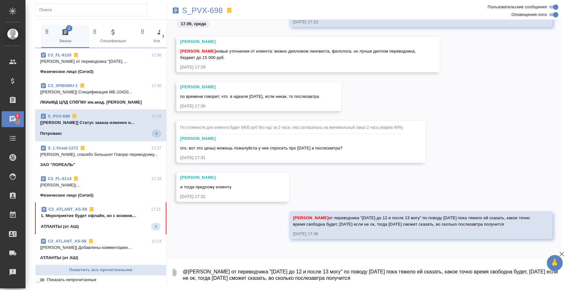
scroll to position [976, 0]
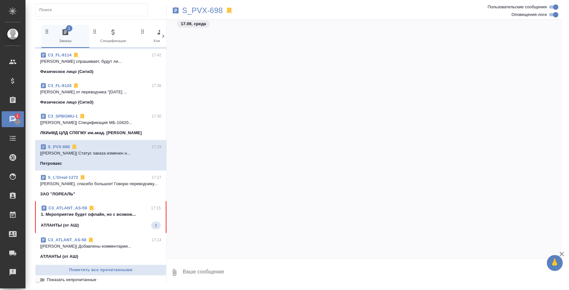
scroll to position [976, 0]
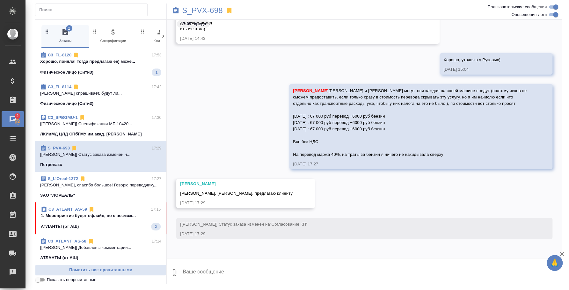
click at [93, 64] on p "Хорошо, поняла! тогда предлагаю ее) може..." at bounding box center [100, 61] width 121 height 6
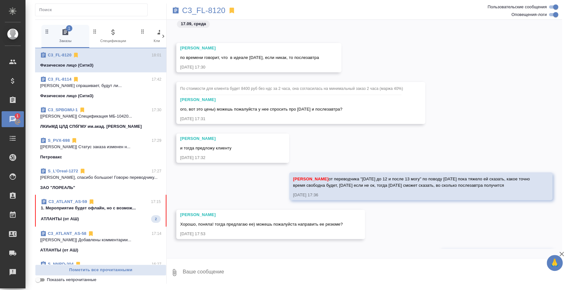
scroll to position [570, 0]
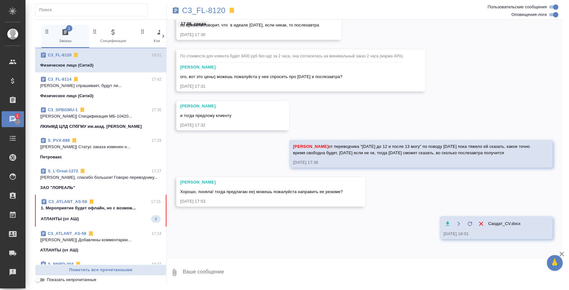
click at [74, 90] on span "C3_FL-8114 17:42 Ильина Екатерина Он спрашивает, будут ли... Физическое лицо (С…" at bounding box center [100, 87] width 121 height 23
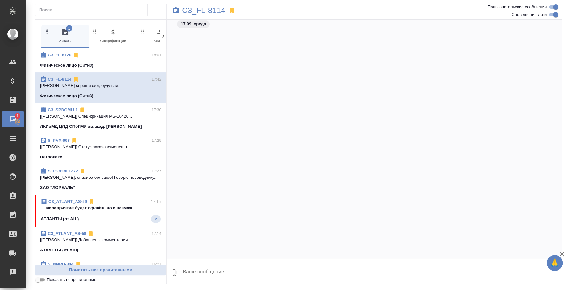
scroll to position [862, 0]
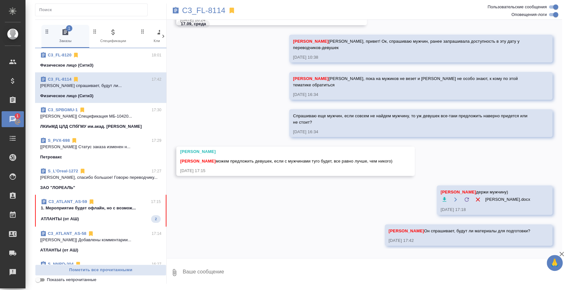
click at [176, 270] on icon "button" at bounding box center [175, 273] width 8 height 8
click at [148, 241] on span "С локального диска" at bounding box center [127, 239] width 75 height 8
click at [0, 0] on input "С локального диска" at bounding box center [0, 0] width 0 height 0
click at [167, 262] on button "1" at bounding box center [174, 273] width 15 height 22
click at [300, 276] on div at bounding box center [284, 145] width 569 height 290
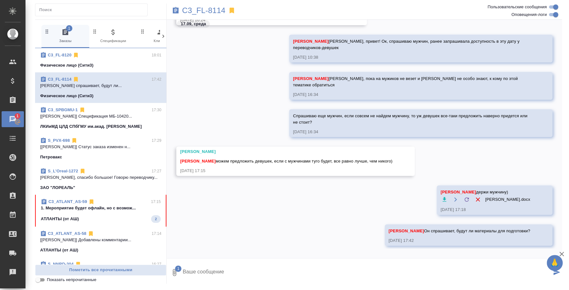
click at [300, 276] on textarea at bounding box center [367, 273] width 370 height 22
type textarea "Еще вот этот переводчик может"
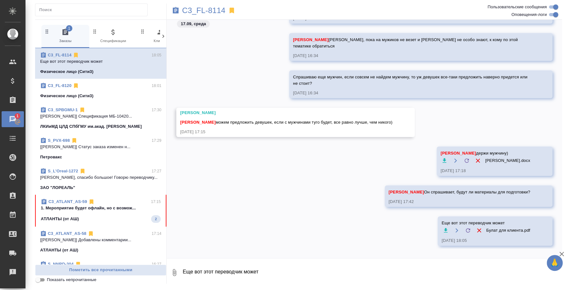
scroll to position [40, 0]
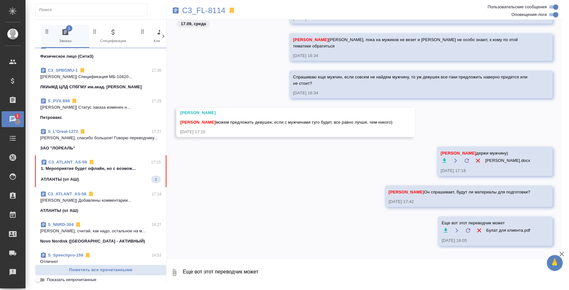
click at [86, 104] on p "[Усманова Ольга] Статус заказа изменен н..." at bounding box center [100, 107] width 121 height 6
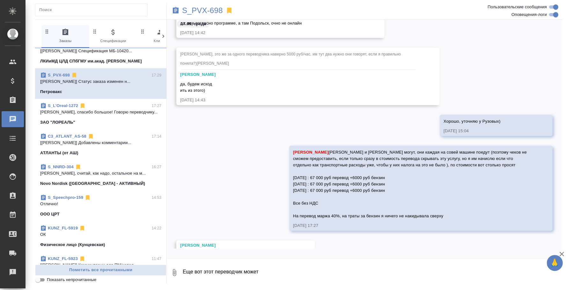
scroll to position [119, 0]
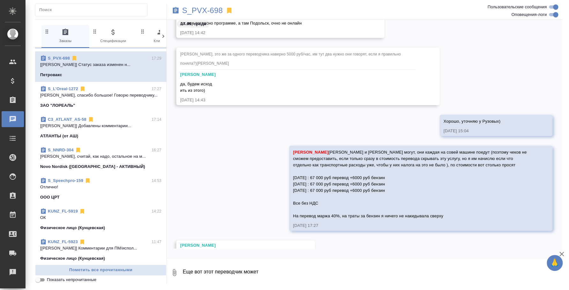
click at [85, 158] on p "Иринка, считай, как надо, остальное на м..." at bounding box center [100, 156] width 121 height 6
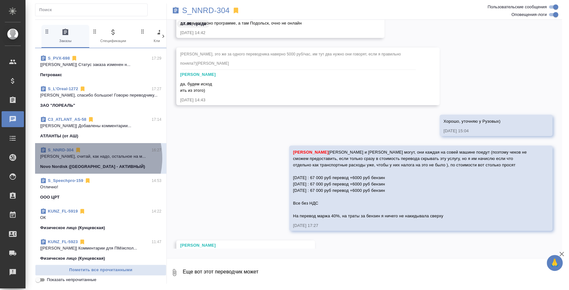
click at [85, 158] on p "Иринка, считай, как надо, остальное на м..." at bounding box center [100, 156] width 121 height 6
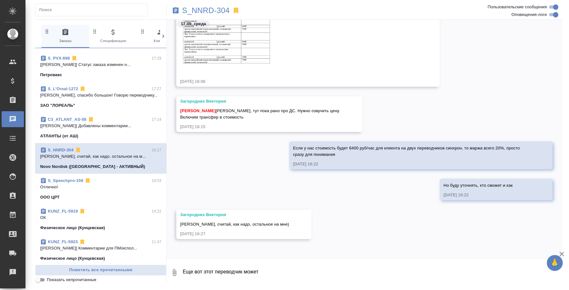
scroll to position [780, 0]
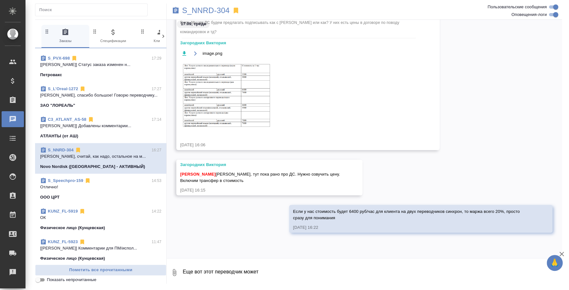
click at [230, 10] on div "S_NNRD-304" at bounding box center [299, 11] width 264 height 14
click at [228, 8] on p "S_NNRD-304" at bounding box center [206, 10] width 48 height 6
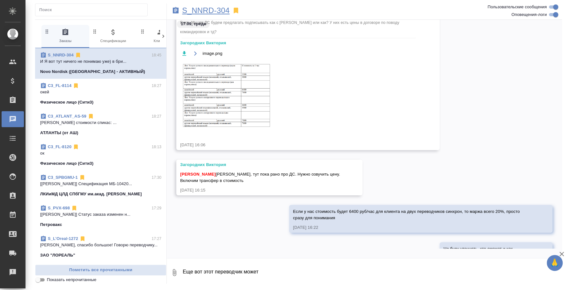
scroll to position [983, 0]
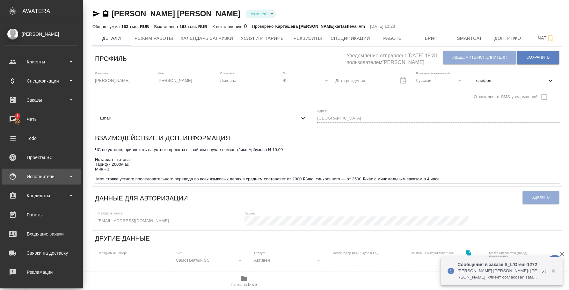
click at [48, 173] on div "Исполнители" at bounding box center [41, 177] width 73 height 10
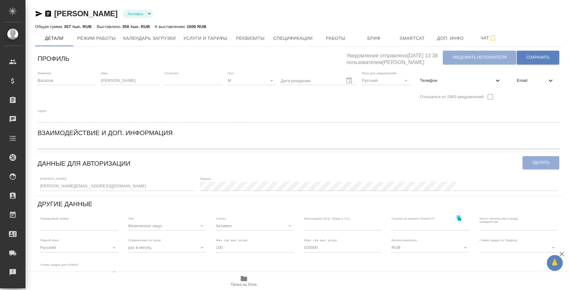
click at [38, 11] on icon "button" at bounding box center [39, 14] width 8 height 8
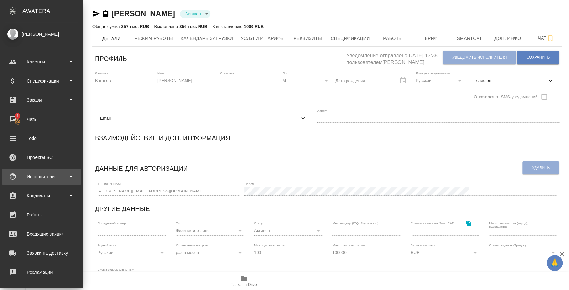
click at [47, 171] on div "Исполнители" at bounding box center [42, 177] width 80 height 16
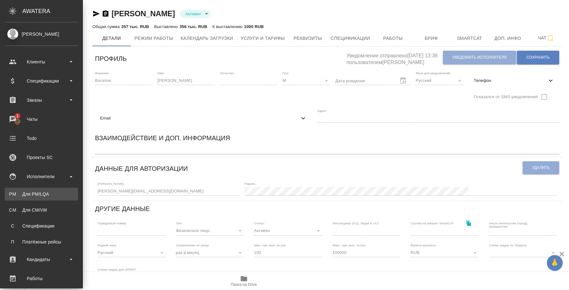
click at [42, 195] on div "Для PM/LQA" at bounding box center [41, 194] width 67 height 6
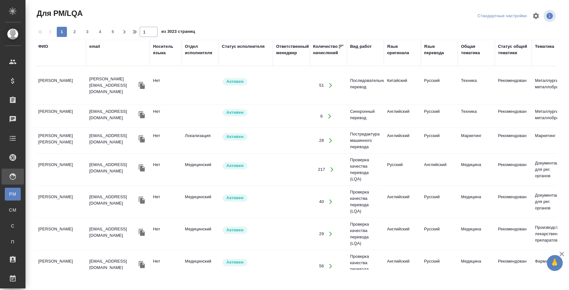
click at [43, 48] on div "ФИО" at bounding box center [43, 46] width 10 height 6
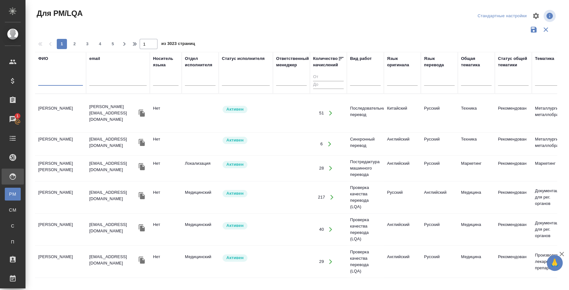
click at [52, 85] on input "text" at bounding box center [60, 82] width 45 height 8
type input "y"
type input "l"
type input "[PERSON_NAME]"
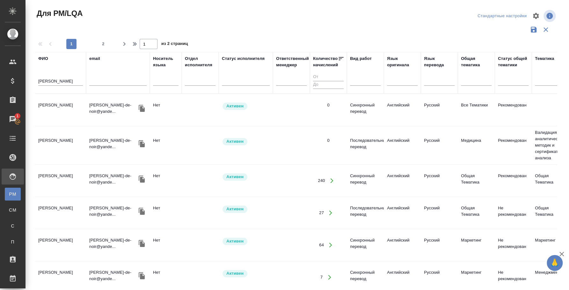
click at [34, 102] on div "Для PM/LQA Стандартные настройки 1 2 1 из 2 страниц [PERSON_NAME] email Носител…" at bounding box center [299, 142] width 534 height 285
click at [48, 105] on td "[PERSON_NAME]" at bounding box center [60, 110] width 51 height 22
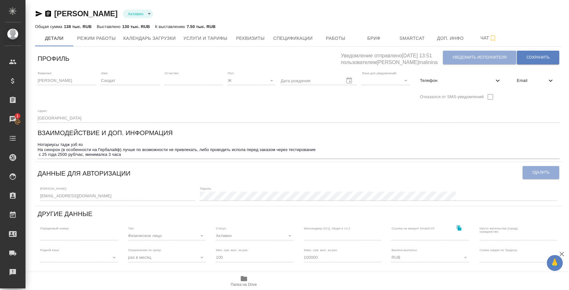
click at [241, 277] on icon "button" at bounding box center [244, 278] width 6 height 5
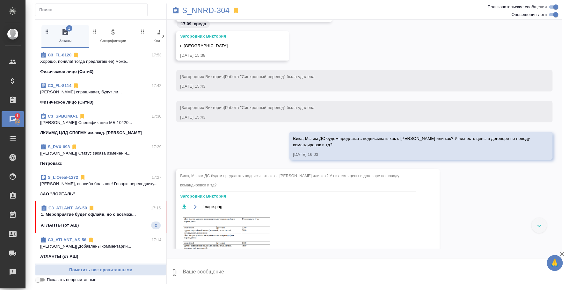
click at [103, 58] on p "Хорошо, поняла! тогда предлагаю ее) може..." at bounding box center [100, 61] width 121 height 6
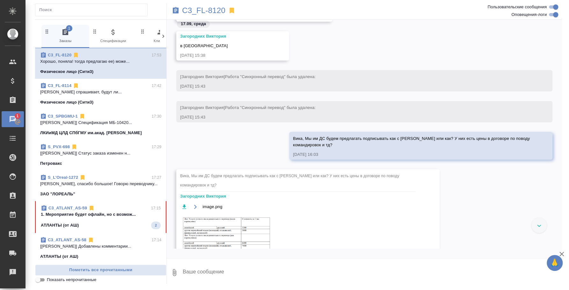
scroll to position [356, 0]
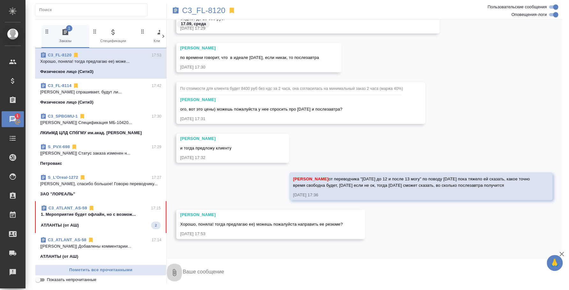
click at [175, 269] on icon "button" at bounding box center [175, 273] width 8 height 8
click at [149, 235] on span "С локального диска" at bounding box center [127, 239] width 75 height 8
click at [0, 0] on input "С локального диска" at bounding box center [0, 0] width 0 height 0
click at [558, 274] on icon "submit" at bounding box center [557, 273] width 7 height 6
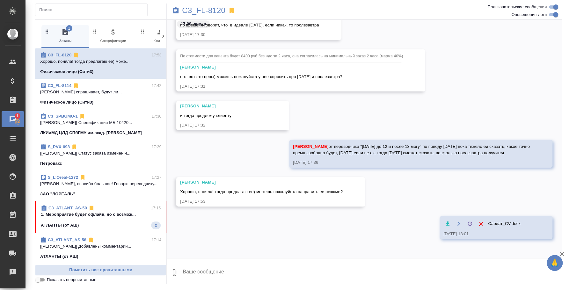
click at [561, 253] on icon "button" at bounding box center [562, 254] width 4 height 4
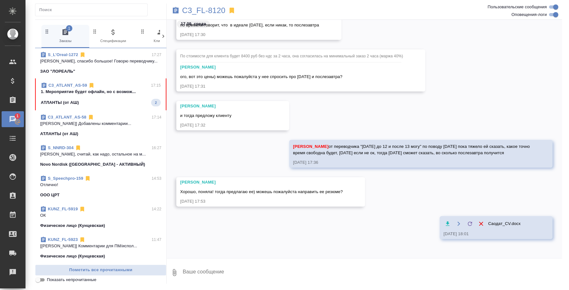
scroll to position [120, 0]
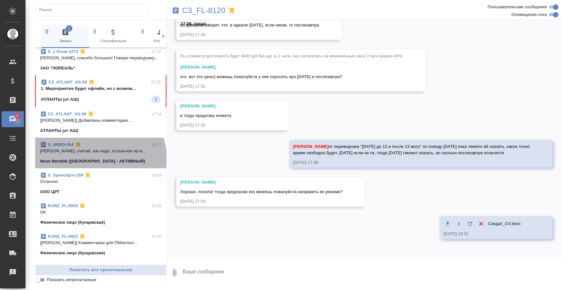
click at [99, 158] on p "Novo Nordisk (РФ - АКТИВНЫЙ)" at bounding box center [92, 161] width 105 height 6
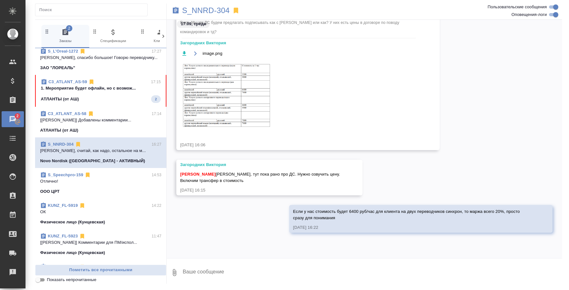
scroll to position [1, 0]
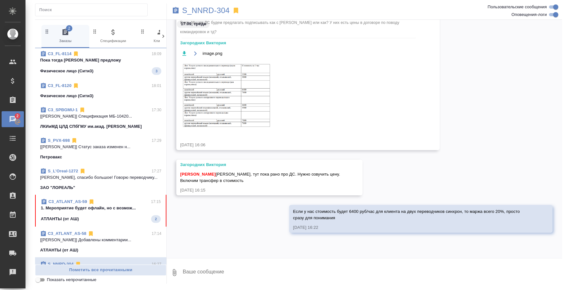
click at [95, 57] on p "Пока тогда Булата предложу" at bounding box center [100, 60] width 121 height 6
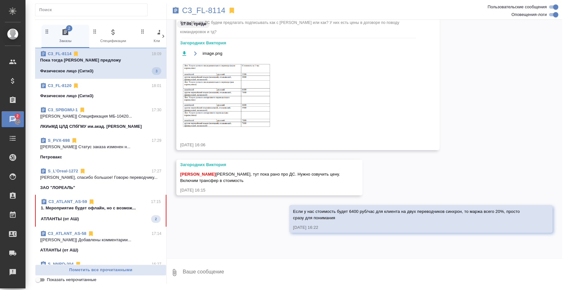
scroll to position [774, 0]
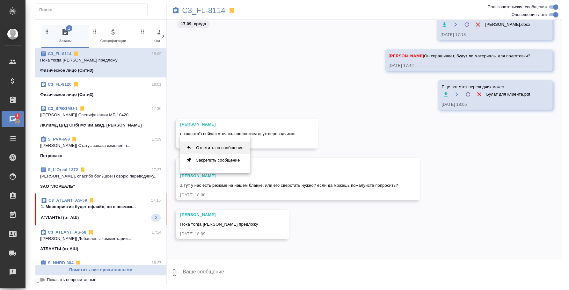
click at [237, 150] on button "Ответить на сообщение" at bounding box center [215, 148] width 70 height 12
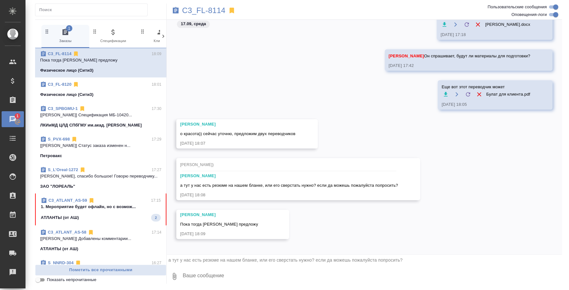
click at [199, 272] on textarea at bounding box center [372, 277] width 380 height 22
type textarea "есть"
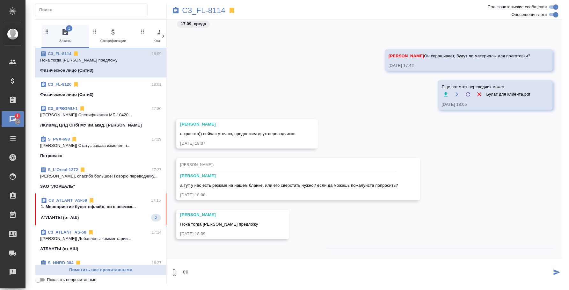
scroll to position [818, 0]
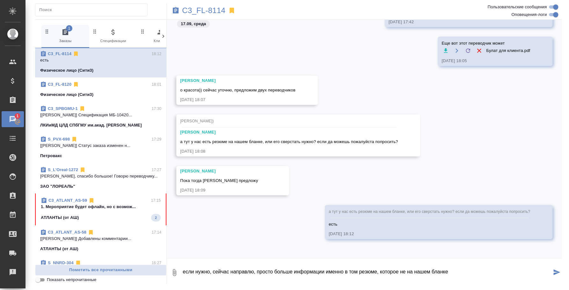
type textarea "если нужно, сейчас направлю, просто больше информации именно в том резюме, кото…"
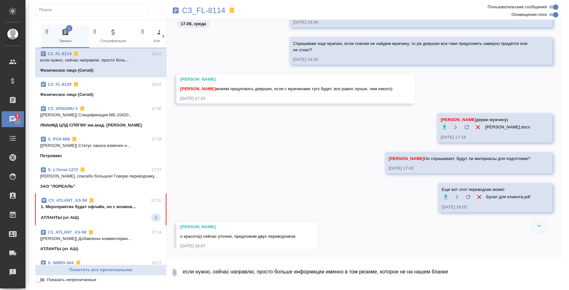
scroll to position [650, 0]
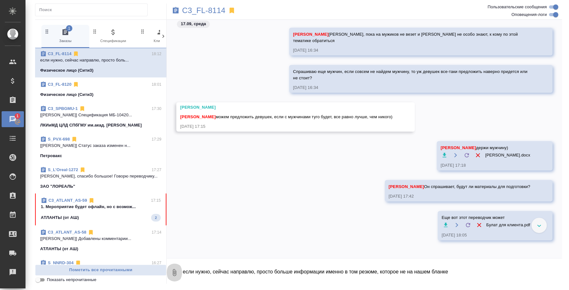
click at [176, 272] on icon "button" at bounding box center [175, 273] width 8 height 8
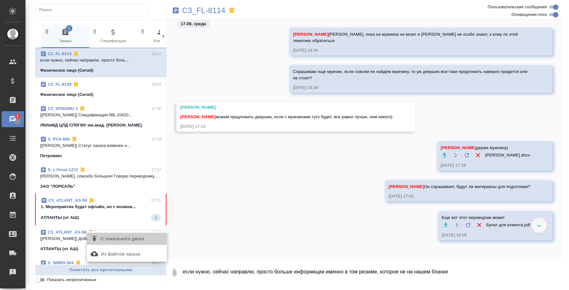
click at [144, 235] on span "С локального диска" at bounding box center [122, 239] width 43 height 8
click at [0, 0] on input "С локального диска" at bounding box center [0, 0] width 0 height 0
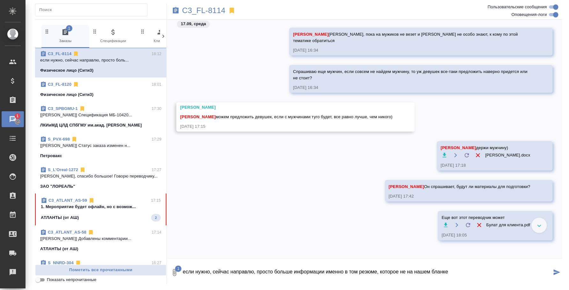
click at [234, 286] on div "C3_FL-8114 1 Заказы 0 Спецификации 0 Клиенты 0 Входящие 0 Тендеры 0 Исполнители…" at bounding box center [299, 143] width 534 height 287
click at [301, 277] on textarea "если нужно, сейчас направлю, просто больше информации именно в том резюме, кото…" at bounding box center [367, 273] width 370 height 22
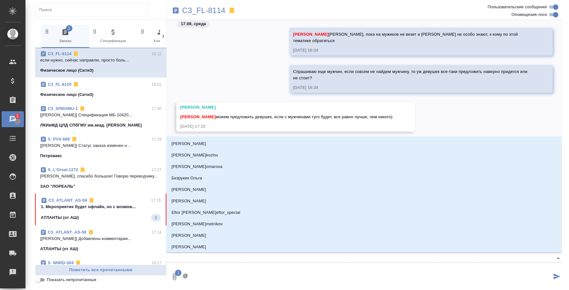
type textarea "@b"
type input "b"
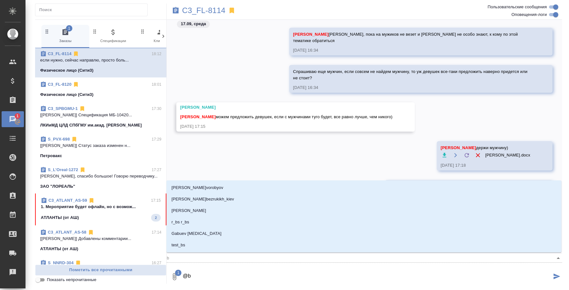
type textarea "@"
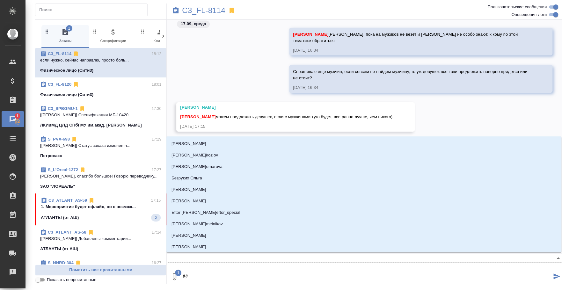
type textarea "@и"
type input "и"
type textarea "@ил"
type input "ил"
type textarea "@иль"
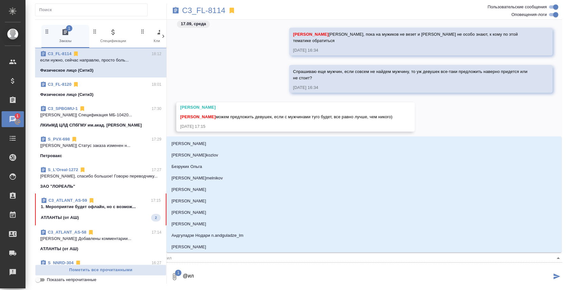
type input "иль"
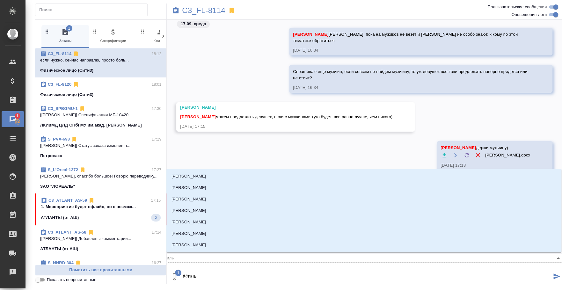
type textarea "@ильи"
type input "ильи"
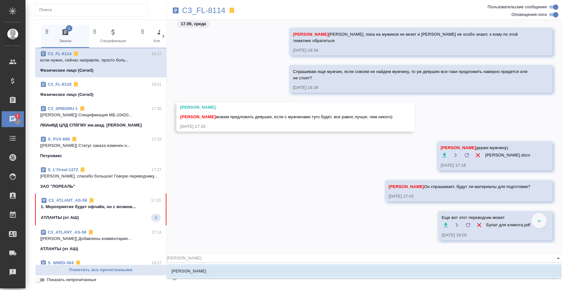
type textarea "@ильин"
type input "ильин"
click at [302, 268] on li "Ильина Екатерина" at bounding box center [364, 271] width 395 height 11
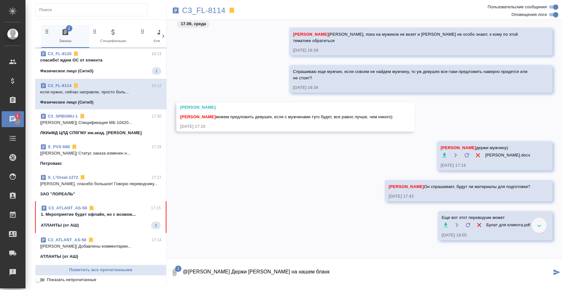
scroll to position [0, 0]
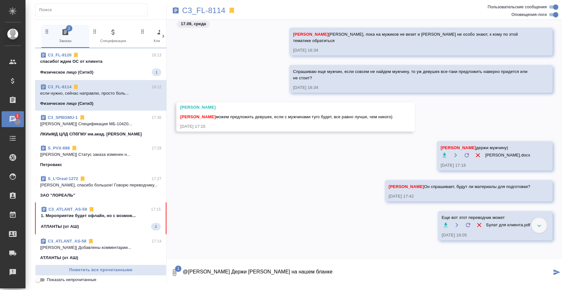
type textarea "@Ильина Екатерина Держи Юрия на нашем бланке"
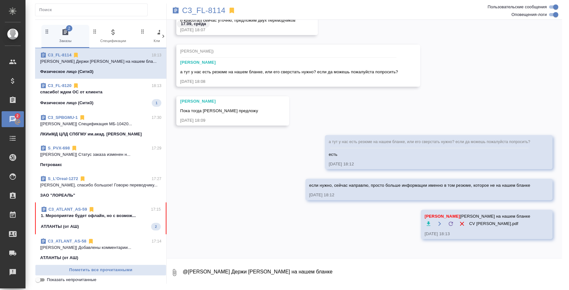
click at [114, 68] on span "C3_FL-8114 18:13 Ильина Екатерина Держи Юрия на нашем бла... Физическое лицо (С…" at bounding box center [100, 63] width 121 height 23
click at [110, 86] on div "C3_FL-8120 18:13" at bounding box center [100, 86] width 121 height 6
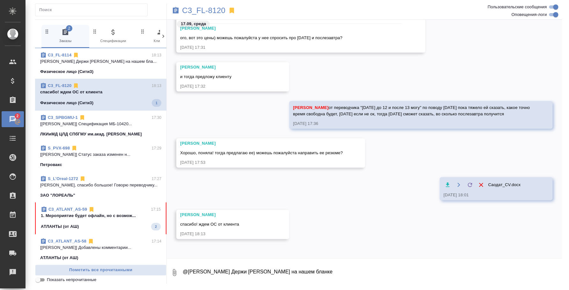
scroll to position [428, 0]
click at [340, 263] on textarea "@Ильина Екатерина Держи Юрия на нашем бланке" at bounding box center [372, 273] width 380 height 22
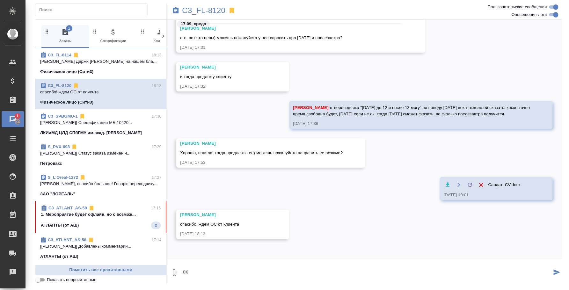
type textarea "ок"
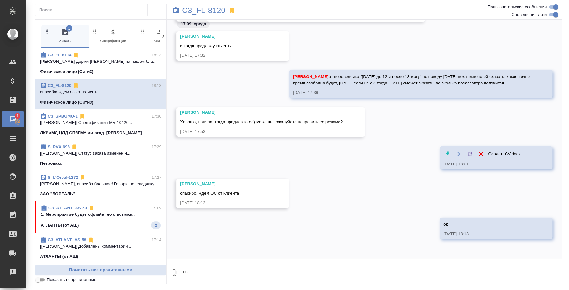
click at [74, 151] on p "[Усманова Ольга] Статус заказа изменен н..." at bounding box center [100, 153] width 121 height 6
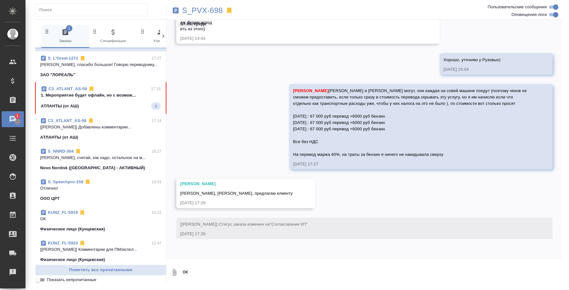
scroll to position [120, 0]
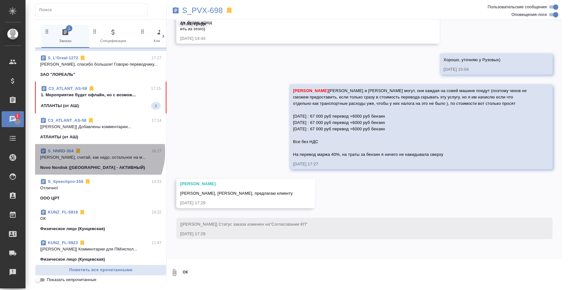
click at [98, 152] on div "S_NNRD-304 16:27" at bounding box center [100, 151] width 121 height 6
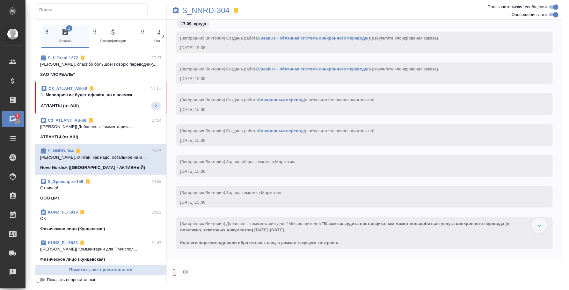
scroll to position [121, 0]
click at [111, 102] on div "АТЛАНТЫ (от АШ) 2" at bounding box center [101, 106] width 120 height 8
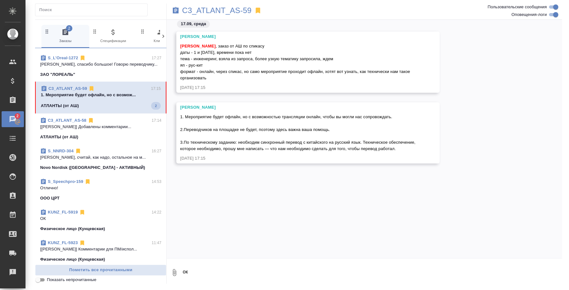
scroll to position [0, 0]
click at [203, 11] on p "C3_ATLANT_AS-59" at bounding box center [217, 10] width 70 height 6
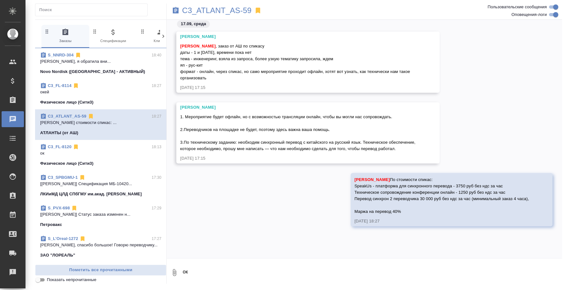
click at [67, 59] on p "Загородних Виктория Вика, я обратила вни..." at bounding box center [100, 61] width 121 height 6
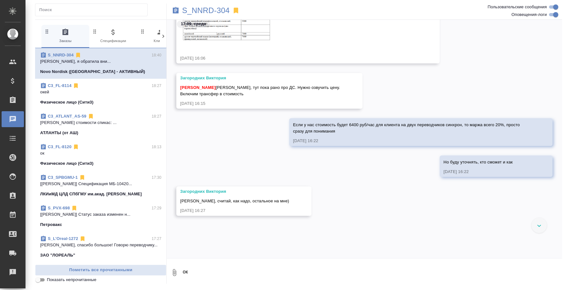
scroll to position [643, 0]
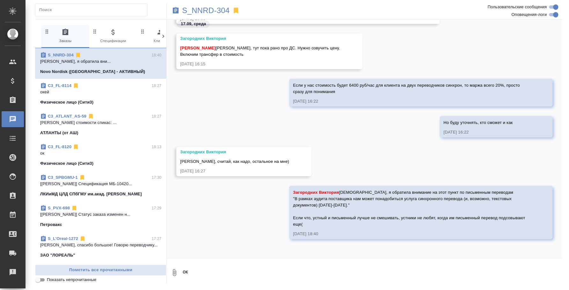
click at [303, 253] on div "17.09, среда Вика, Мы им ДС будем предлагать подписывать как с Мокиным или как?…" at bounding box center [365, 139] width 396 height 239
click at [289, 272] on textarea "ок" at bounding box center [372, 273] width 380 height 22
paste textarea "И"
paste textarea "Я вот тут ничего не понимаю уже) в брифе заполнено, что последовательный перево…"
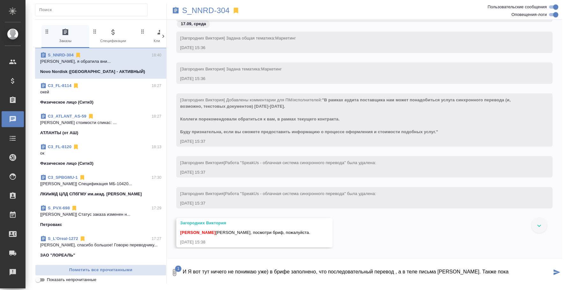
scroll to position [84, 0]
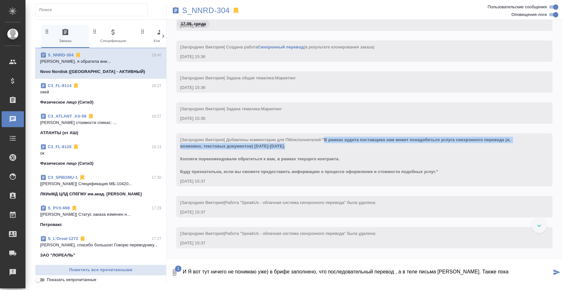
drag, startPoint x: 329, startPoint y: 138, endPoint x: 338, endPoint y: 148, distance: 14.0
click at [338, 148] on div "[Загородних Виктория] Добавлены комментарии для ПМ/исполнителей: "В рамках ауди…" at bounding box center [355, 155] width 350 height 40
copy span "В рамках аудита поставщика нам может понадобиться услуга синхронного перевода (…"
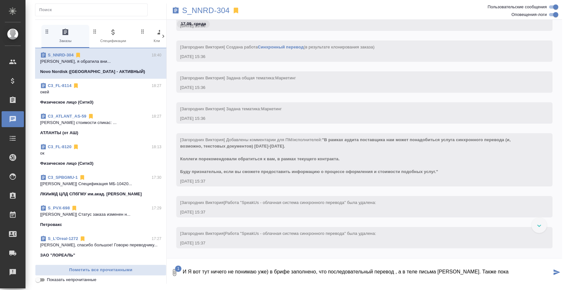
click at [493, 271] on textarea "И Я вот тут ничего не понимаю уже) в брифе заполнено, что последовательный пере…" at bounding box center [367, 273] width 370 height 22
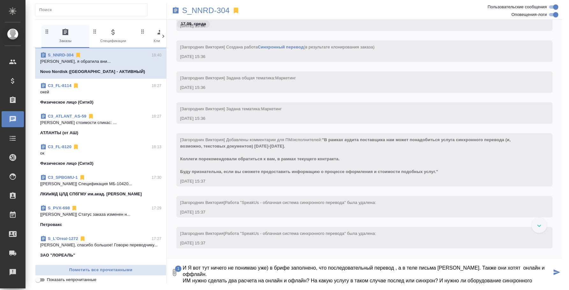
type textarea "И Я вот тут ничего не понимаю уже) в брифе заполнено, что последовательный пере…"
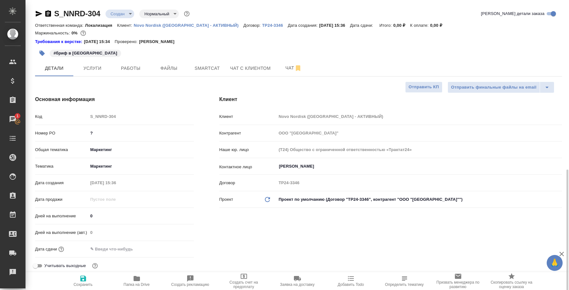
select select "RU"
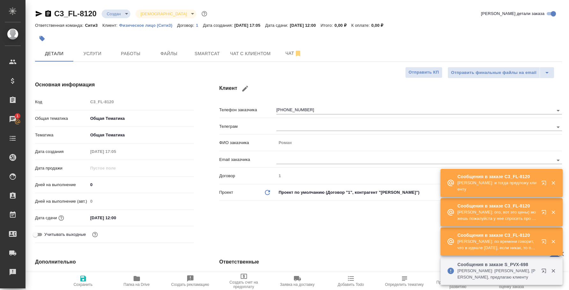
select select "RU"
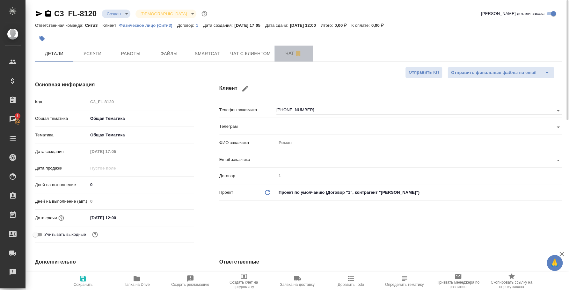
click at [295, 48] on button "Чат" at bounding box center [294, 54] width 38 height 16
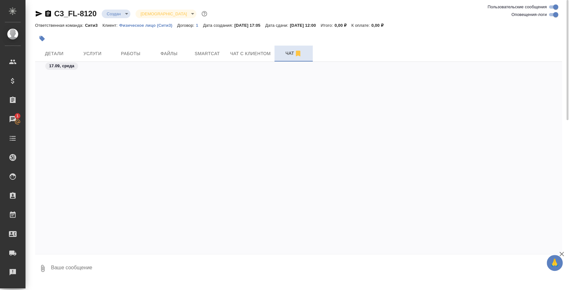
scroll to position [338, 0]
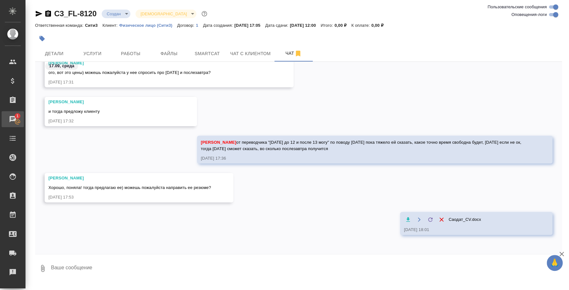
click at [13, 119] on div "Чаты" at bounding box center [5, 120] width 16 height 10
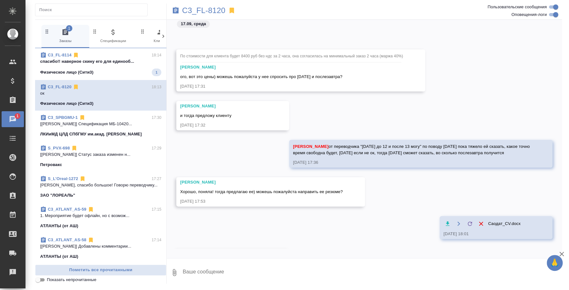
scroll to position [369, 0]
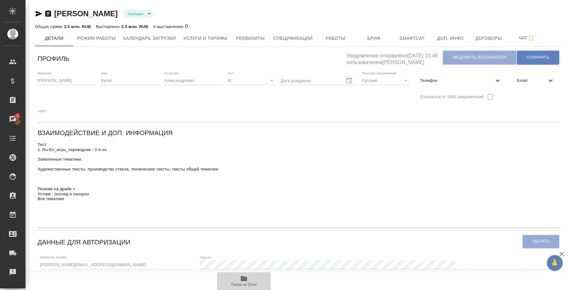
click at [243, 276] on icon "button" at bounding box center [244, 279] width 8 height 8
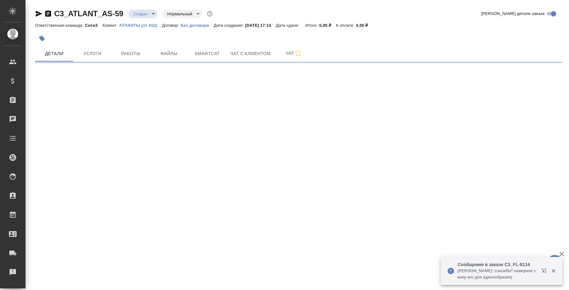
select select "RU"
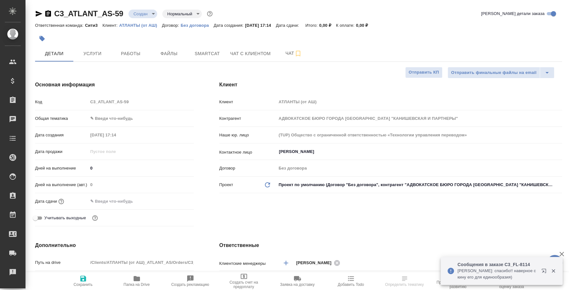
type textarea "x"
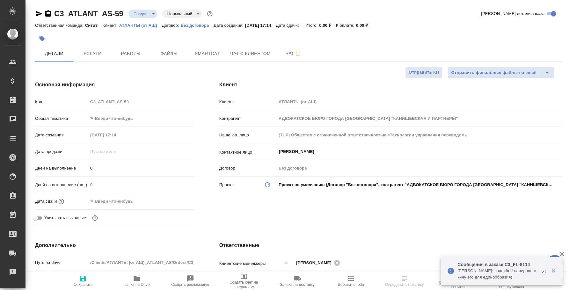
type textarea "x"
click at [38, 13] on icon "button" at bounding box center [39, 14] width 7 height 6
type textarea "x"
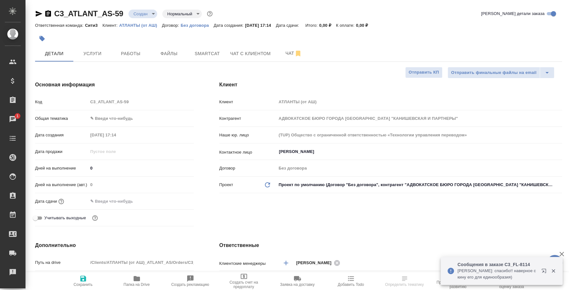
select select "RU"
type textarea "x"
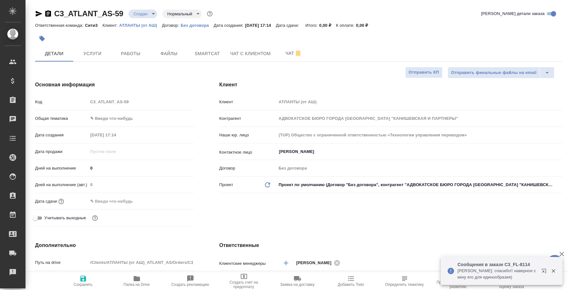
type textarea "x"
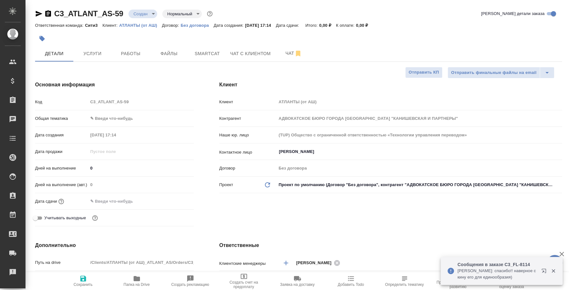
type textarea "x"
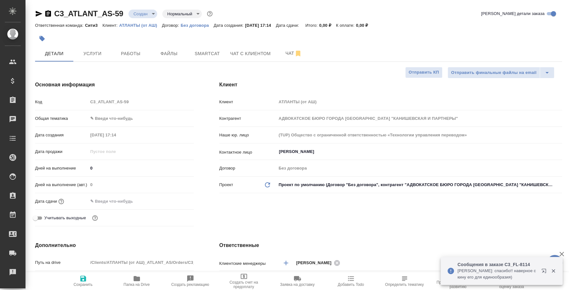
type textarea "x"
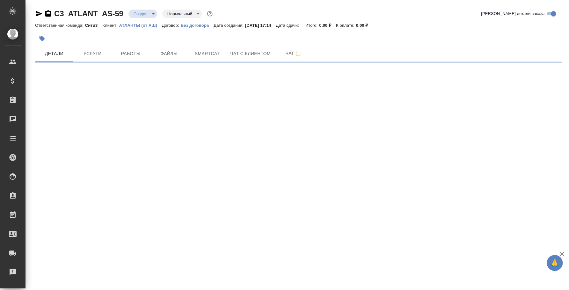
select select "RU"
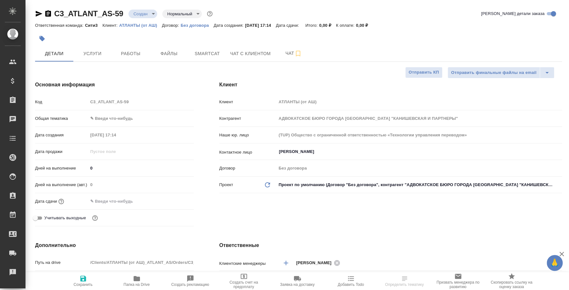
type textarea "x"
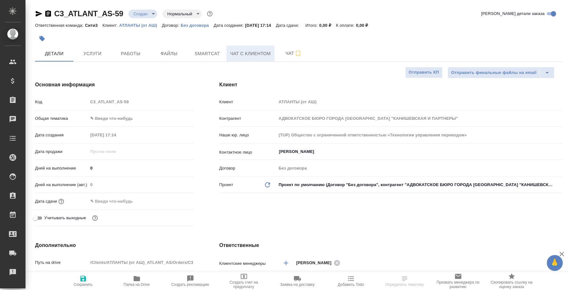
type textarea "x"
click at [294, 48] on button "Чат" at bounding box center [294, 54] width 38 height 16
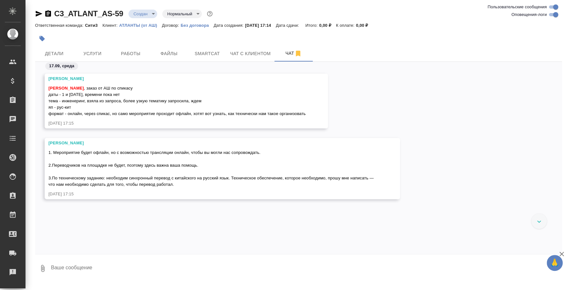
click at [108, 273] on textarea at bounding box center [306, 269] width 512 height 22
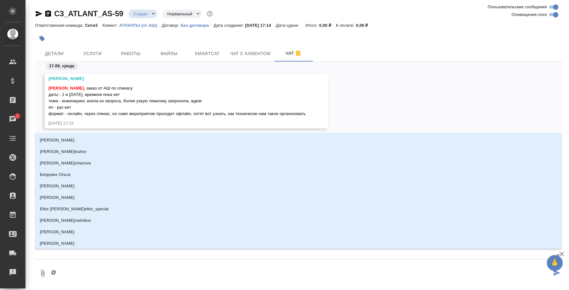
type textarea "@y"
type input "y"
type textarea "@y'b"
type input "y'b"
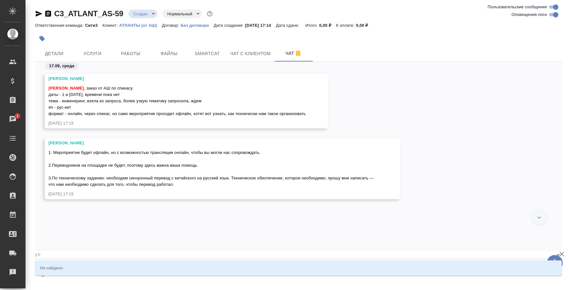
type textarea "@y"
type input "y"
type textarea "@"
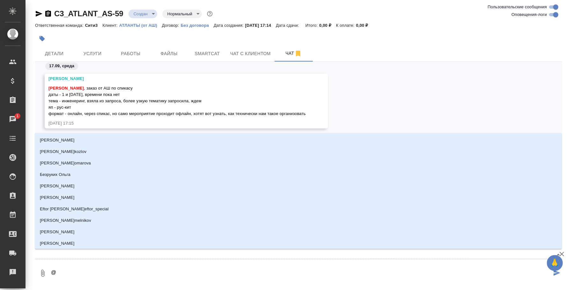
type textarea "@н"
type input "н"
type textarea "@ни"
type input "ни"
type textarea "@ник"
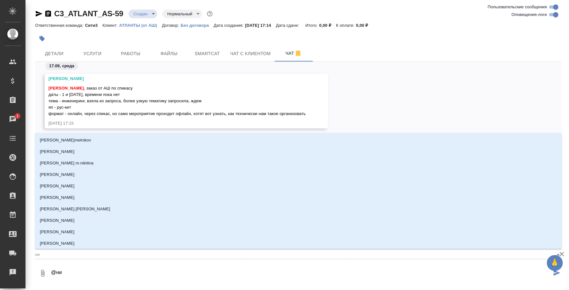
type input "ник"
type textarea "@ники"
type input "ники"
type textarea "@никит"
type input "никит"
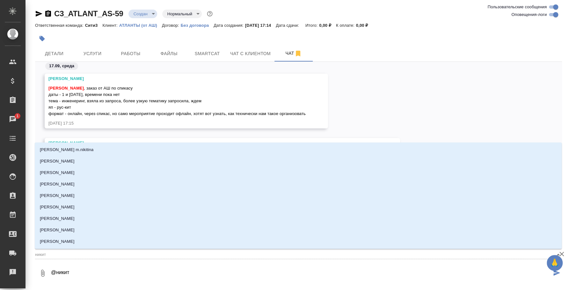
type textarea "@никити"
type input "никити"
type textarea "@никитин"
type input "никитин"
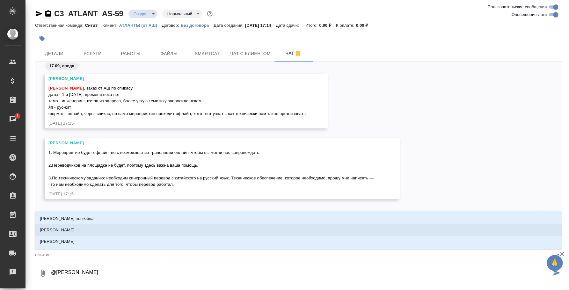
click at [87, 228] on li "Никитина Татьяна" at bounding box center [298, 230] width 527 height 11
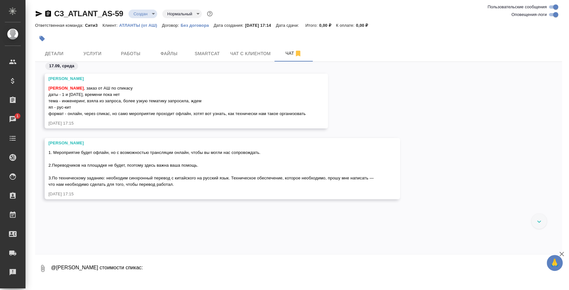
paste textarea "SpeakUs - платформа для синхронного перевода"
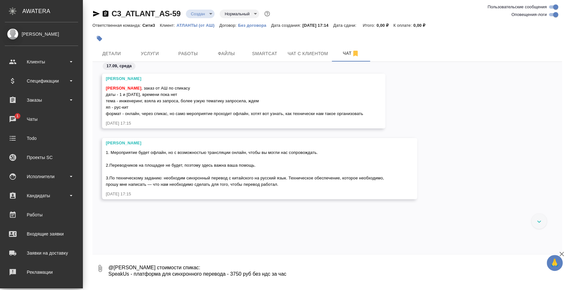
paste textarea "Техническое сопровождение конференции онлайн"
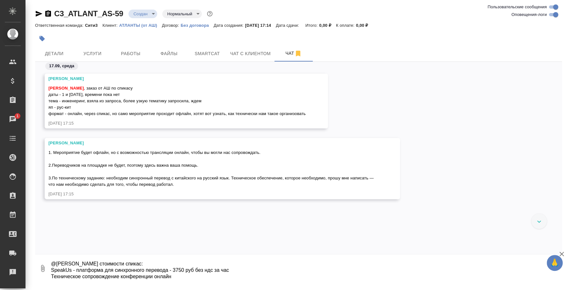
drag, startPoint x: 179, startPoint y: 245, endPoint x: 208, endPoint y: 244, distance: 29.0
click at [208, 244] on div "17.09, среда Никитина Татьяна Федотова Ирина , заказ от АШ по спикасу даты - 1 …" at bounding box center [298, 158] width 527 height 192
click at [237, 276] on textarea "@Никитина Татьяна По стоимости спикас: SpeakUs - платформа для синхронного пере…" at bounding box center [301, 269] width 502 height 22
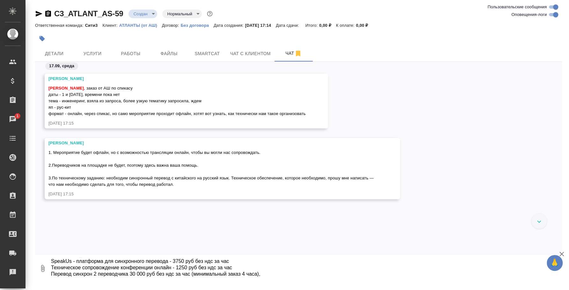
scroll to position [23, 0]
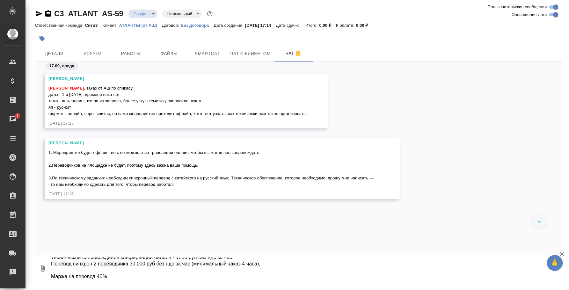
type textarea "@Никитина Татьяна По стоимости спикас: SpeakUs - платформа для синхронного пере…"
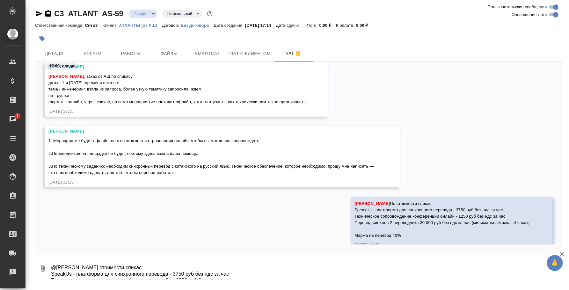
scroll to position [0, 0]
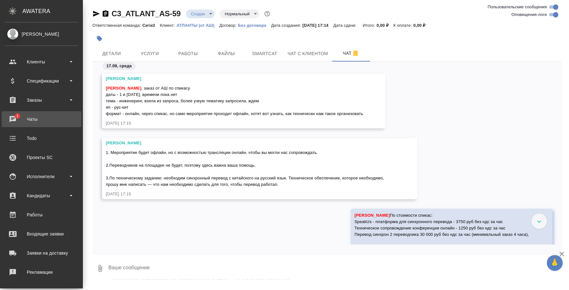
click at [13, 117] on div "Чаты" at bounding box center [41, 120] width 73 height 10
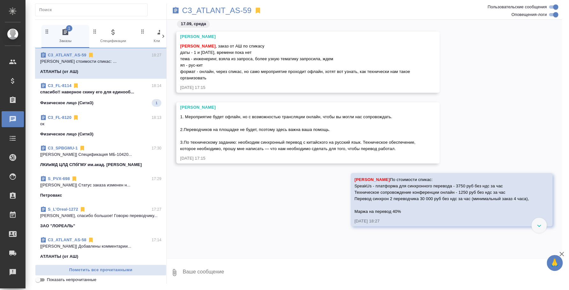
click at [113, 100] on div "Физическое лицо (Сити3) 1" at bounding box center [100, 103] width 121 height 8
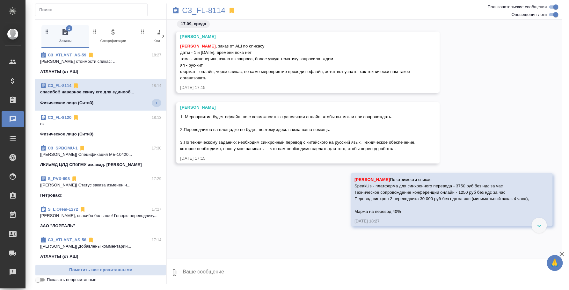
scroll to position [1568, 0]
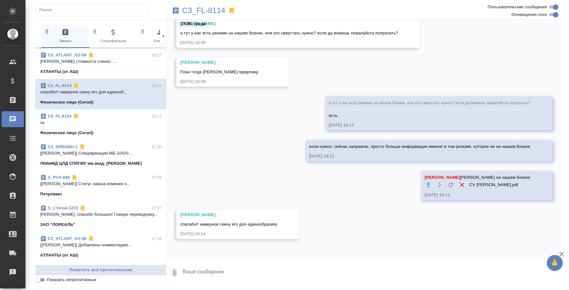
click at [231, 268] on textarea at bounding box center [372, 273] width 380 height 22
type textarea "окей"
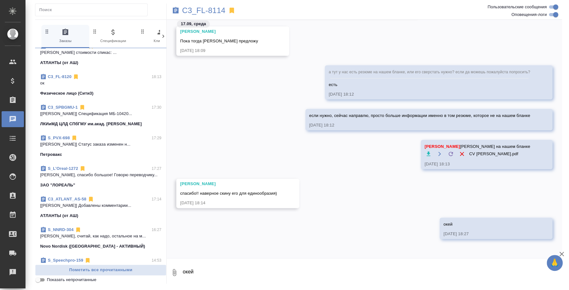
scroll to position [79, 0]
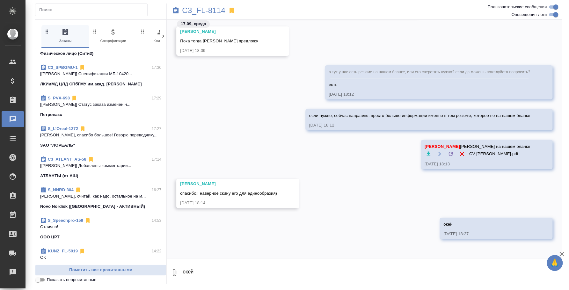
click at [102, 192] on div "S_NNRD-304 16:27" at bounding box center [100, 190] width 121 height 6
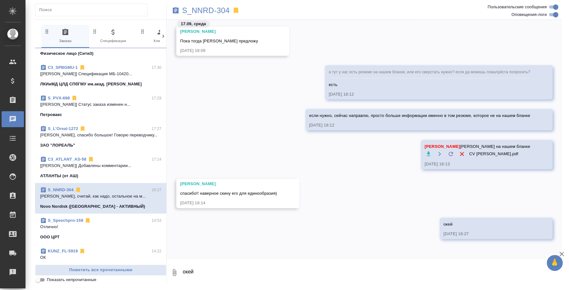
scroll to position [875, 0]
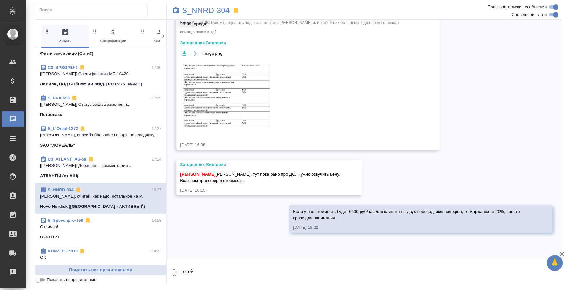
click at [209, 12] on p "S_NNRD-304" at bounding box center [206, 10] width 48 height 6
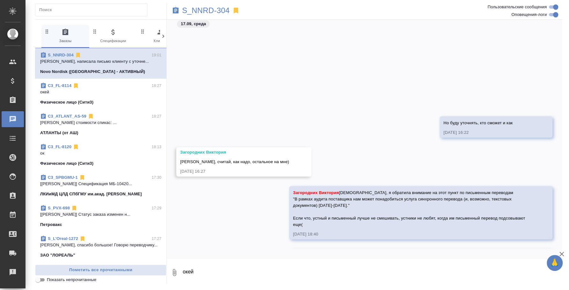
scroll to position [1116, 0]
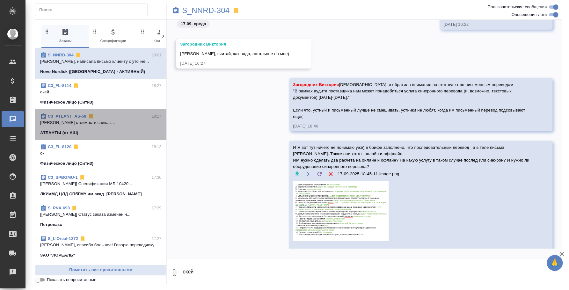
click at [102, 121] on p "Никитина Татьяна По стоимости спикас: ..." at bounding box center [100, 123] width 121 height 6
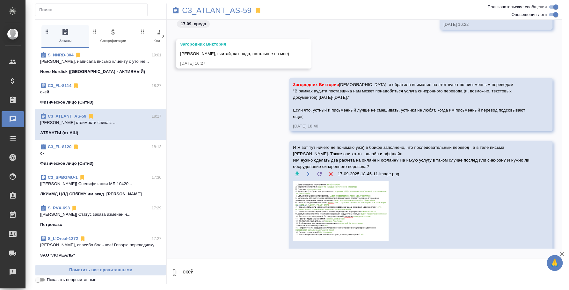
scroll to position [0, 0]
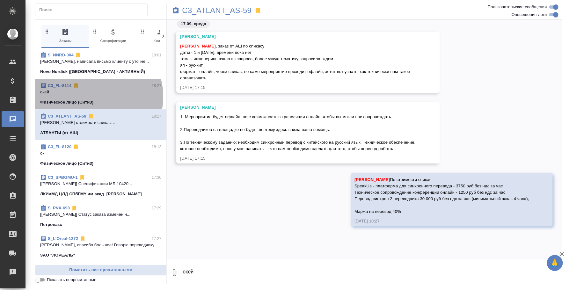
click at [95, 97] on span "C3_FL-8114 18:27 окей Физическое лицо (Сити3)" at bounding box center [100, 94] width 121 height 23
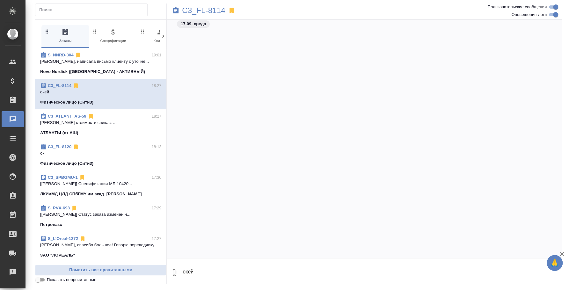
scroll to position [1618, 0]
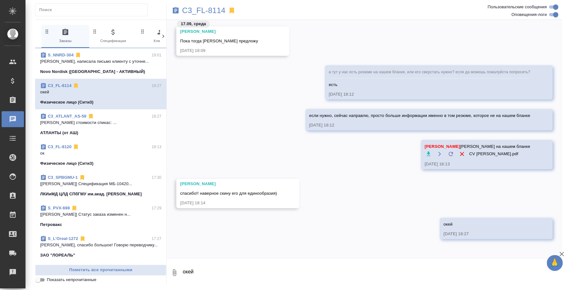
click at [197, 275] on textarea "окей" at bounding box center [372, 273] width 380 height 22
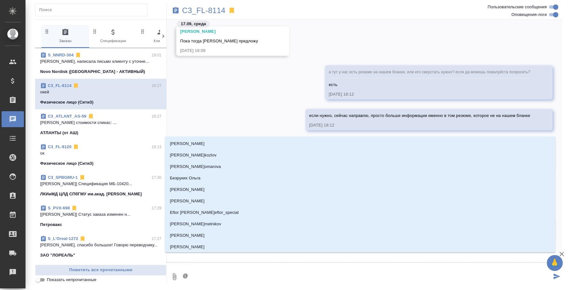
type textarea "@b"
type input "b"
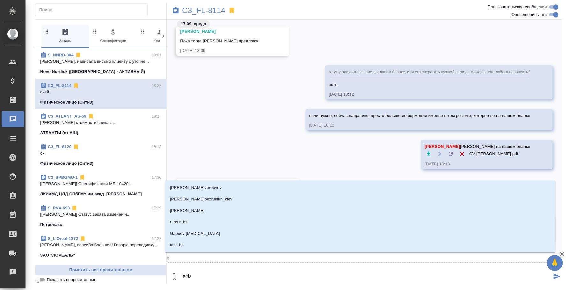
type textarea "@"
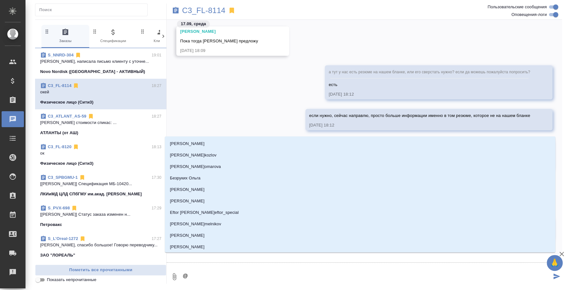
click at [213, 277] on textarea "@" at bounding box center [367, 277] width 370 height 22
type textarea "@и"
type input "и"
type textarea "@ил"
type input "ил"
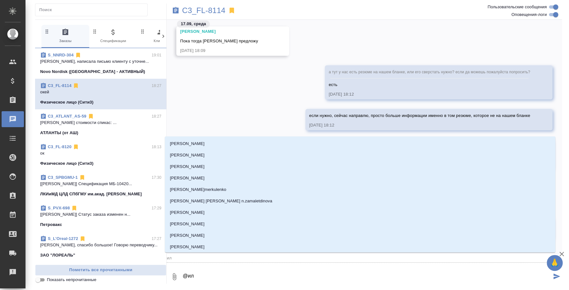
type textarea "@иль"
type input "иль"
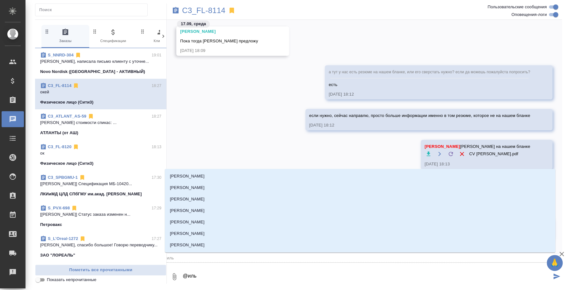
type textarea "@ильи"
type input "ильи"
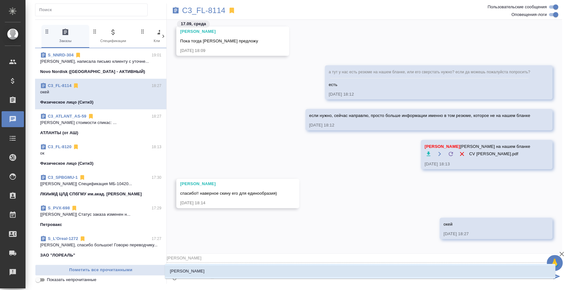
type textarea "@ильин"
type input "ильин"
click at [218, 270] on li "Ильина Екатерина" at bounding box center [360, 271] width 391 height 11
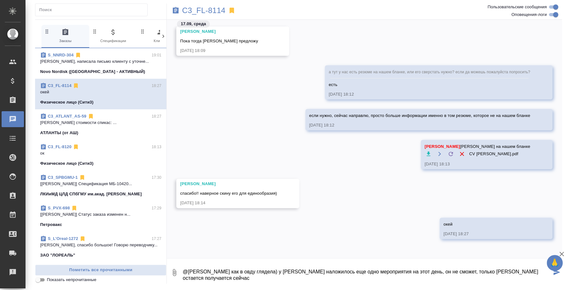
type textarea "@Ильина Екатерина Ты как в овду глядела) у Юрия наложилось еще одно мероприятия…"
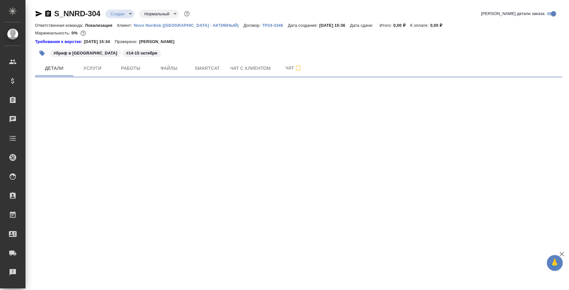
select select "RU"
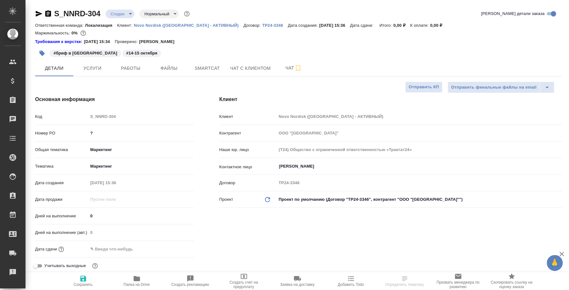
type textarea "x"
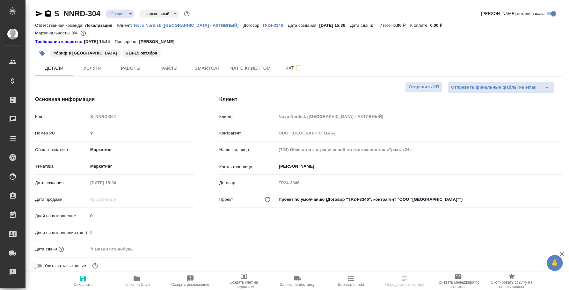
type textarea "x"
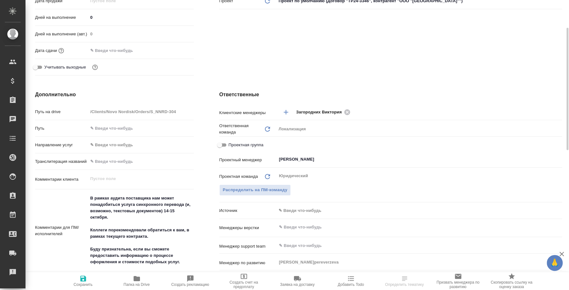
type textarea "x"
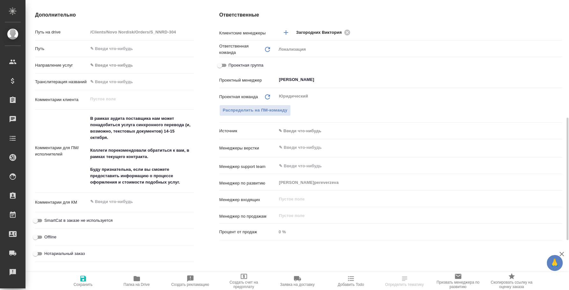
type textarea "x"
drag, startPoint x: 193, startPoint y: 183, endPoint x: 86, endPoint y: 119, distance: 125.1
click at [86, 119] on div "Комментарии для ПМ/исполнителей В рамках аудита поставщика нам может понадобить…" at bounding box center [114, 151] width 159 height 78
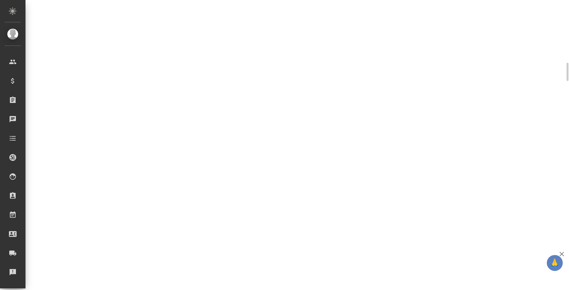
scroll to position [275, 0]
select select "RU"
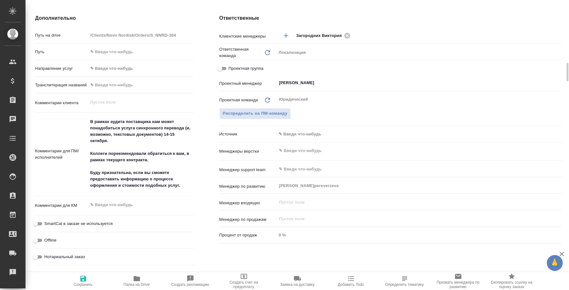
type textarea "x"
click at [89, 104] on div "Путь на drive /Clients/Novo Nordisk/Orders/S_NNRD-304 Путь Направление услуг ✎ …" at bounding box center [114, 149] width 159 height 239
type textarea "x"
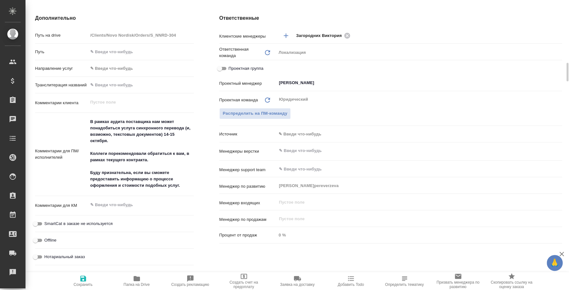
type textarea "x"
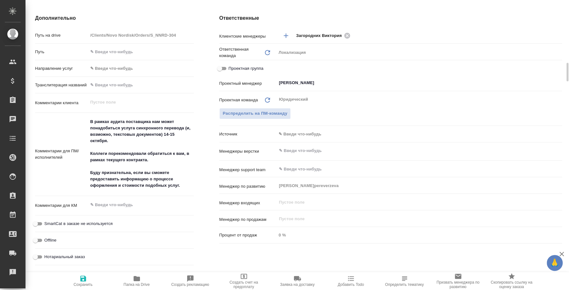
type textarea "x"
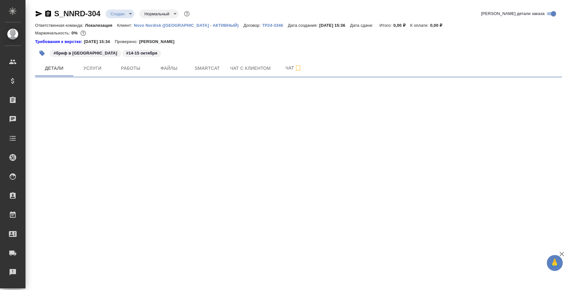
select select "RU"
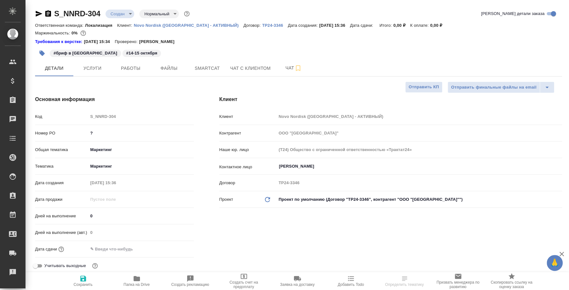
type textarea "x"
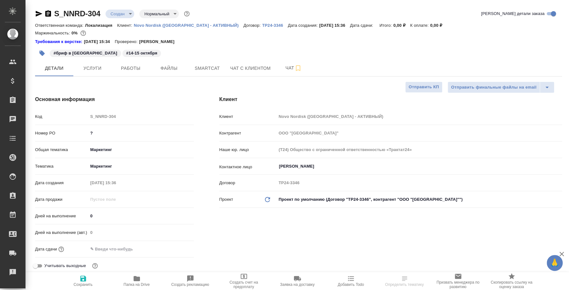
type textarea "x"
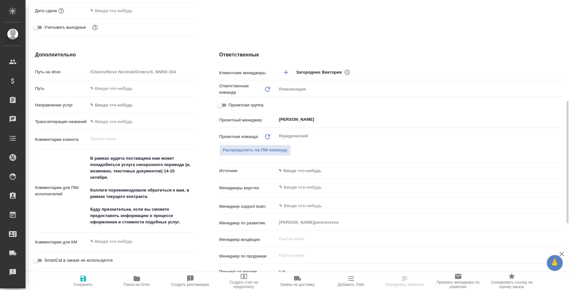
scroll to position [279, 0]
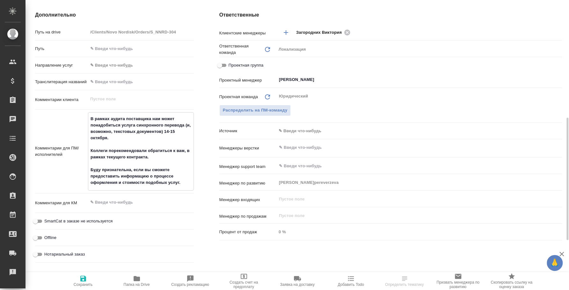
click at [167, 132] on textarea "В рамках аудита поставщика нам может понадобиться услуга синхронного перевода (…" at bounding box center [140, 151] width 105 height 75
drag, startPoint x: 176, startPoint y: 130, endPoint x: 162, endPoint y: 130, distance: 13.7
click at [162, 130] on textarea "В рамках аудита поставщика нам может понадобиться услуга синхронного перевода (…" at bounding box center [140, 151] width 105 height 75
drag, startPoint x: 133, startPoint y: 140, endPoint x: 76, endPoint y: 109, distance: 65.8
click at [76, 109] on div "Путь на drive /Clients/Novo Nordisk/Orders/S_NNRD-304 Путь Направление услуг ✎ …" at bounding box center [114, 145] width 159 height 239
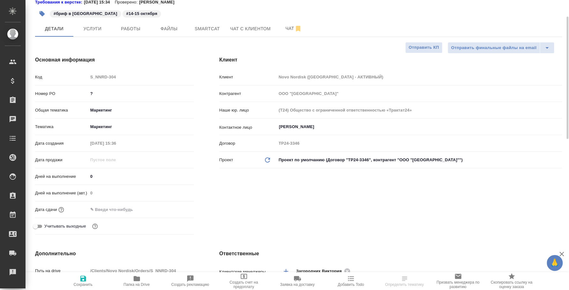
scroll to position [0, 0]
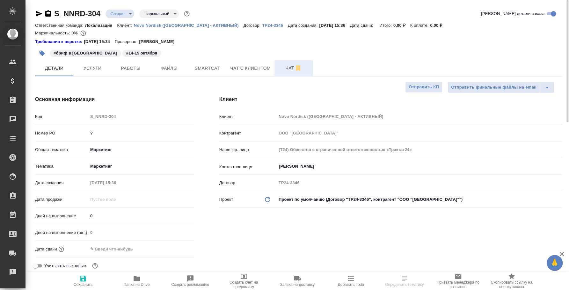
type textarea "x"
click at [292, 67] on span "Чат" at bounding box center [294, 68] width 31 height 8
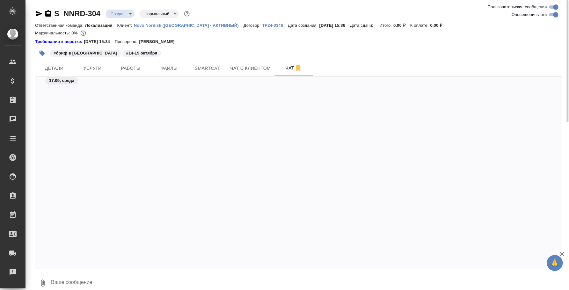
scroll to position [480, 0]
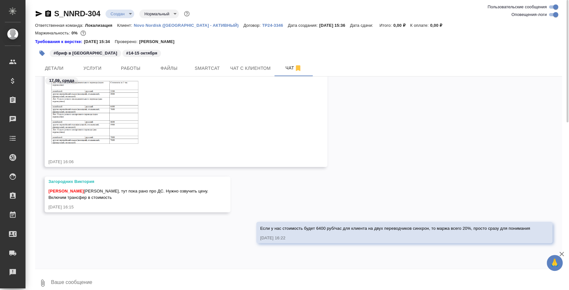
click at [229, 276] on textarea at bounding box center [306, 283] width 512 height 22
type textarea "В"
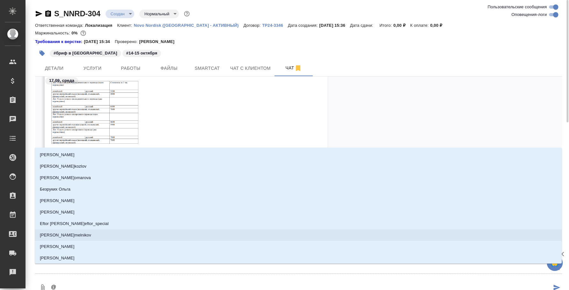
type textarea "@p"
type input "p"
type textarea "@p'f"
type input "p'f"
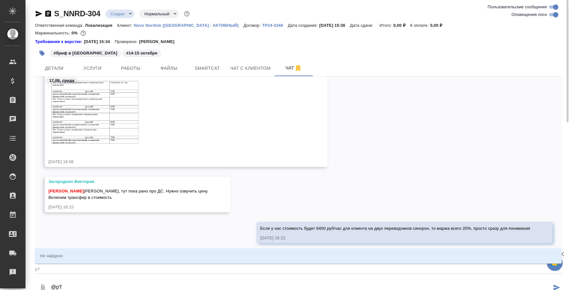
type textarea "@p'fu"
type input "p'fu"
type textarea "@p'fu'j"
type input "p'fu'j"
type textarea "@p'fu"
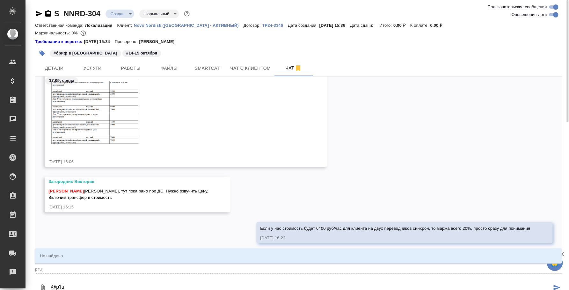
type input "p'fu"
type textarea "@p'f"
type input "p'f"
type textarea "@p"
type input "p"
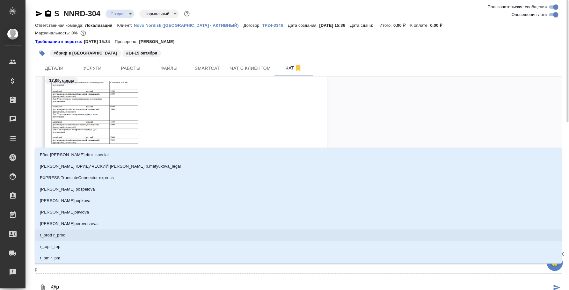
type textarea "@"
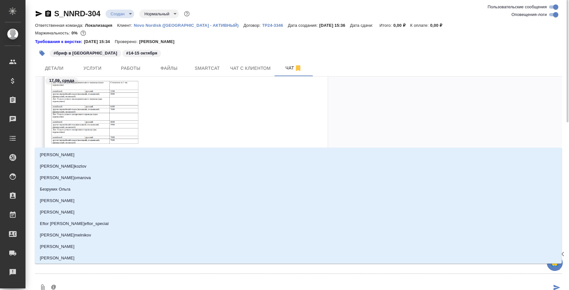
type textarea "@з"
type input "з"
type textarea "@за"
type input "за"
type textarea "@заг"
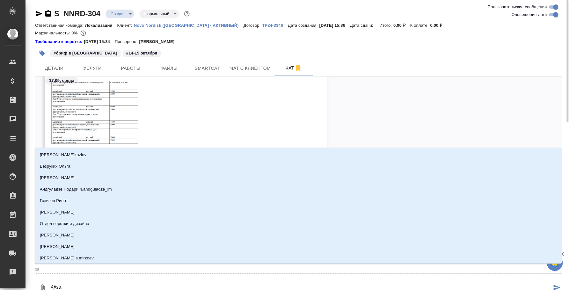
type input "заг"
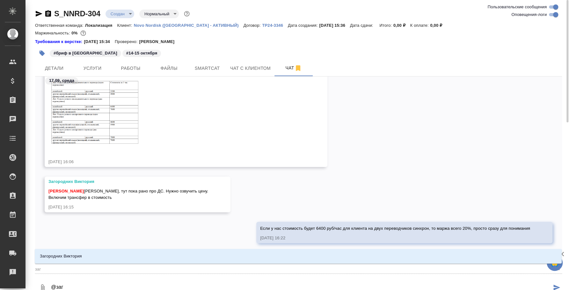
type textarea "@заго"
type input "заго"
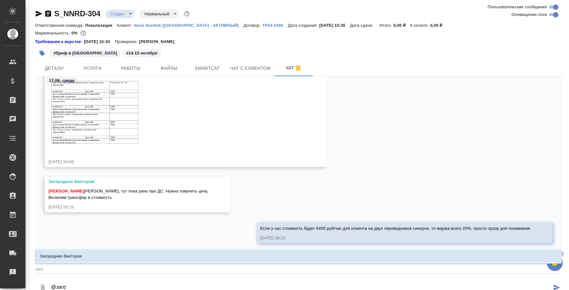
click at [280, 252] on li "Загородних Виктория" at bounding box center [298, 256] width 527 height 11
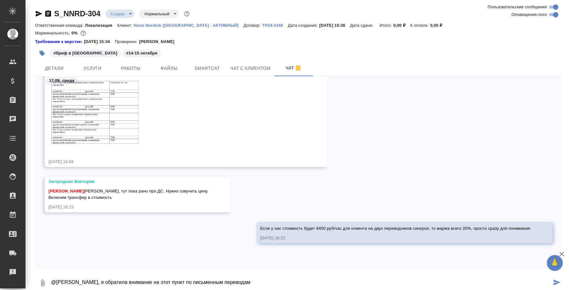
paste textarea "В рамках аудита поставщика нам может понадобиться услуга синхронного перевода (…"
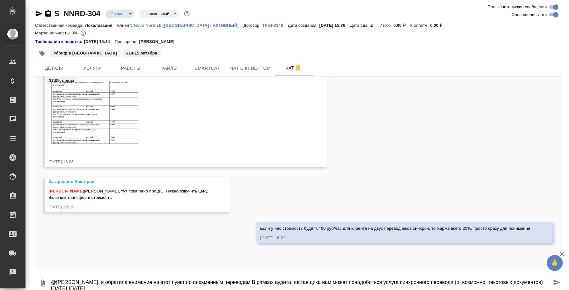
scroll to position [1, 0]
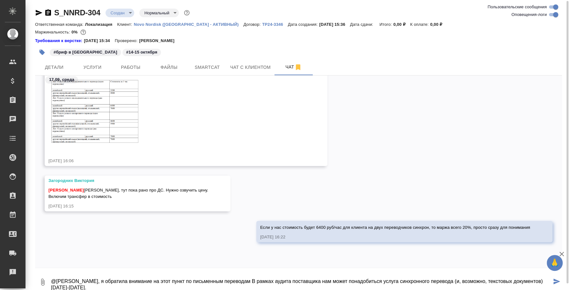
click at [274, 279] on textarea "@Загородних Виктория Вика, я обратила внимание на этот пункт по письменным пере…" at bounding box center [301, 283] width 502 height 22
click at [274, 284] on textarea "@Загородних Виктория Вика, я обратила внимание на этот пункт по письменным пере…" at bounding box center [301, 283] width 502 height 22
click at [271, 284] on textarea "@Загородних Виктория Вика, я обратила внимание на этот пункт по письменным пере…" at bounding box center [301, 283] width 502 height 22
click at [265, 287] on textarea "@Загородних Виктория Вика, я обратила внимание на этот пункт по письменным пере…" at bounding box center [301, 283] width 502 height 22
click at [274, 278] on textarea "@Загородних Виктория Вика, я обратила внимание на этот пункт по письменным пере…" at bounding box center [301, 283] width 502 height 22
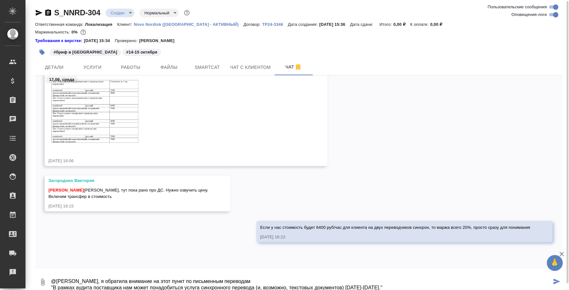
click at [287, 278] on textarea "@Загородних Виктория Вика, я обратила внимание на этот пункт по письменным пере…" at bounding box center [301, 283] width 502 height 22
click at [395, 286] on textarea "@Загородних Виктория Вика, я обратила внимание на этот пункт по письменным пере…" at bounding box center [301, 283] width 502 height 22
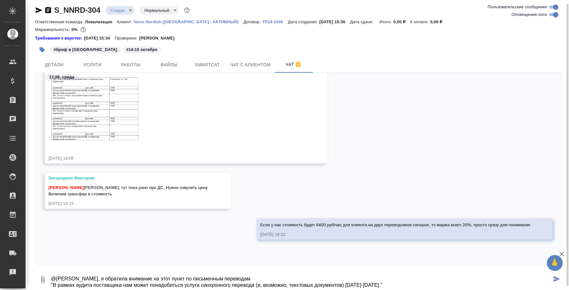
scroll to position [10, 0]
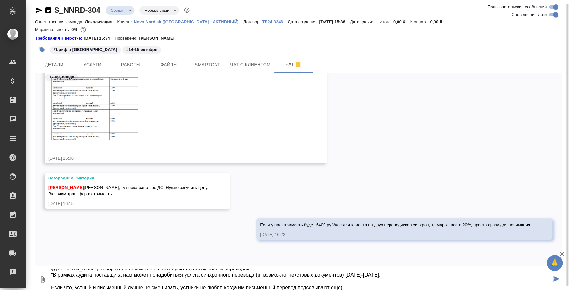
click at [351, 285] on textarea "@Загородних Виктория Вика, я обратила внимание на этот пункт по письменным пере…" at bounding box center [301, 280] width 502 height 22
type textarea "@Загородних Виктория Вика, я обратила внимание на этот пункт по письменным пере…"
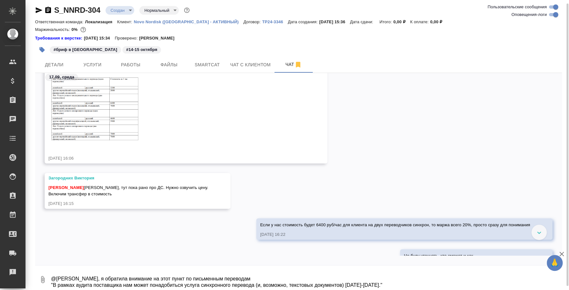
scroll to position [599, 0]
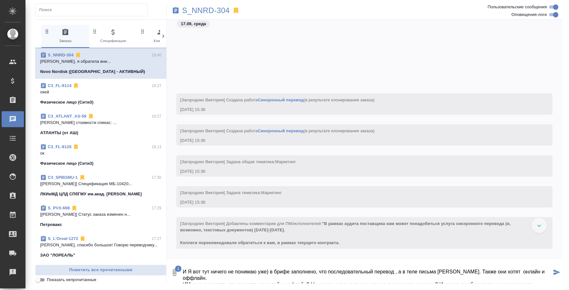
scroll to position [4, 0]
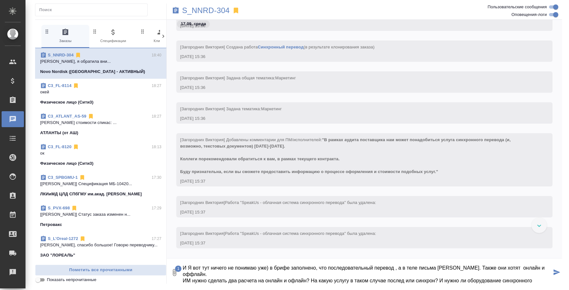
click at [301, 277] on textarea "И Я вот тут ничего не понимаю уже) в брифе заполнено, что последовательный пере…" at bounding box center [367, 273] width 370 height 22
click at [503, 282] on textarea "И Я вот тут ничего не понимаю уже) в брифе заполнено, что последовательный пере…" at bounding box center [367, 273] width 370 height 22
click at [556, 272] on icon "submit" at bounding box center [557, 273] width 7 height 6
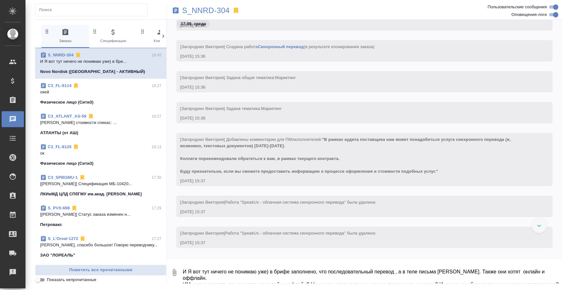
scroll to position [63, 0]
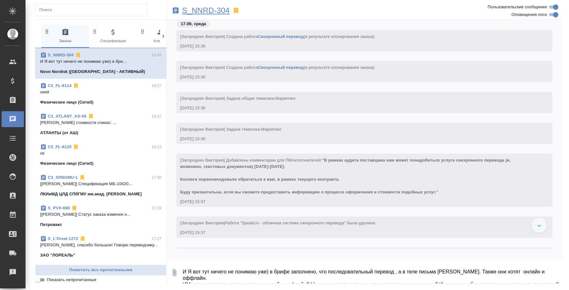
click at [222, 10] on p "S_NNRD-304" at bounding box center [206, 10] width 48 height 6
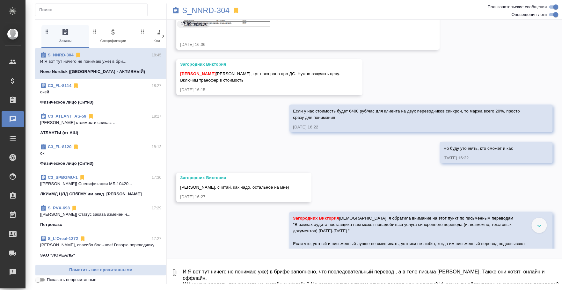
scroll to position [642, 0]
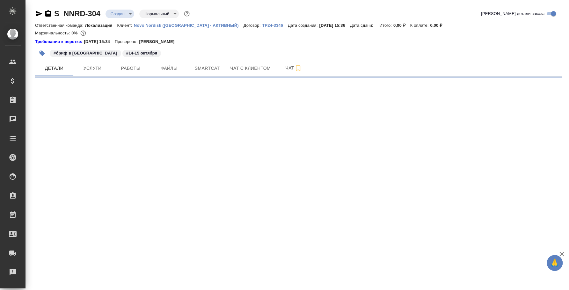
select select "RU"
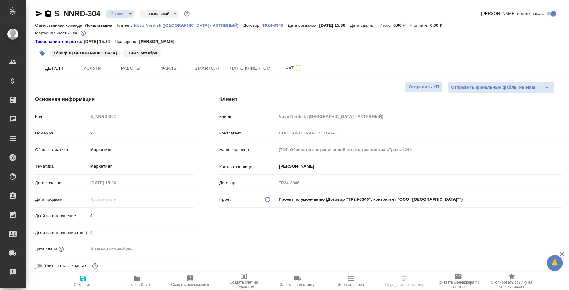
type textarea "x"
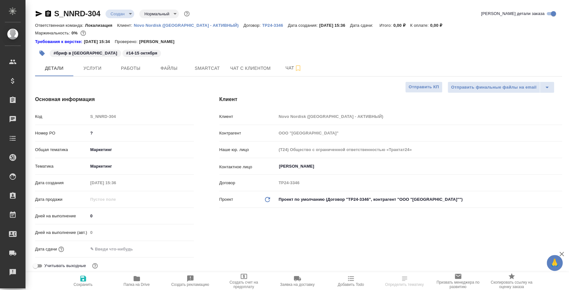
type textarea "x"
click at [143, 281] on span "Папка на Drive" at bounding box center [137, 281] width 46 height 12
type textarea "x"
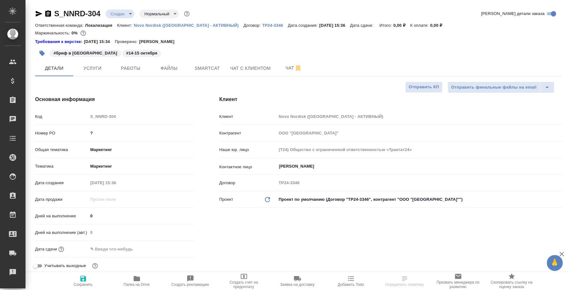
select select "RU"
type textarea "x"
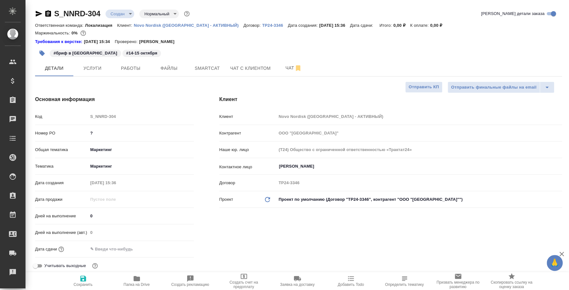
type textarea "x"
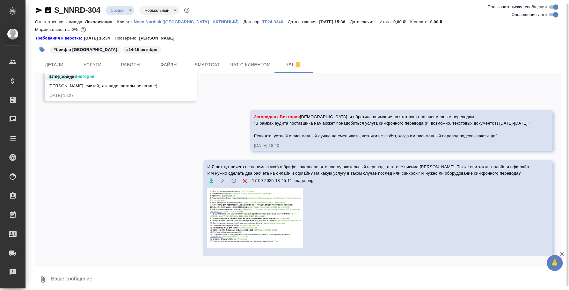
scroll to position [755, 0]
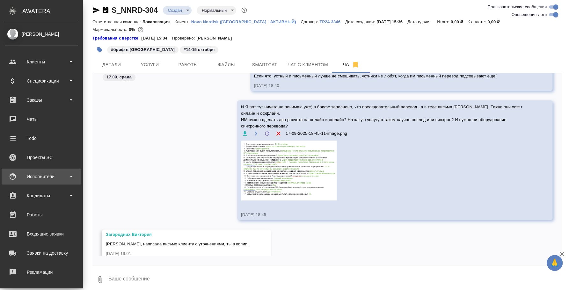
click at [43, 175] on div "Исполнители" at bounding box center [41, 177] width 73 height 10
